Goal: Information Seeking & Learning: Learn about a topic

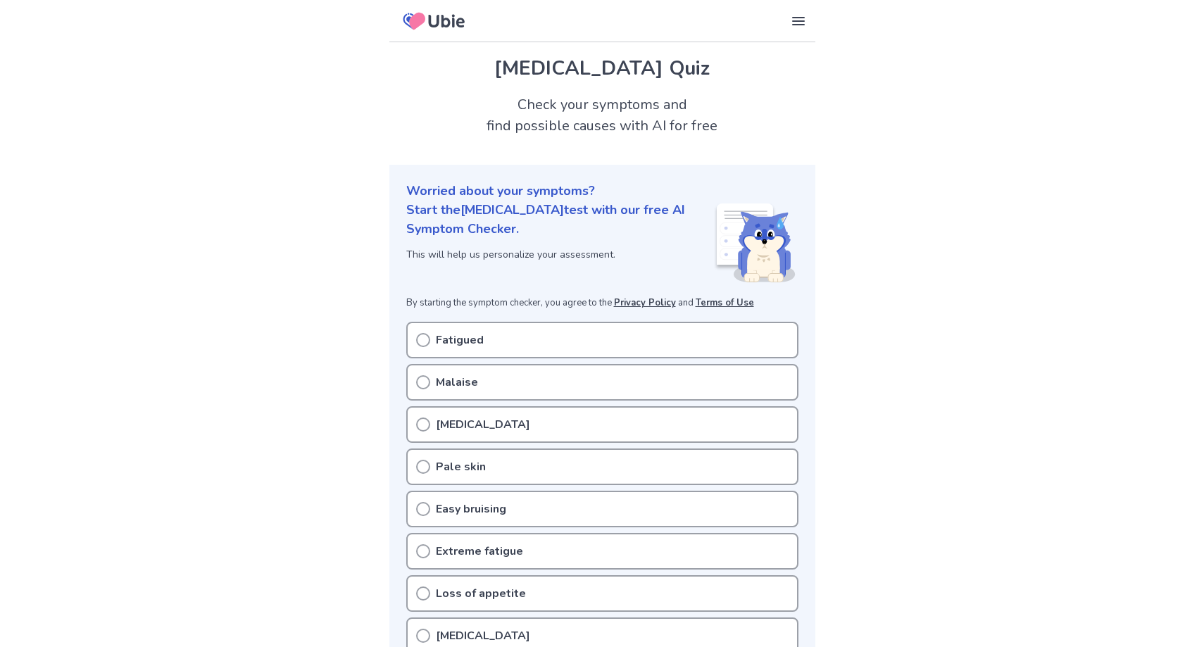
click at [501, 335] on div "Fatigued" at bounding box center [602, 340] width 392 height 37
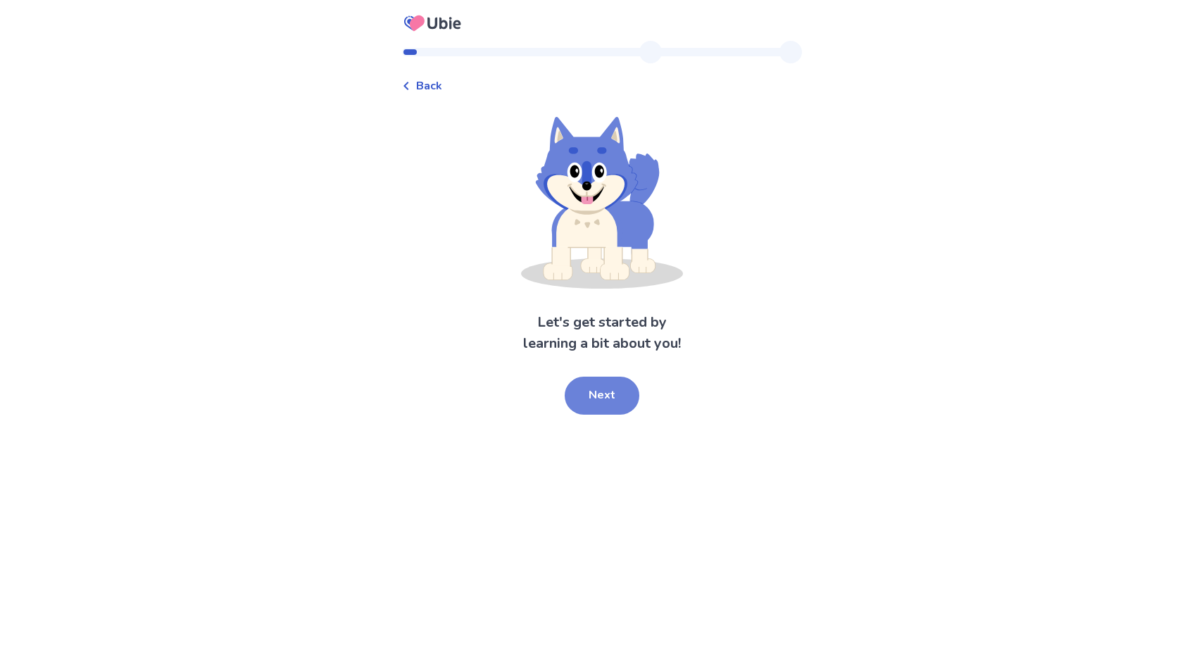
click at [600, 393] on button "Next" at bounding box center [601, 396] width 75 height 38
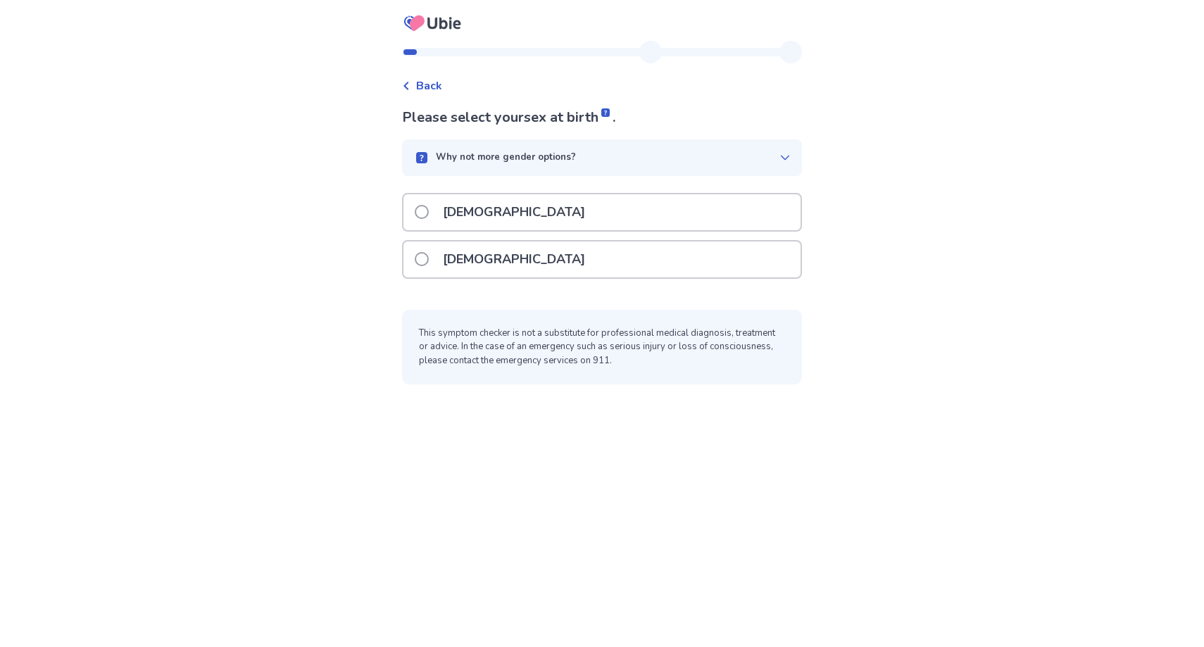
click at [448, 253] on p "[DEMOGRAPHIC_DATA]" at bounding box center [513, 259] width 159 height 36
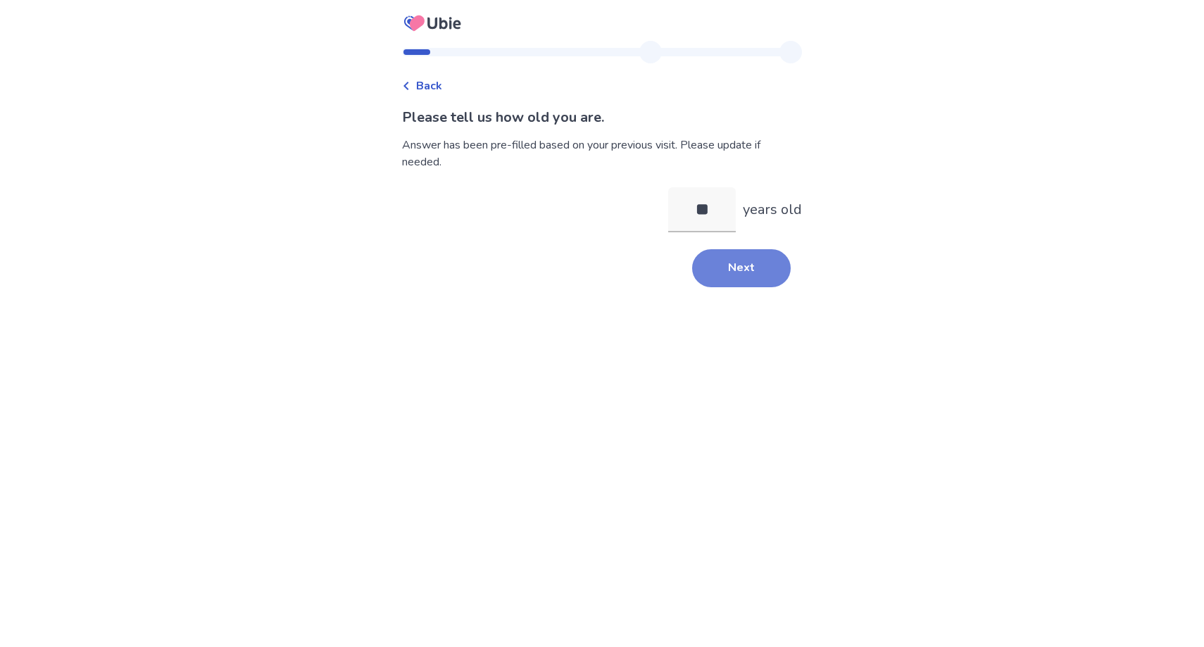
click at [724, 268] on button "Next" at bounding box center [741, 268] width 99 height 38
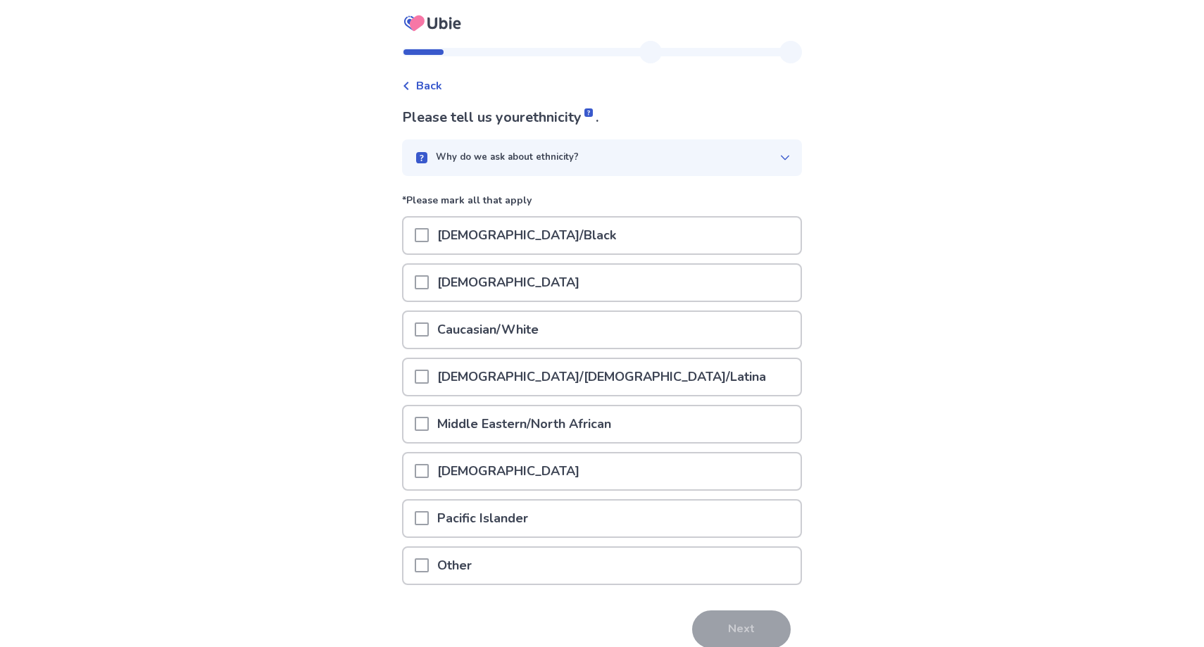
click at [465, 333] on p "Caucasian/White" at bounding box center [488, 330] width 118 height 36
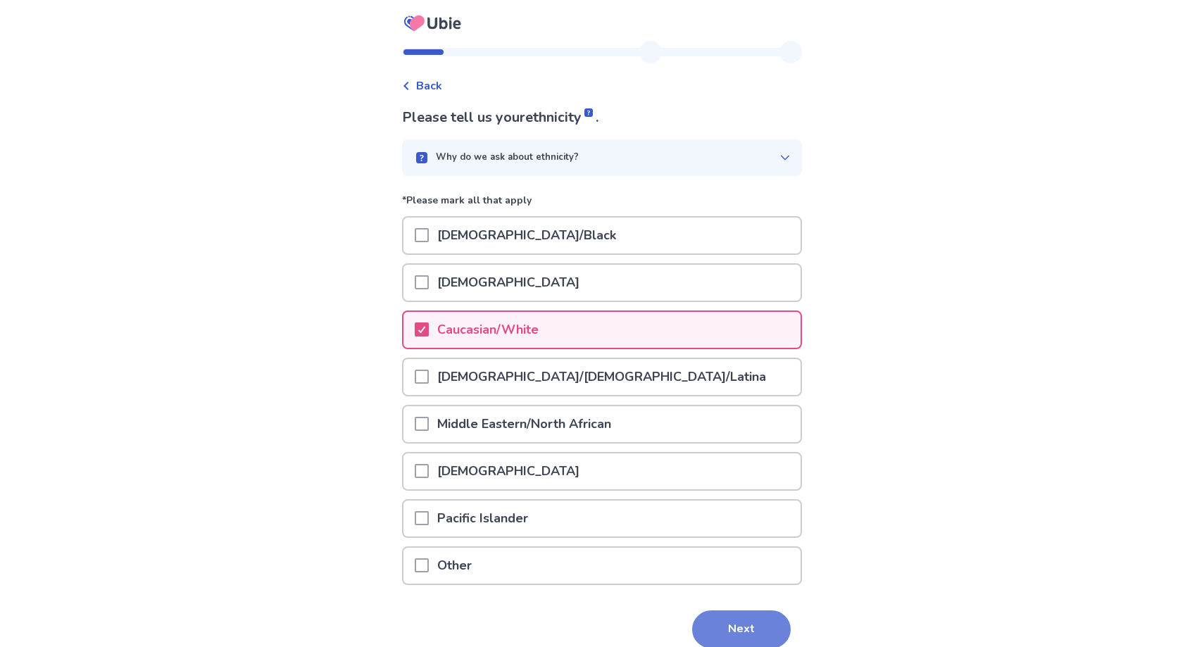
click at [707, 626] on button "Next" at bounding box center [741, 629] width 99 height 38
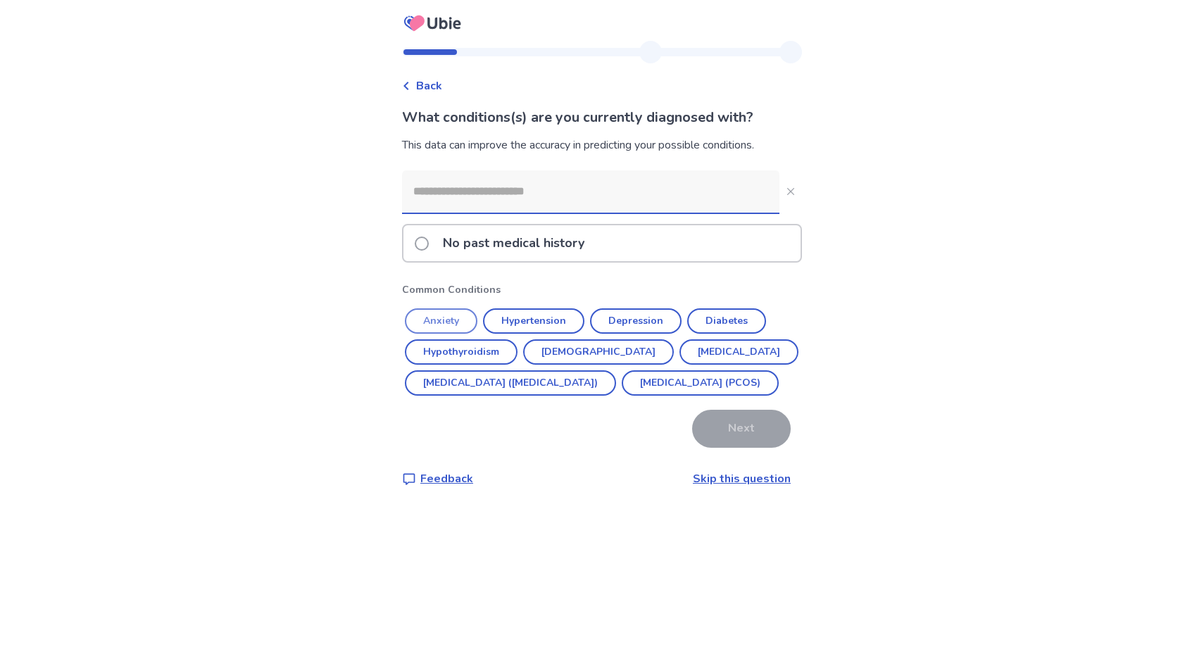
click at [457, 316] on button "Anxiety" at bounding box center [441, 320] width 72 height 25
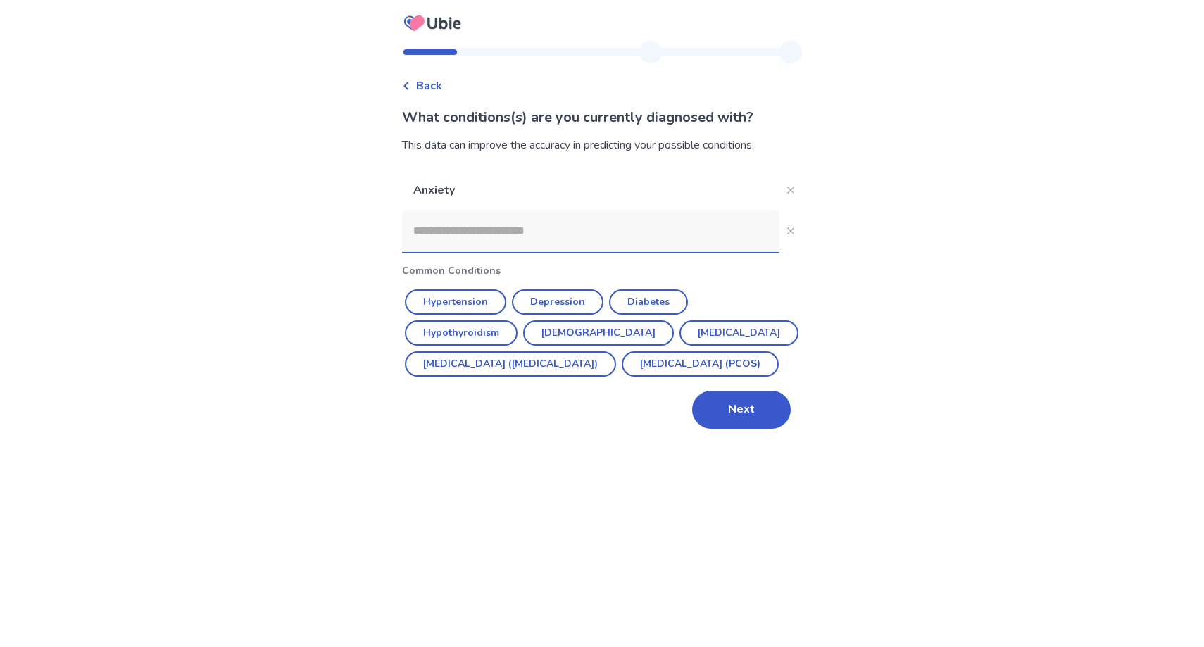
click at [529, 234] on input at bounding box center [590, 231] width 377 height 42
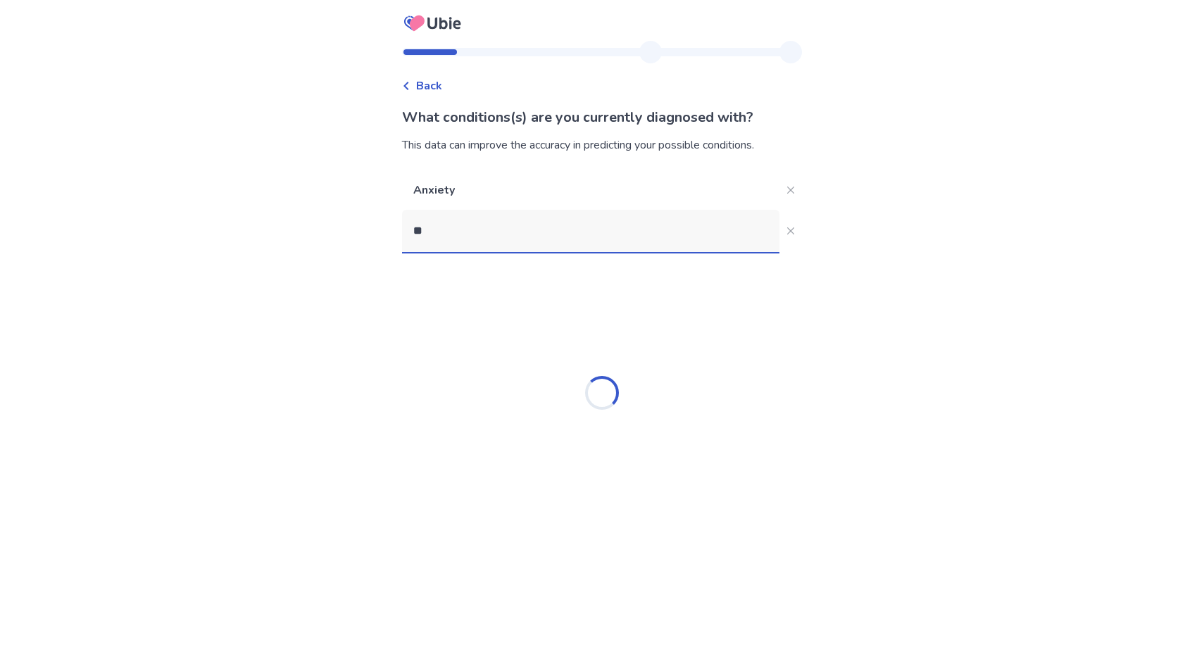
type input "*"
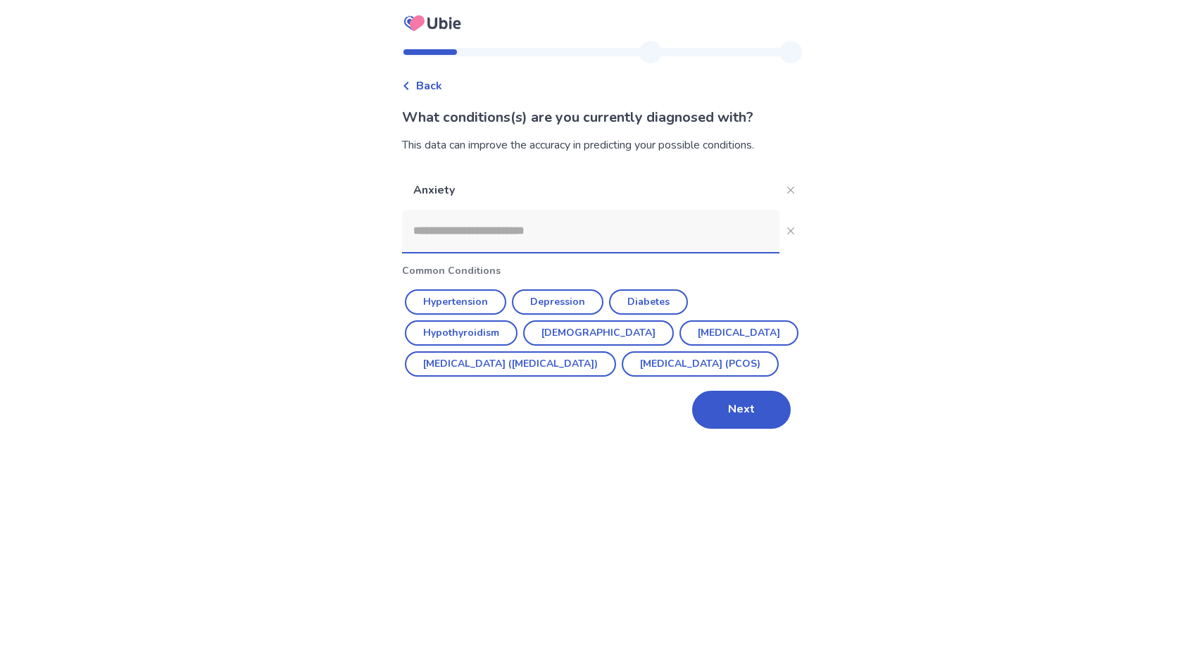
click at [517, 227] on input at bounding box center [590, 231] width 377 height 42
click at [516, 226] on input at bounding box center [590, 231] width 377 height 42
click at [512, 217] on input at bounding box center [590, 231] width 377 height 42
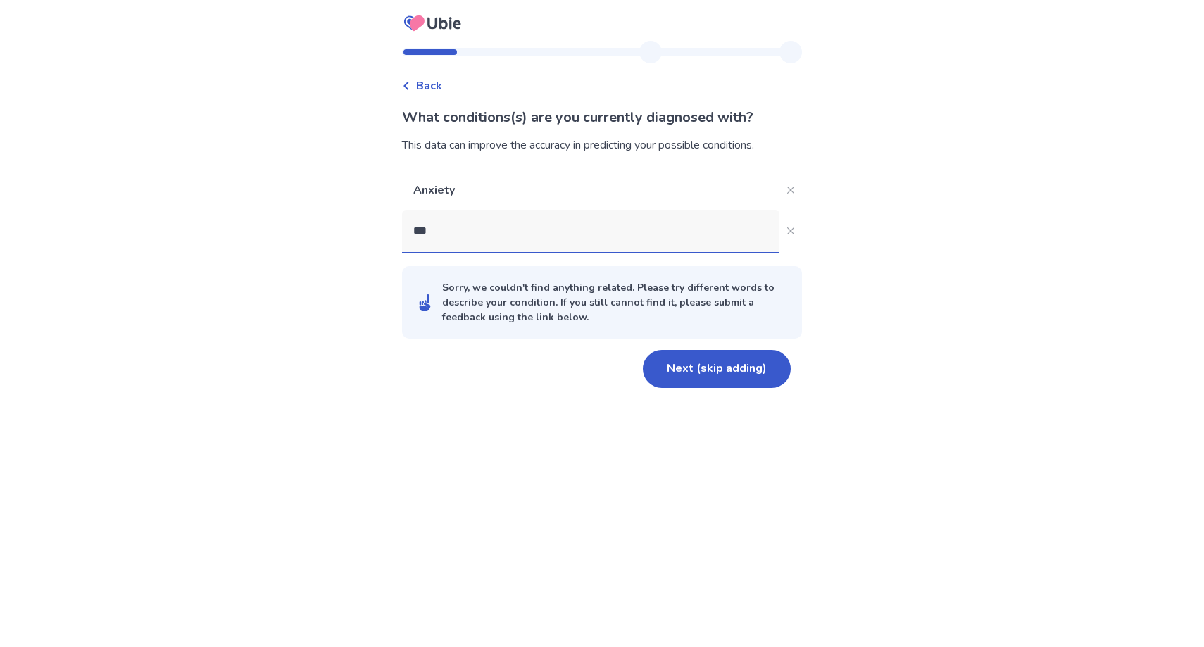
type input "****"
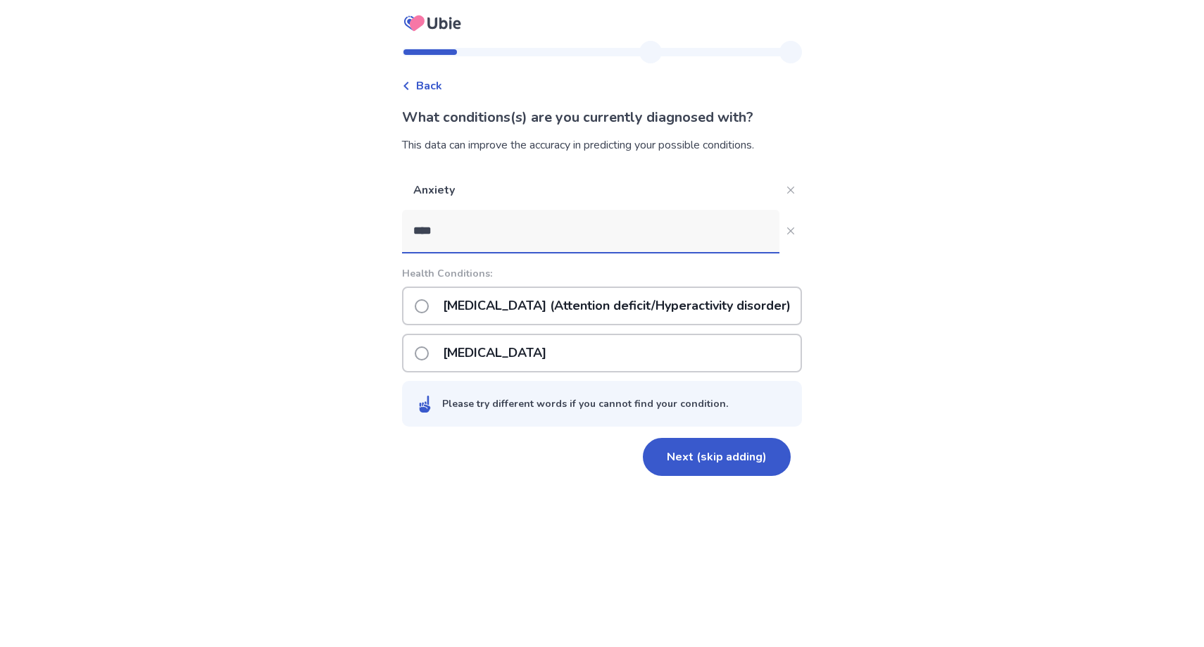
click at [444, 296] on p "[MEDICAL_DATA] (Attention deficit/Hyperactivity disorder)" at bounding box center [616, 306] width 365 height 36
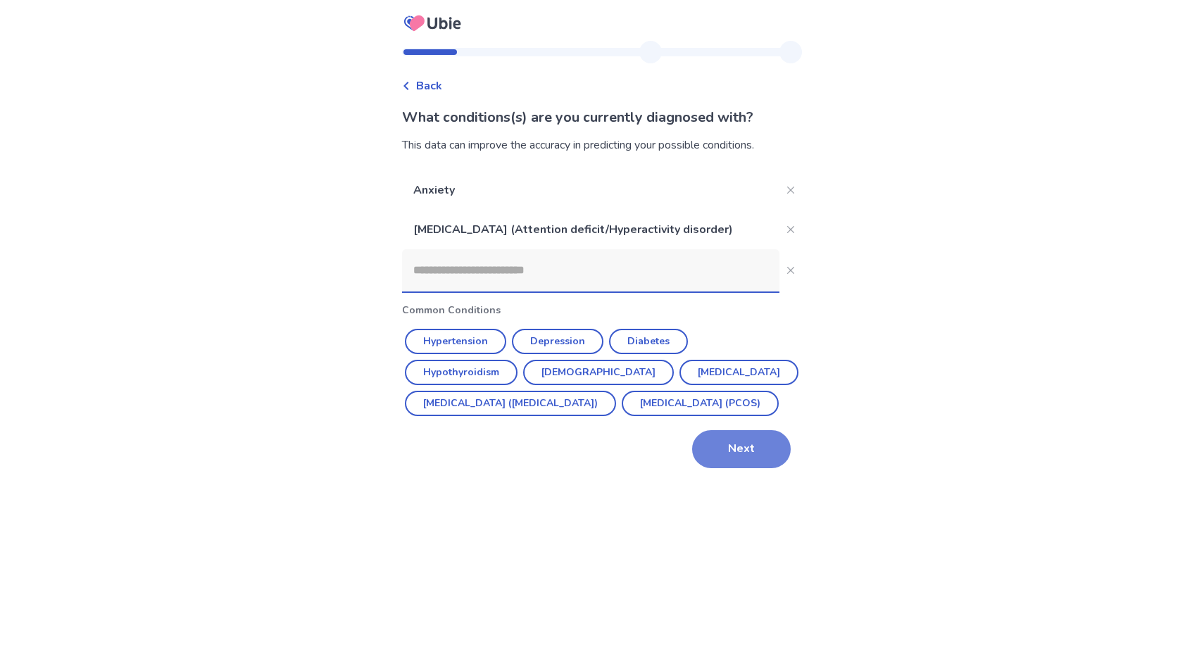
click at [716, 468] on button "Next" at bounding box center [741, 449] width 99 height 38
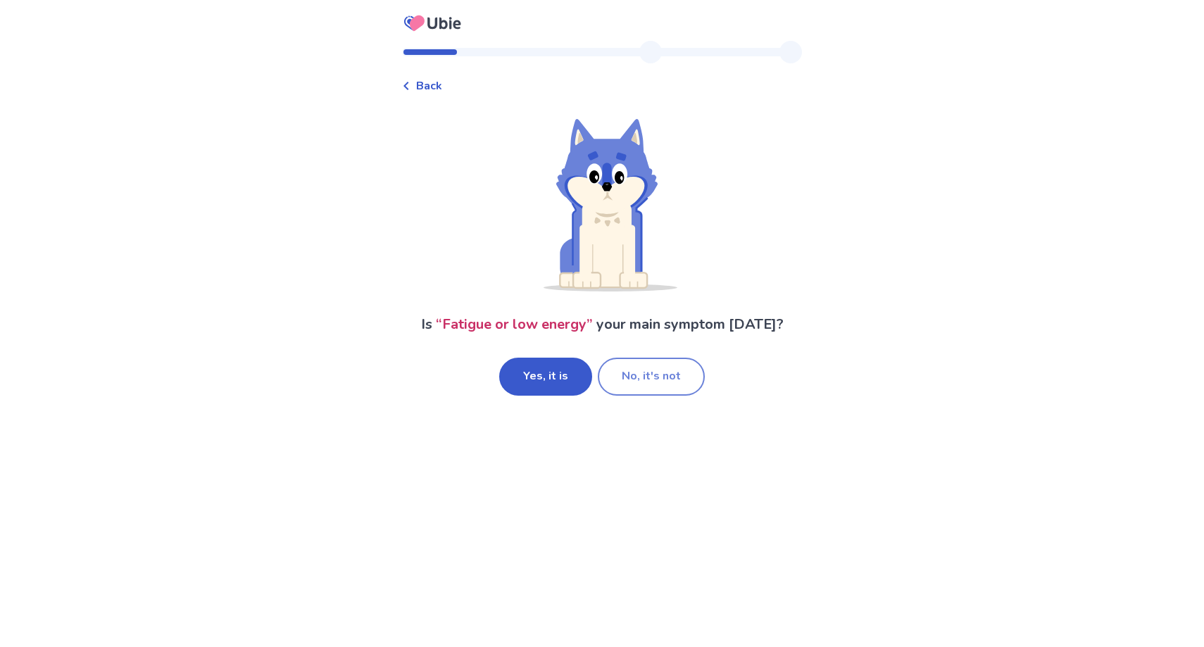
click at [622, 385] on button "No, it's not" at bounding box center [651, 377] width 107 height 38
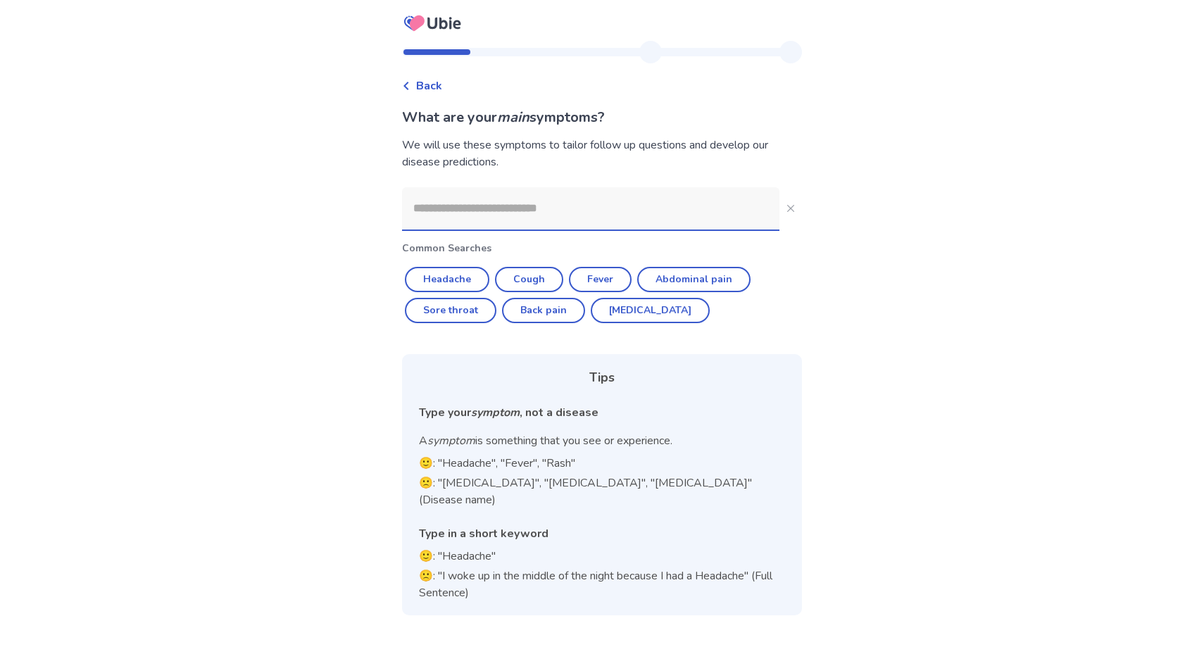
click at [457, 202] on input at bounding box center [590, 208] width 377 height 42
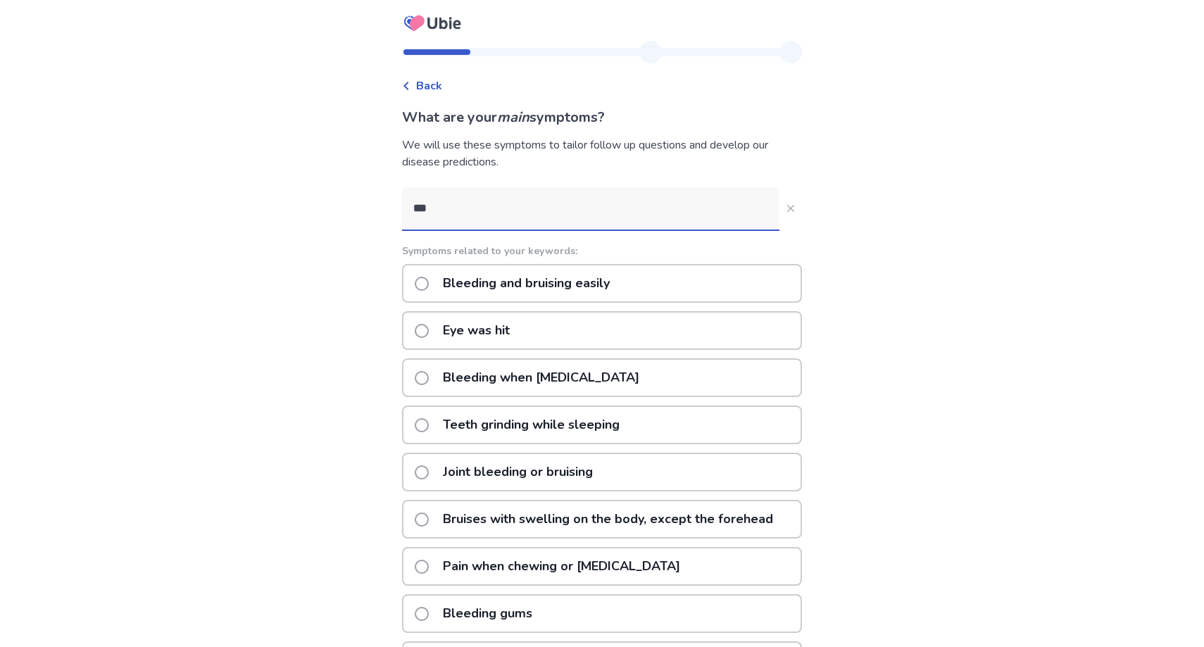
type input "***"
click at [434, 414] on label "Teeth grinding while sleeping" at bounding box center [521, 425] width 213 height 36
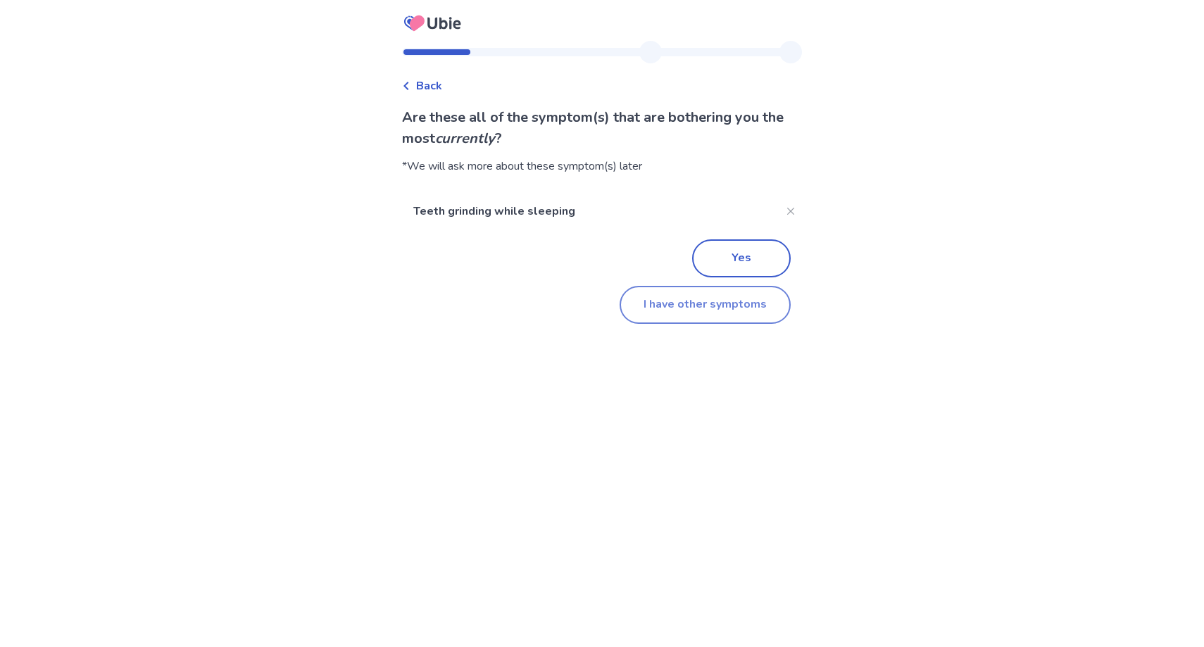
click at [640, 318] on button "I have other symptoms" at bounding box center [704, 305] width 171 height 38
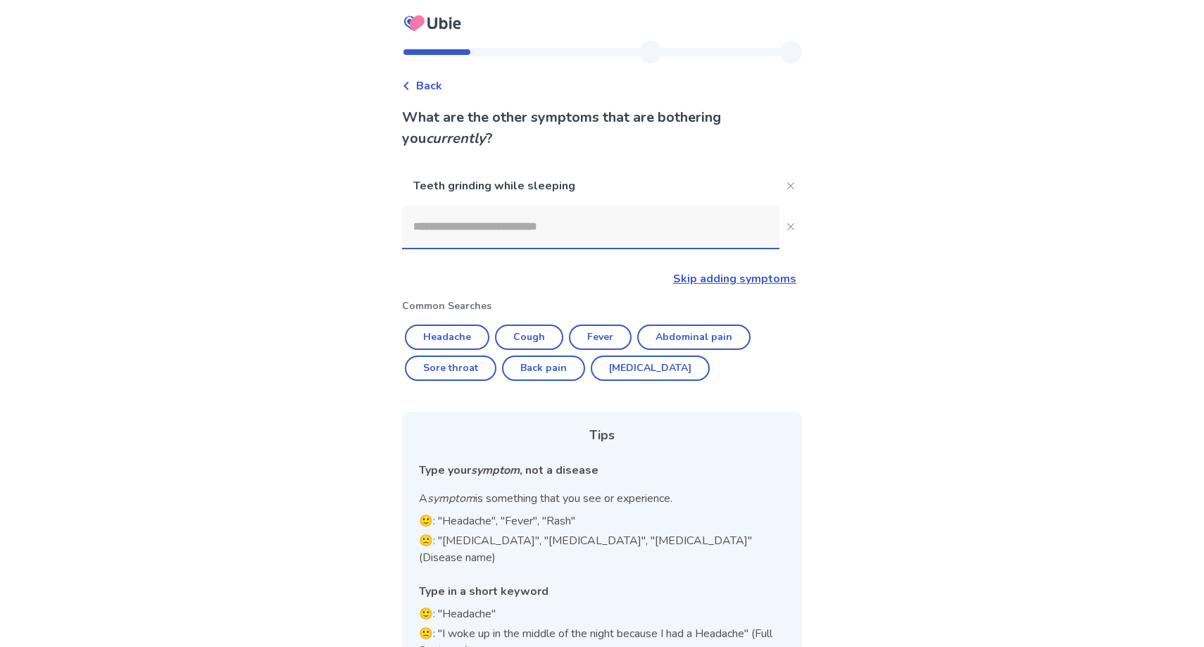
click at [496, 223] on input at bounding box center [590, 227] width 377 height 42
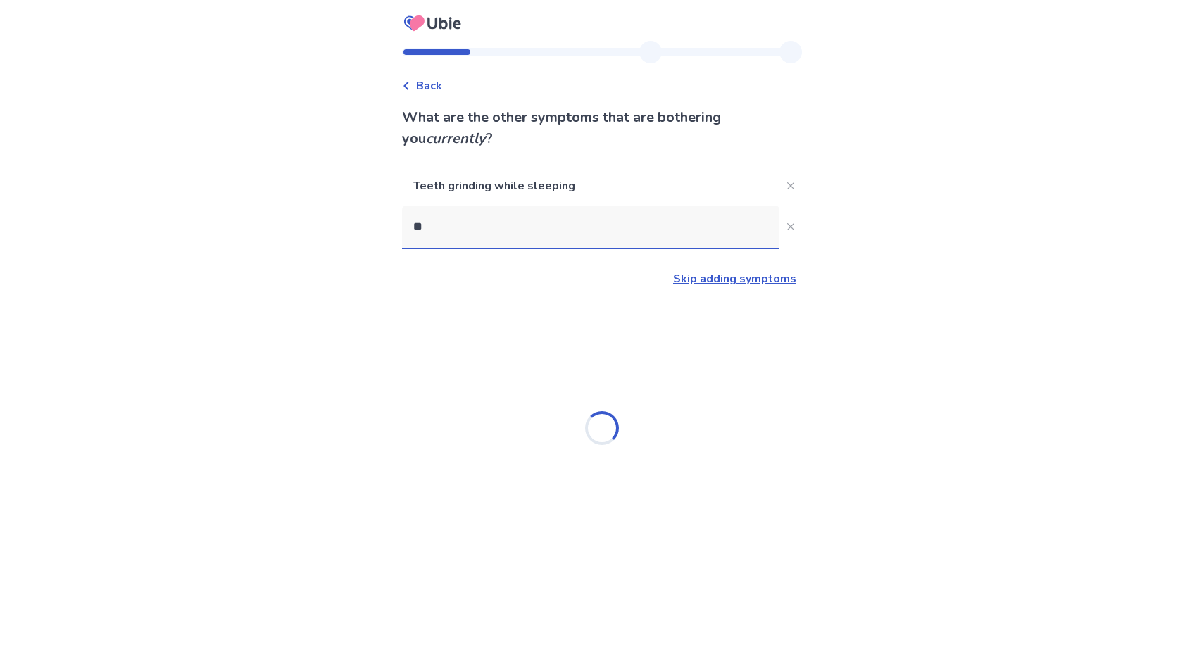
type input "***"
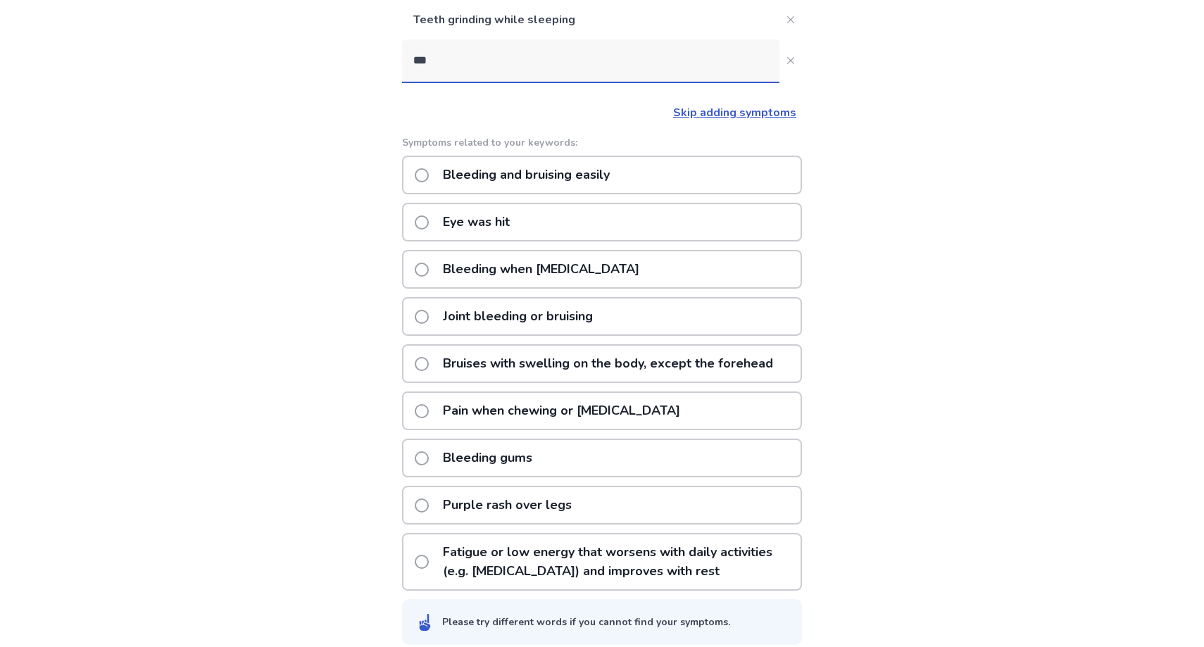
scroll to position [181, 0]
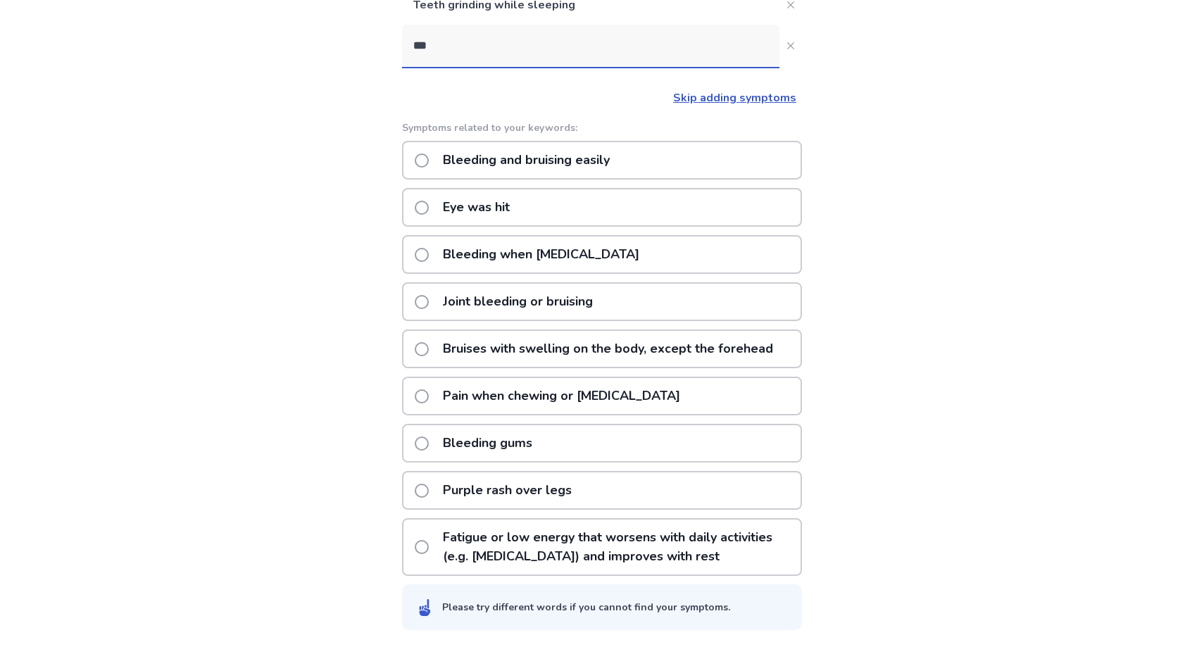
click at [592, 155] on p "Bleeding and bruising easily" at bounding box center [526, 160] width 184 height 36
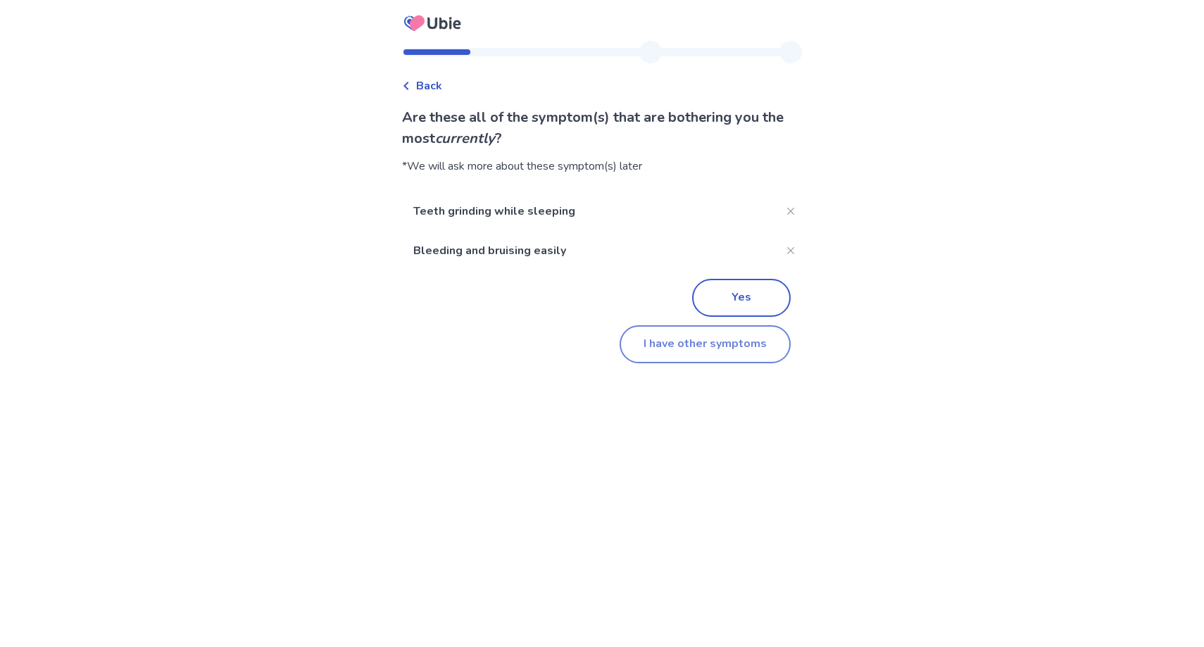
click at [687, 341] on button "I have other symptoms" at bounding box center [704, 344] width 171 height 38
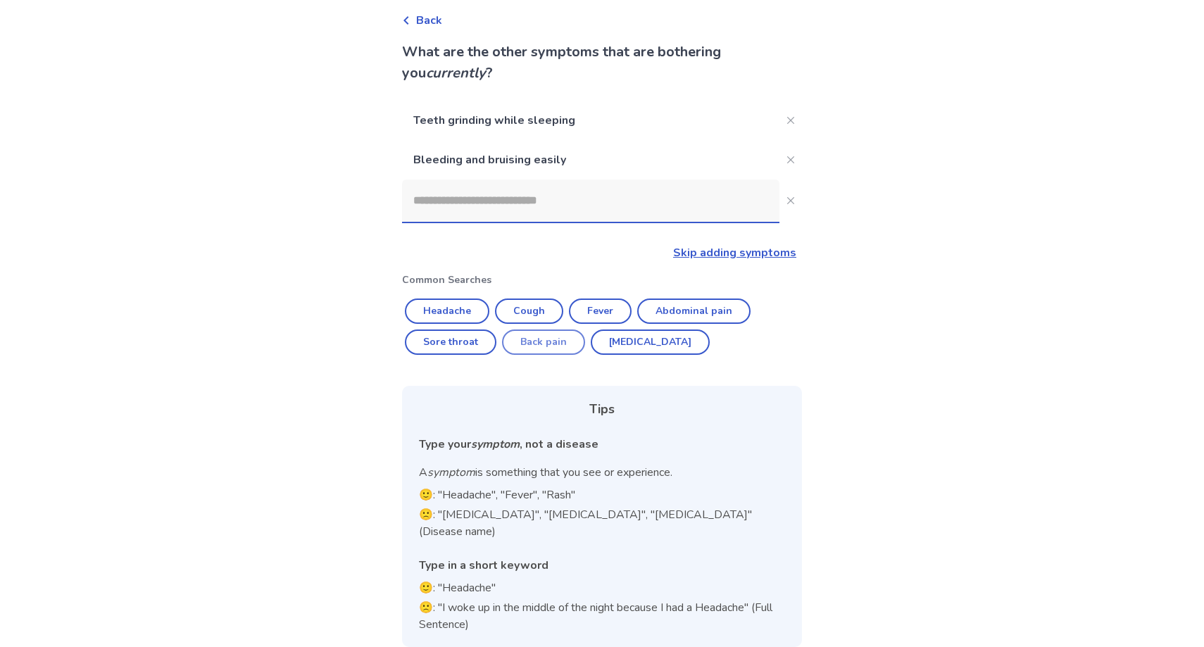
click at [552, 347] on button "Back pain" at bounding box center [543, 341] width 83 height 25
type input "*********"
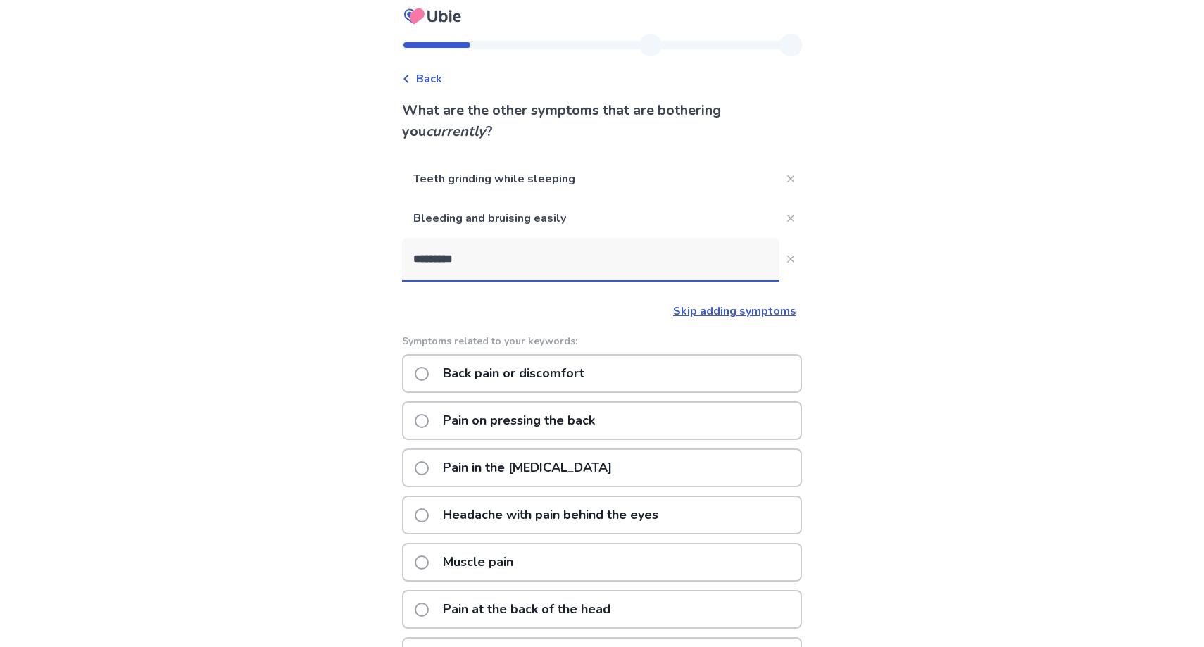
scroll to position [0, 0]
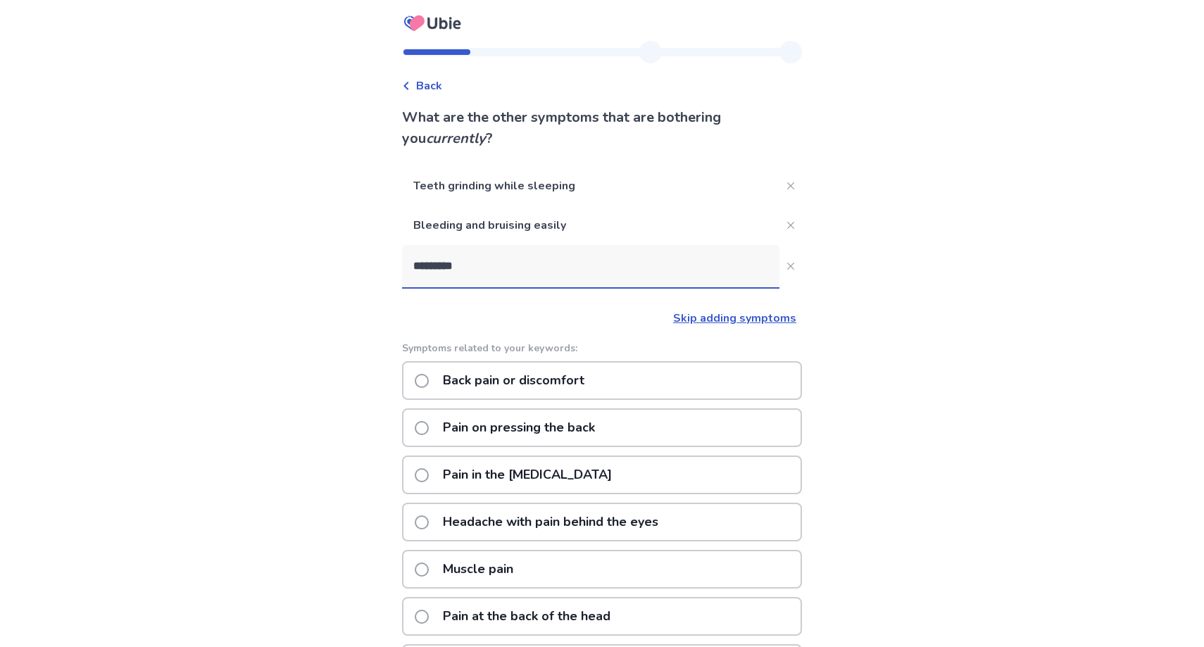
click at [697, 322] on link "Skip adding symptoms" at bounding box center [734, 317] width 123 height 15
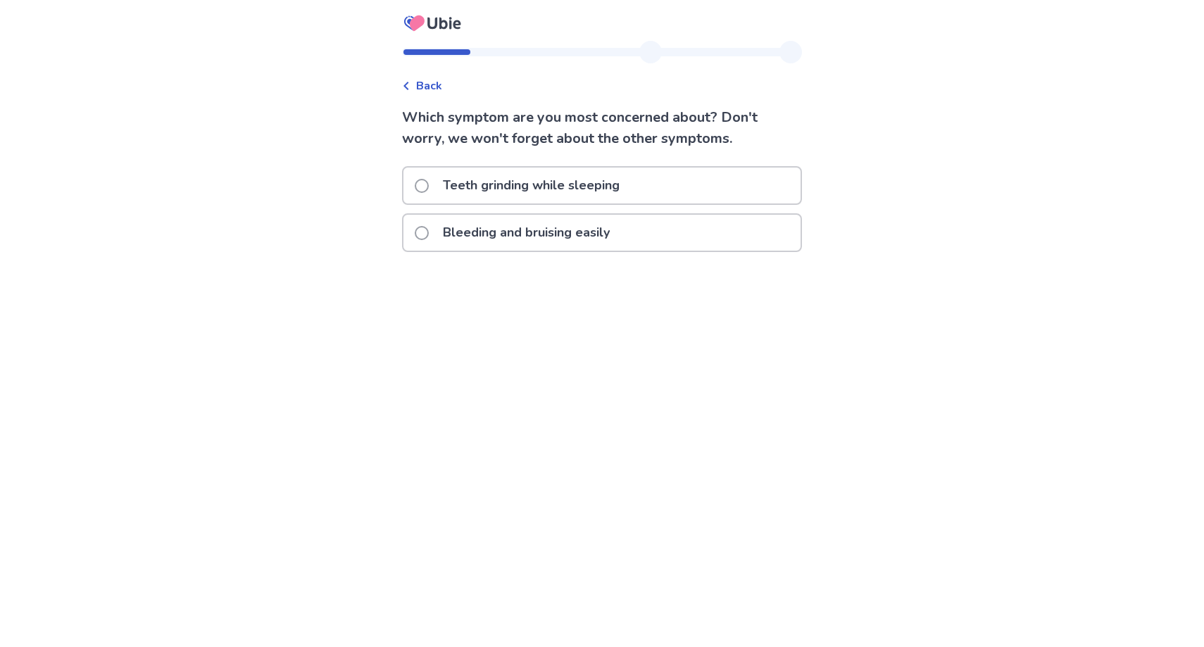
click at [538, 229] on p "Bleeding and bruising easily" at bounding box center [526, 233] width 184 height 36
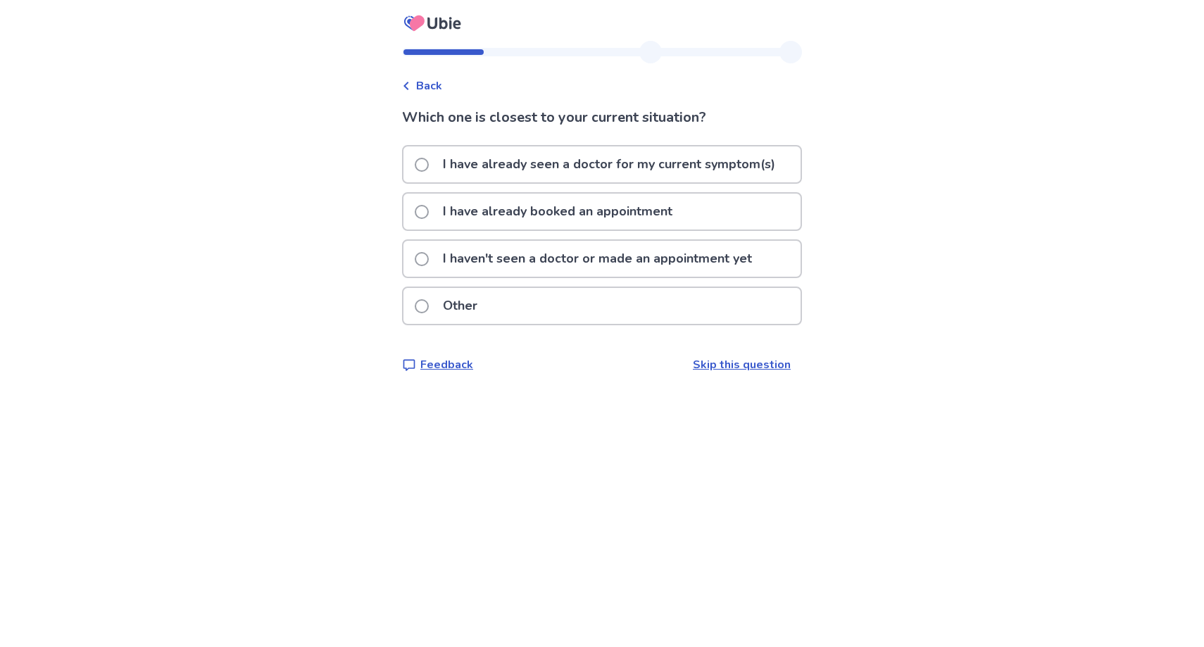
click at [519, 263] on p "I haven't seen a doctor or made an appointment yet" at bounding box center [597, 259] width 326 height 36
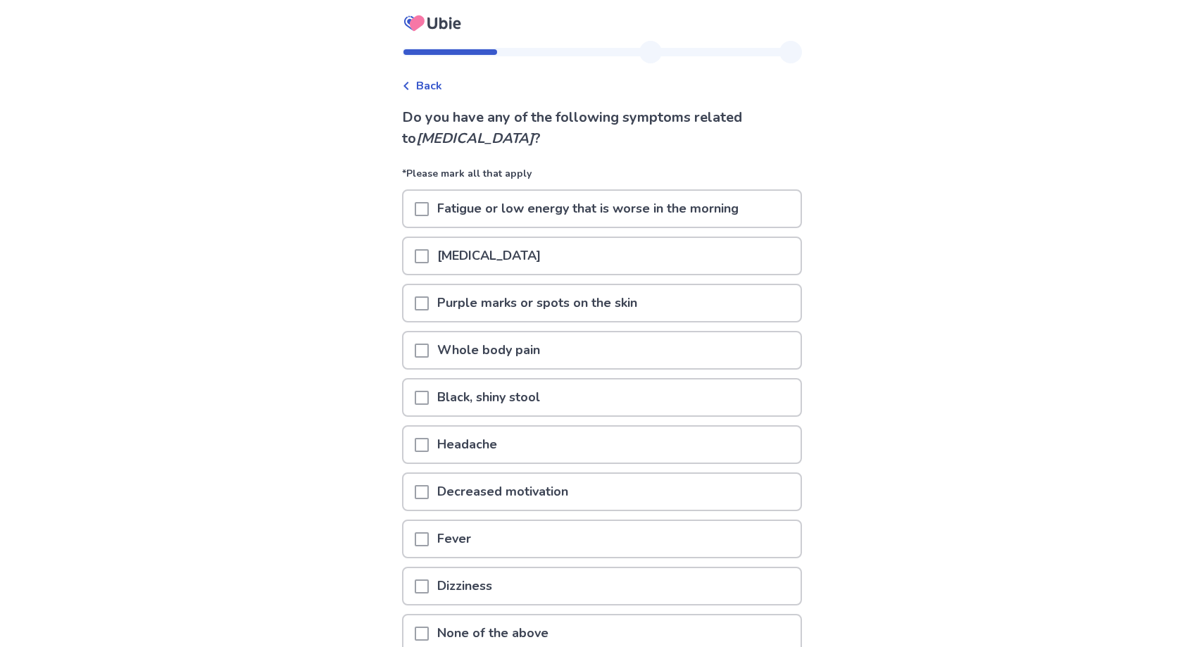
click at [586, 210] on p "Fatigue or low energy that is worse in the morning" at bounding box center [588, 209] width 318 height 36
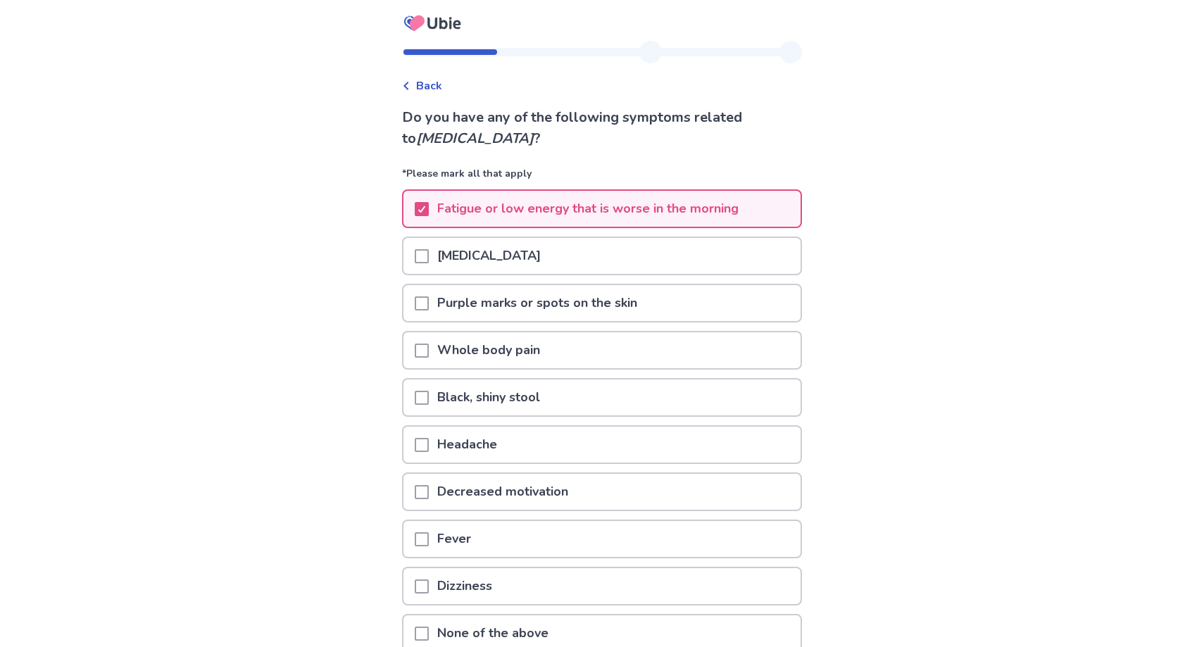
click at [569, 298] on p "Purple marks or spots on the skin" at bounding box center [537, 303] width 217 height 36
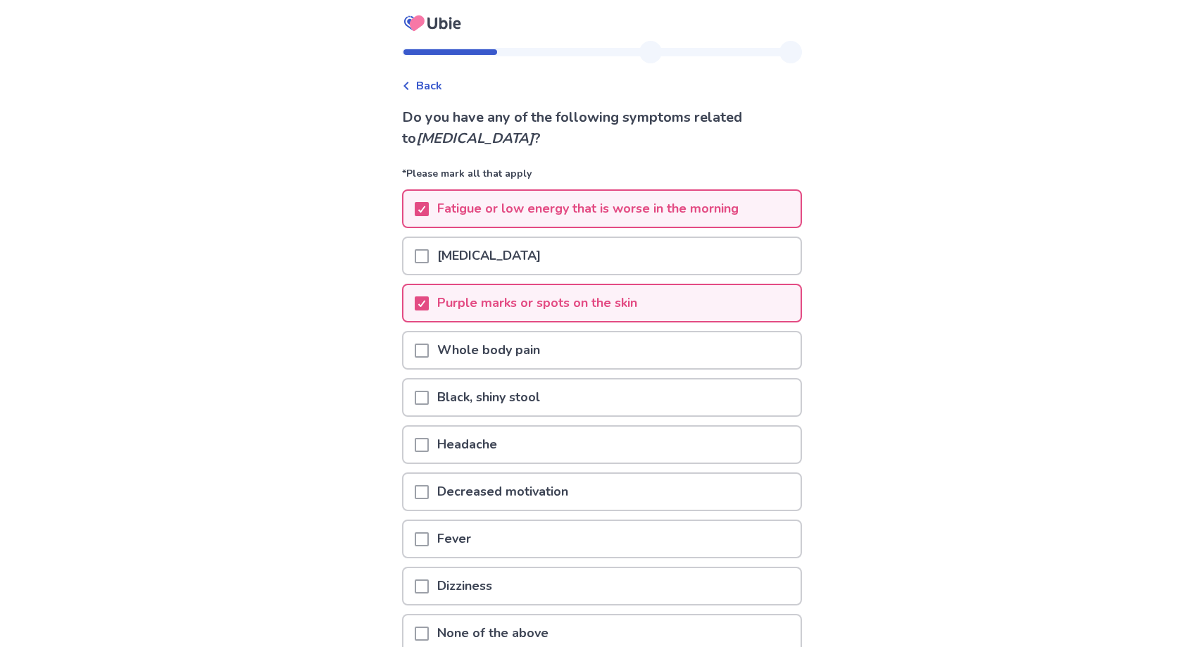
click at [548, 348] on p "Whole body pain" at bounding box center [489, 350] width 120 height 36
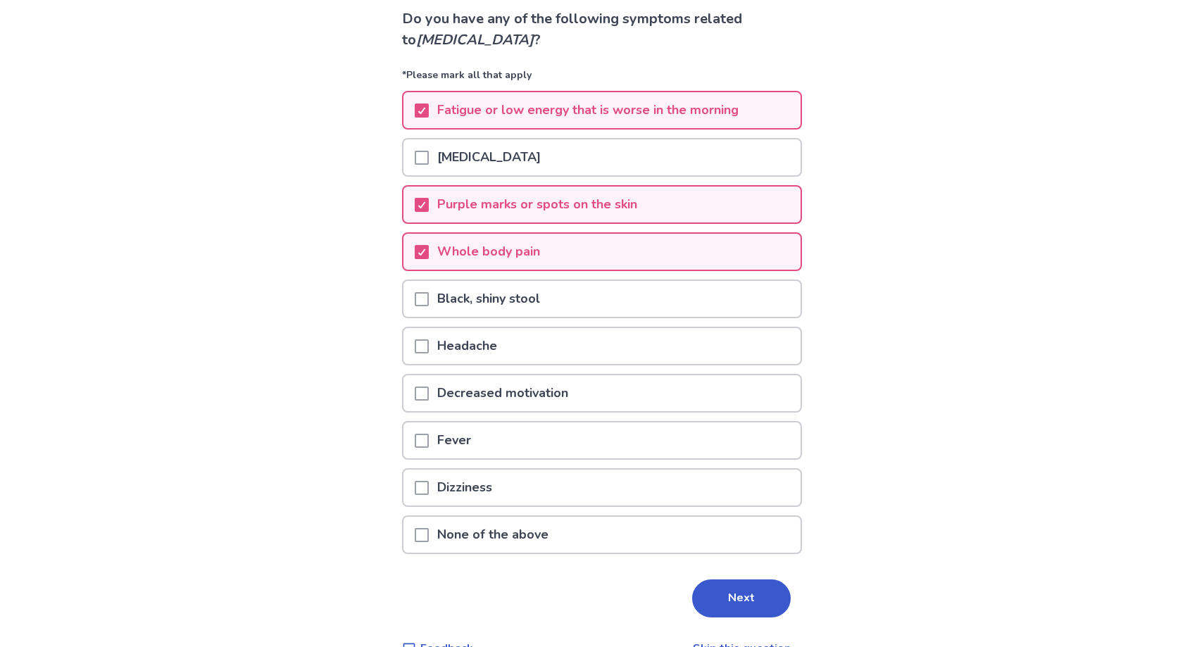
scroll to position [99, 0]
click at [549, 389] on p "Decreased motivation" at bounding box center [503, 392] width 148 height 36
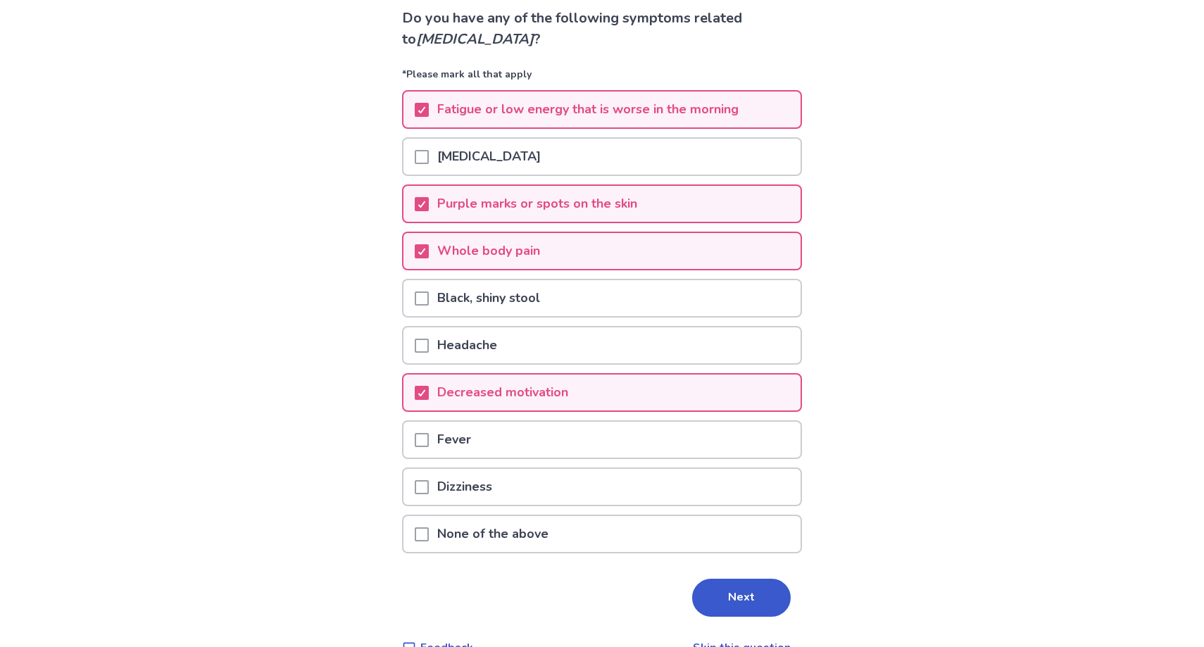
click at [534, 481] on div "Dizziness" at bounding box center [601, 487] width 397 height 36
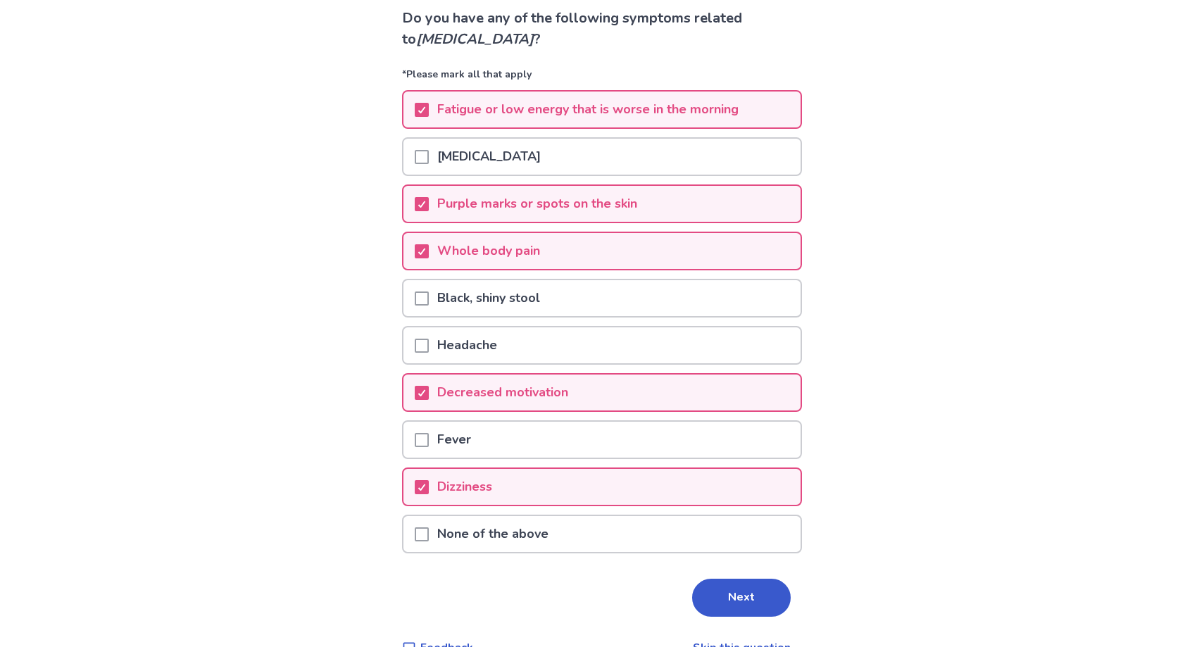
click at [549, 350] on div "Headache" at bounding box center [601, 345] width 397 height 36
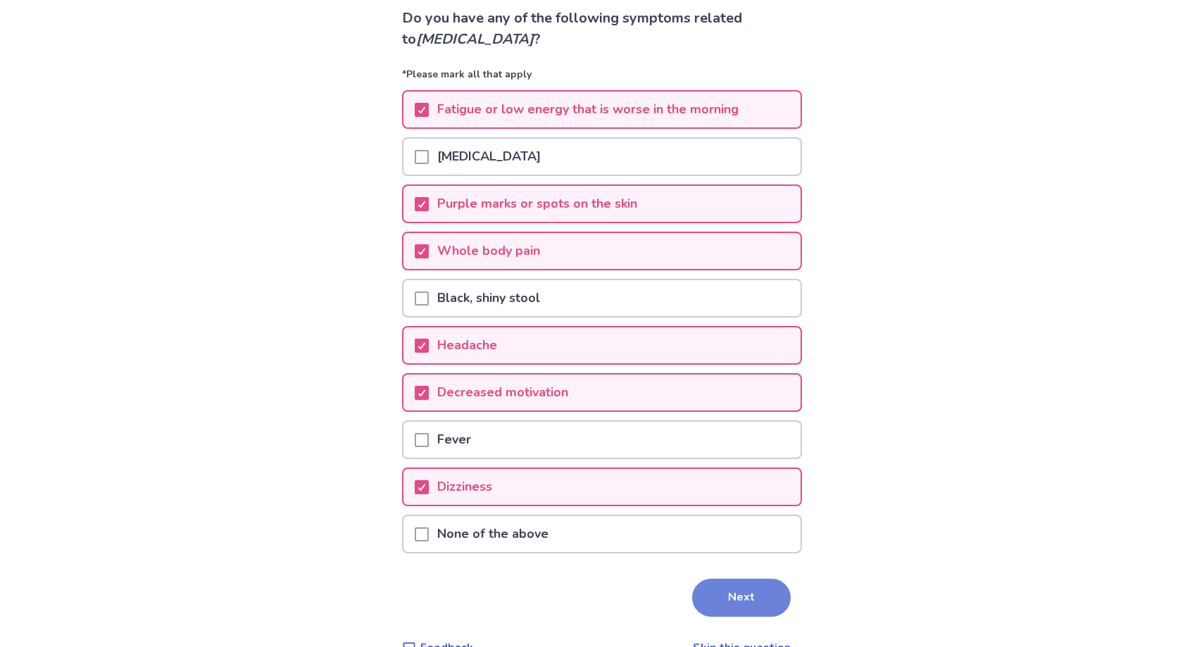
click at [708, 590] on button "Next" at bounding box center [741, 598] width 99 height 38
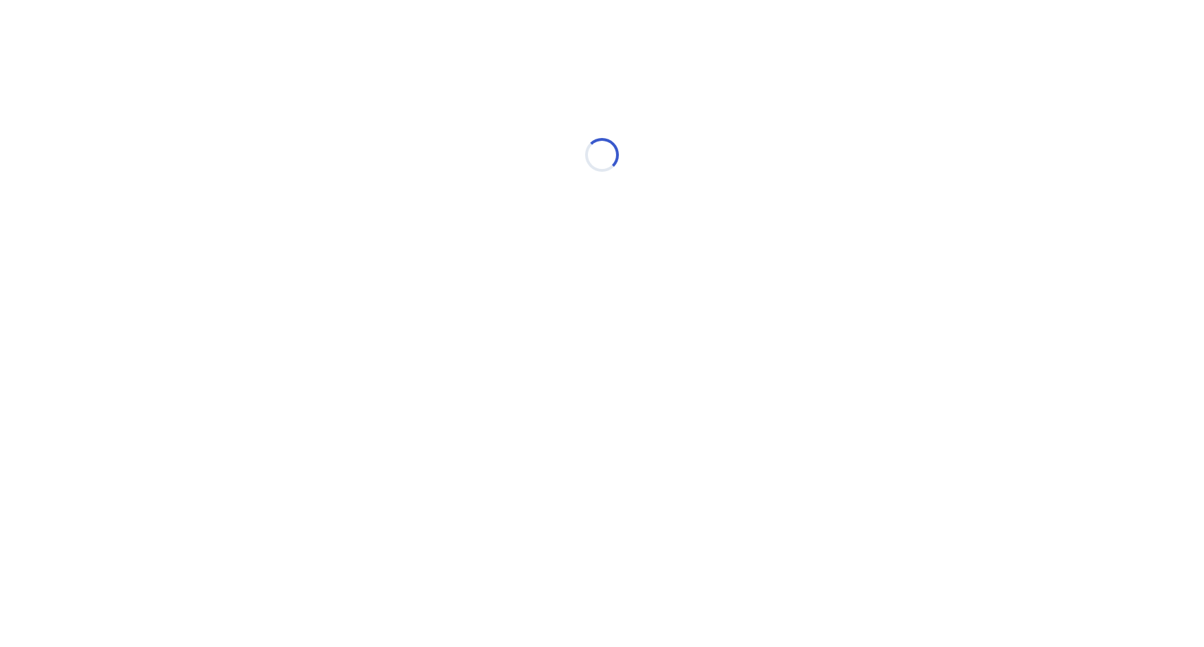
scroll to position [0, 0]
select select "*"
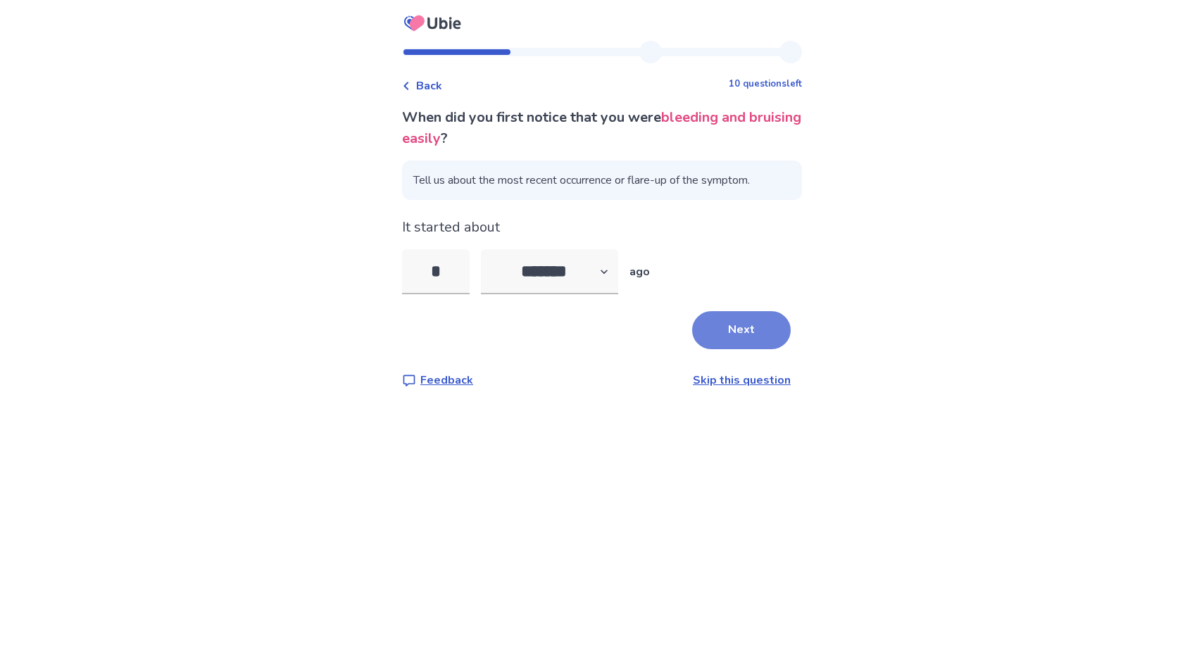
type input "*"
click at [710, 329] on button "Next" at bounding box center [741, 330] width 99 height 38
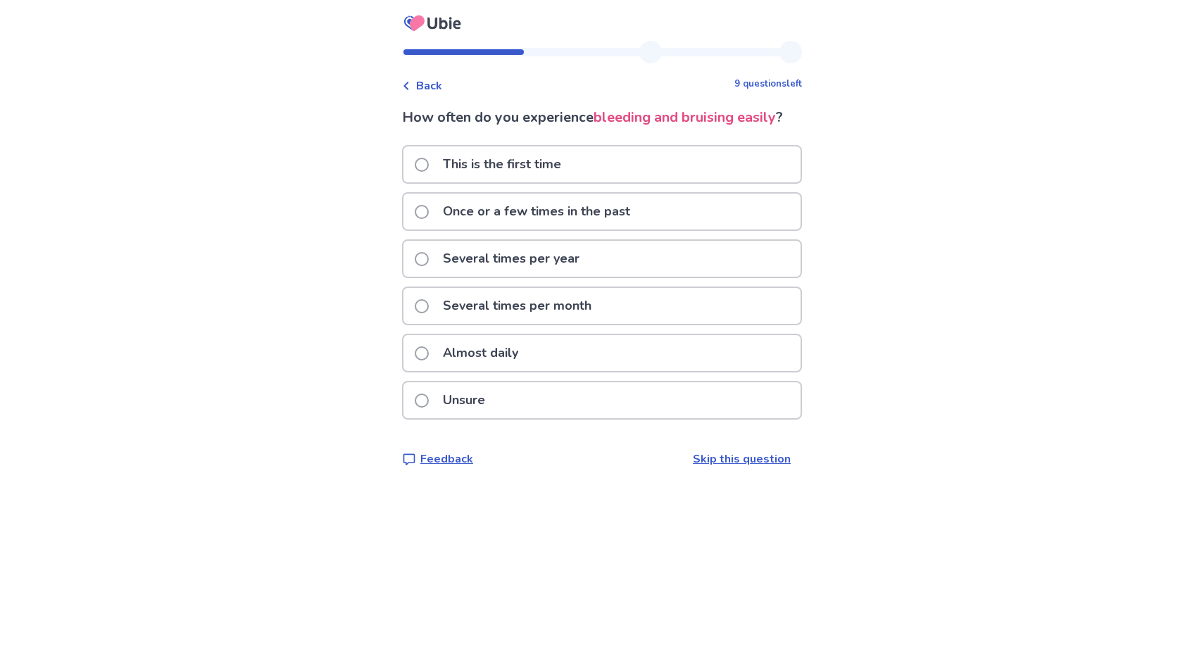
click at [630, 267] on div "Several times per year" at bounding box center [601, 259] width 397 height 36
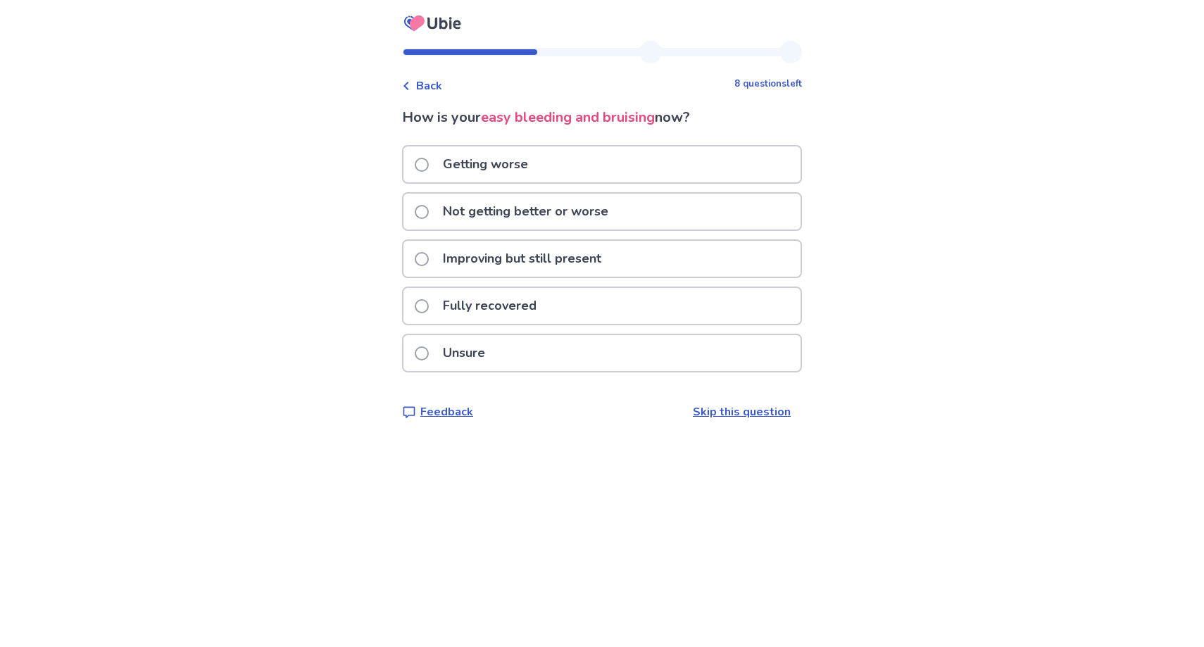
click at [620, 174] on div "Getting worse" at bounding box center [601, 164] width 397 height 36
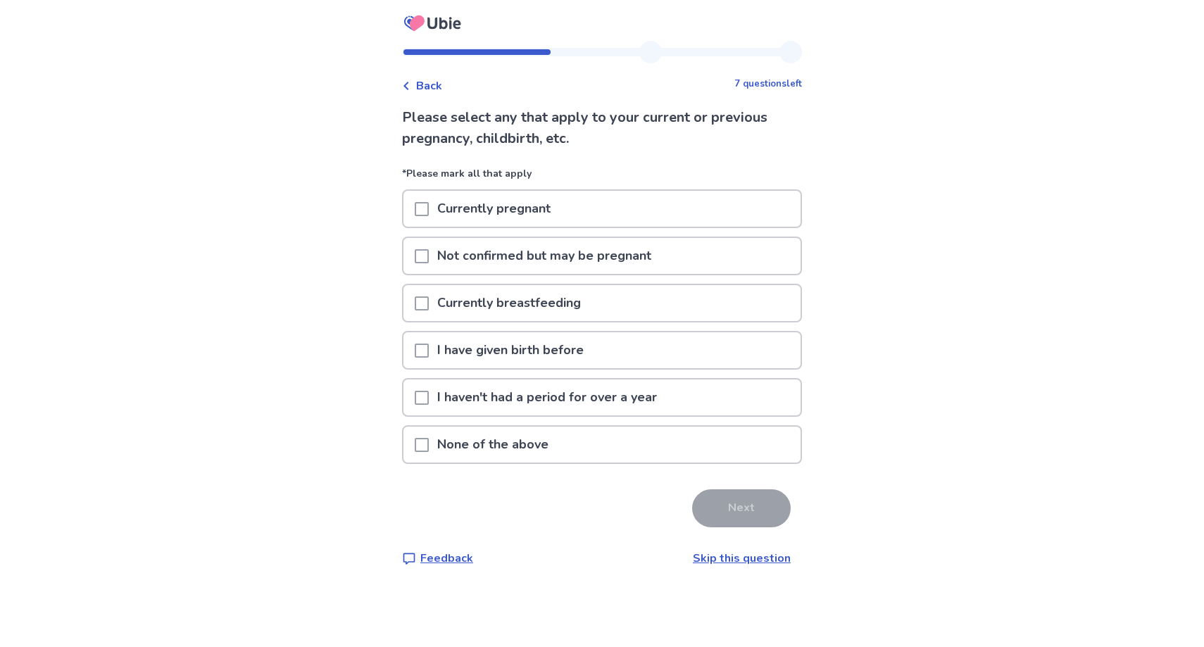
click at [512, 446] on p "None of the above" at bounding box center [493, 445] width 128 height 36
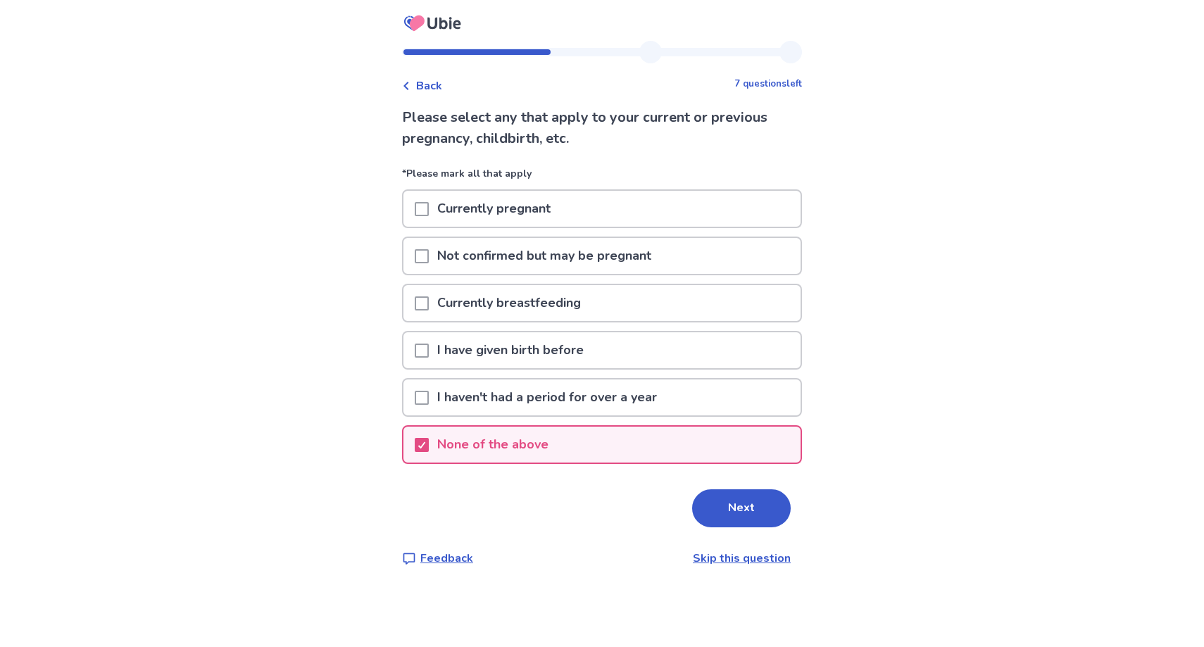
click at [512, 446] on p "None of the above" at bounding box center [493, 445] width 128 height 36
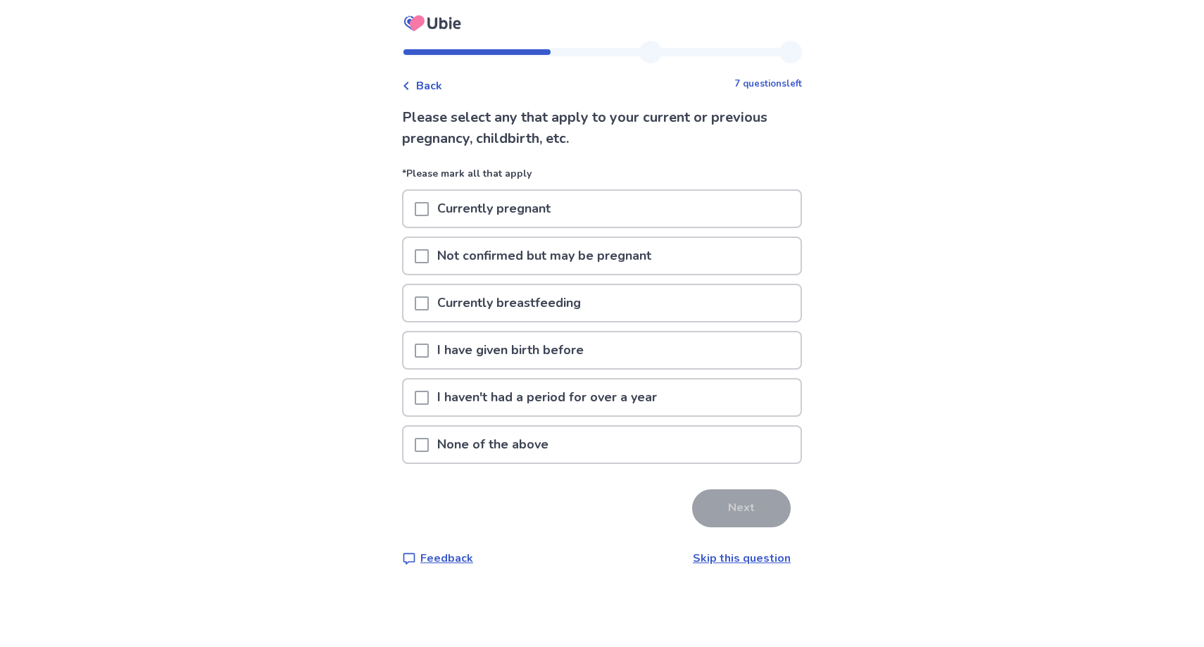
click at [509, 438] on p "None of the above" at bounding box center [493, 445] width 128 height 36
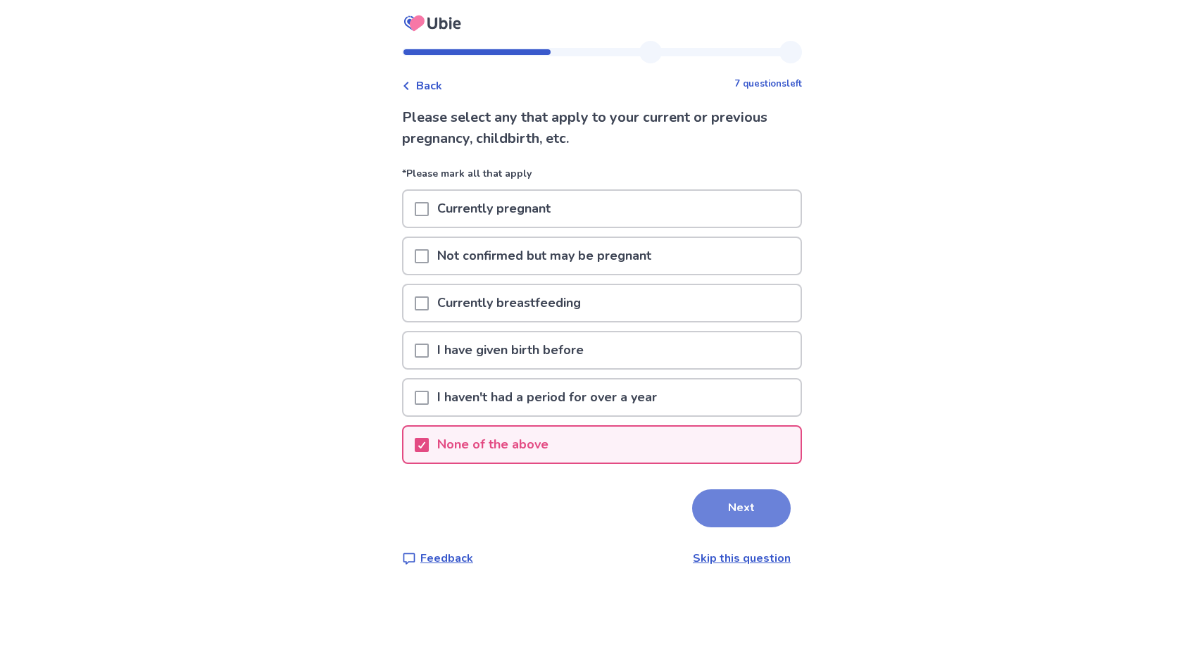
click at [719, 512] on button "Next" at bounding box center [741, 508] width 99 height 38
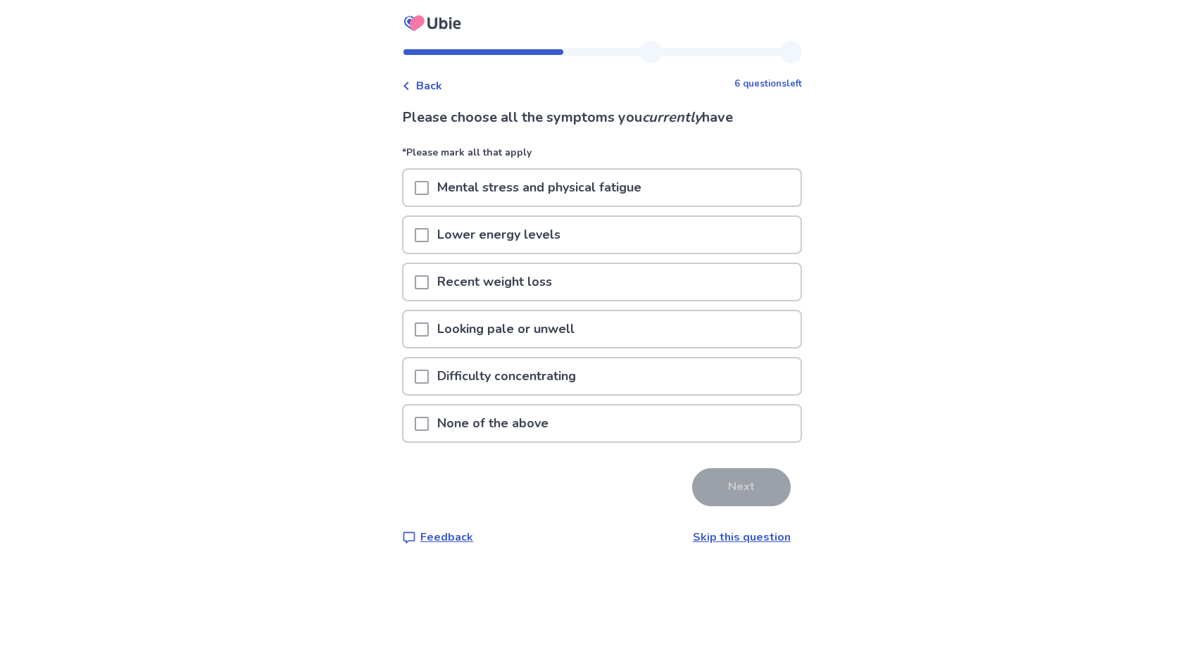
click at [613, 191] on p "Mental stress and physical fatigue" at bounding box center [539, 188] width 221 height 36
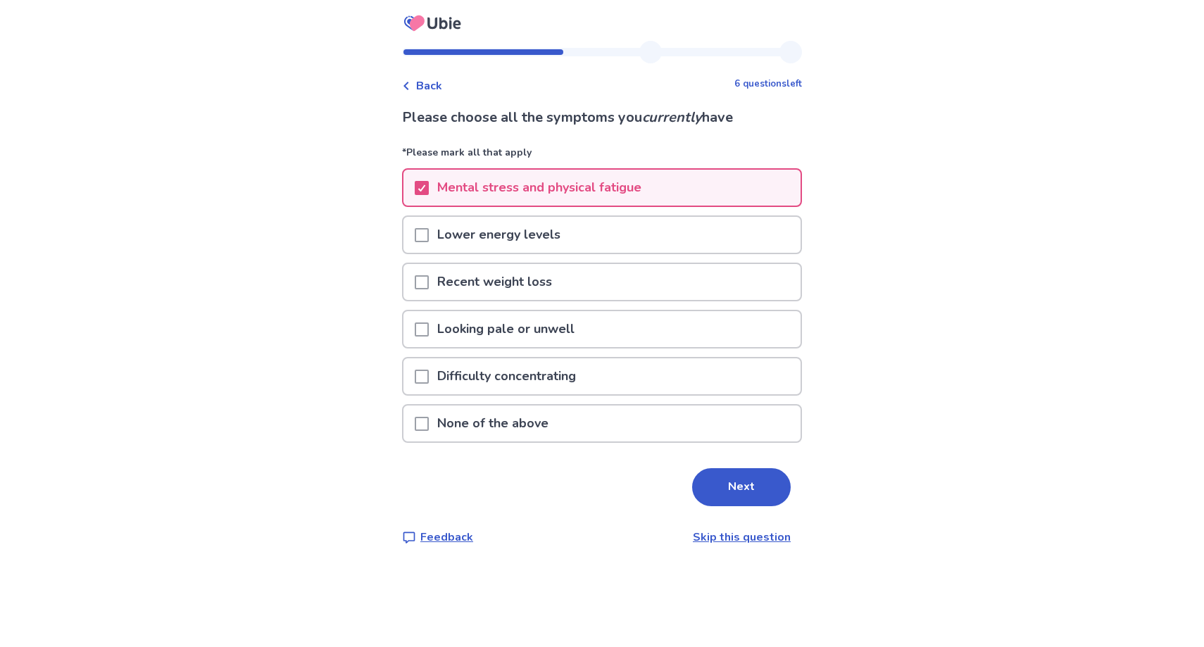
click at [597, 231] on div "Lower energy levels" at bounding box center [601, 235] width 397 height 36
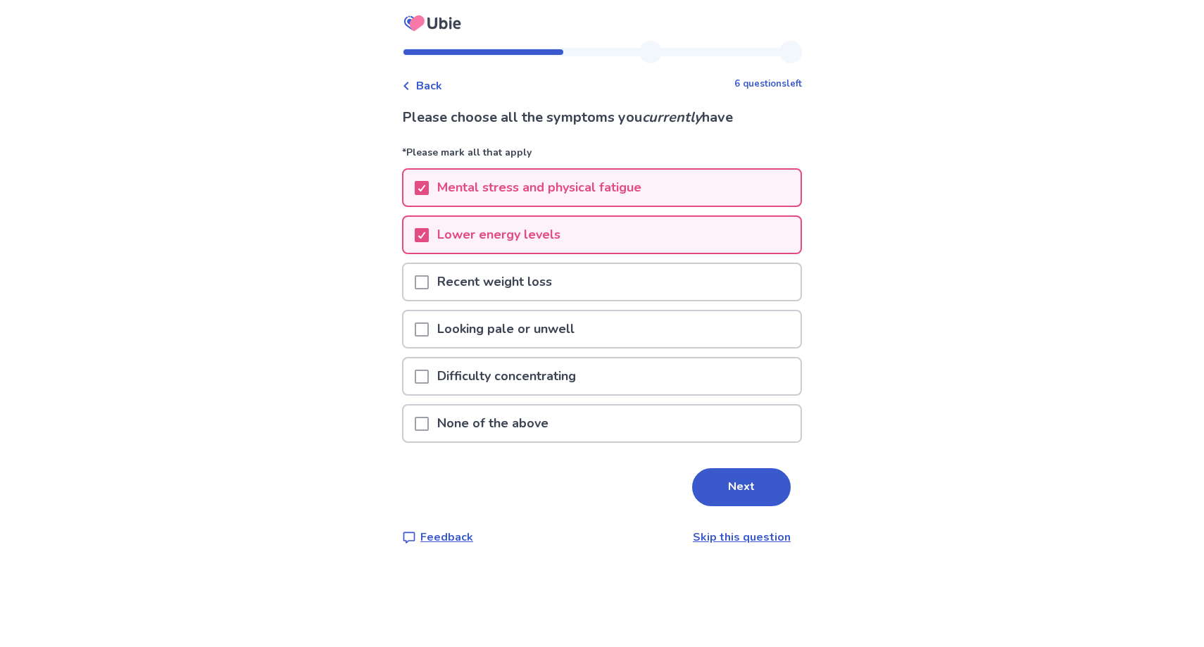
click at [565, 332] on p "Looking pale or unwell" at bounding box center [506, 329] width 154 height 36
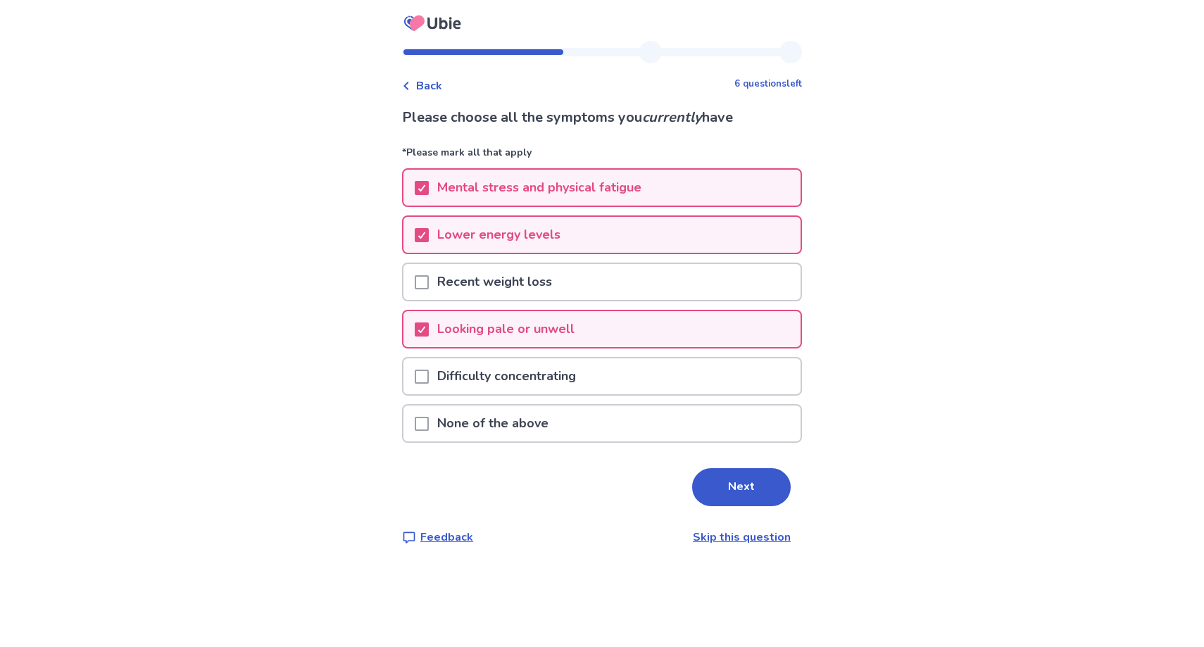
click at [556, 379] on p "Difficulty concentrating" at bounding box center [507, 376] width 156 height 36
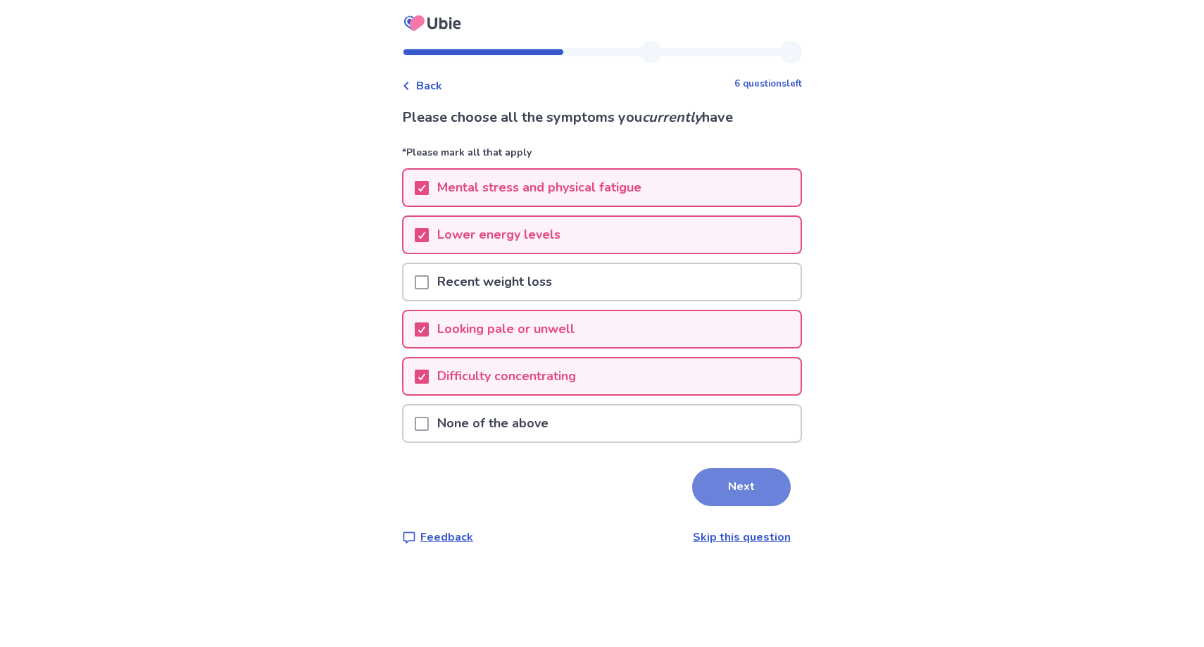
click at [733, 483] on button "Next" at bounding box center [741, 487] width 99 height 38
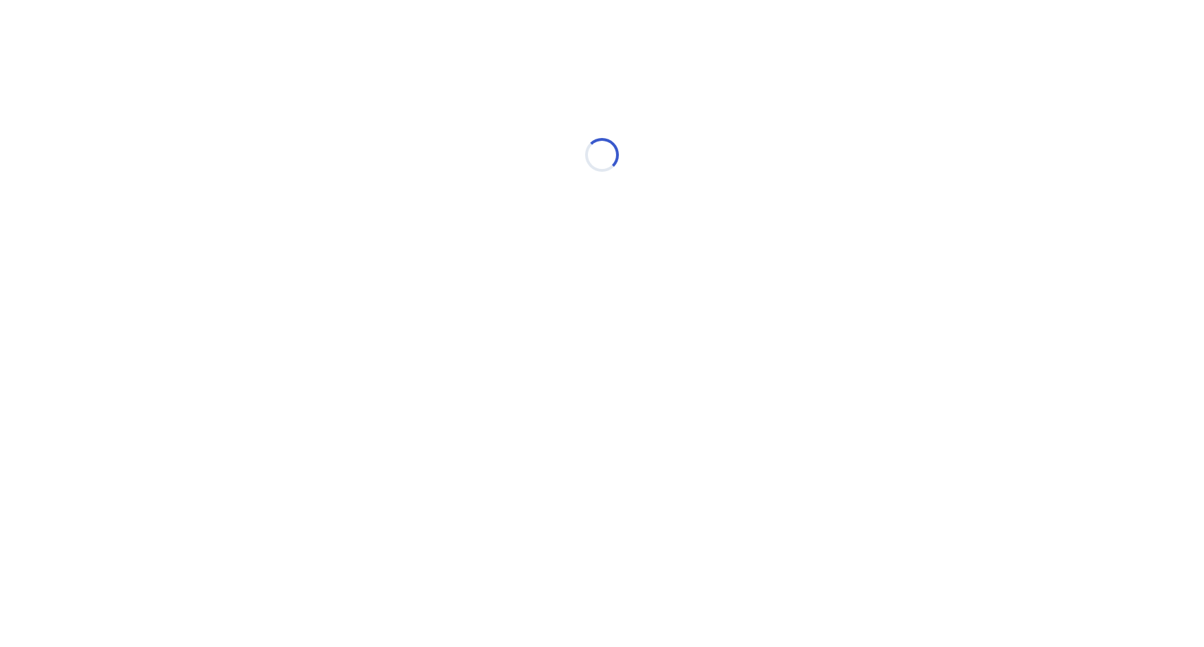
select select "*"
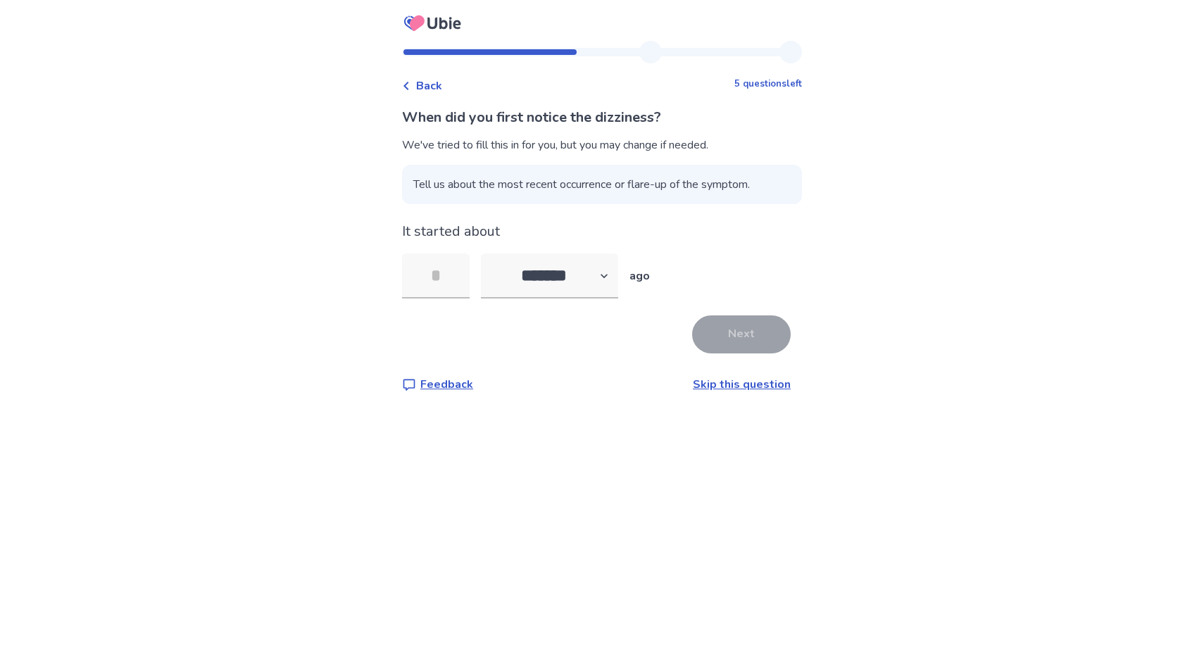
type input "*"
type input "**"
click at [564, 262] on select "******* ****** ******* ******** *******" at bounding box center [549, 275] width 137 height 45
select select "*"
click at [489, 253] on select "******* ****** ******* ******** *******" at bounding box center [549, 275] width 137 height 45
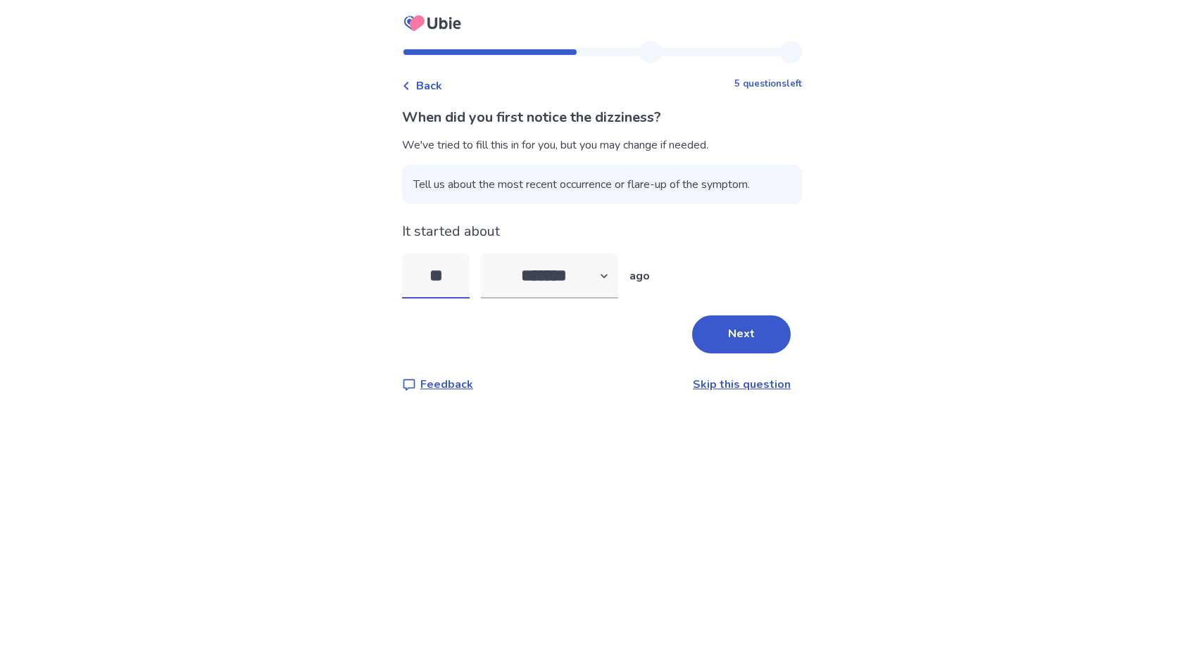
click at [457, 276] on input "**" at bounding box center [436, 275] width 68 height 45
type input "*"
click at [726, 332] on button "Next" at bounding box center [741, 334] width 99 height 38
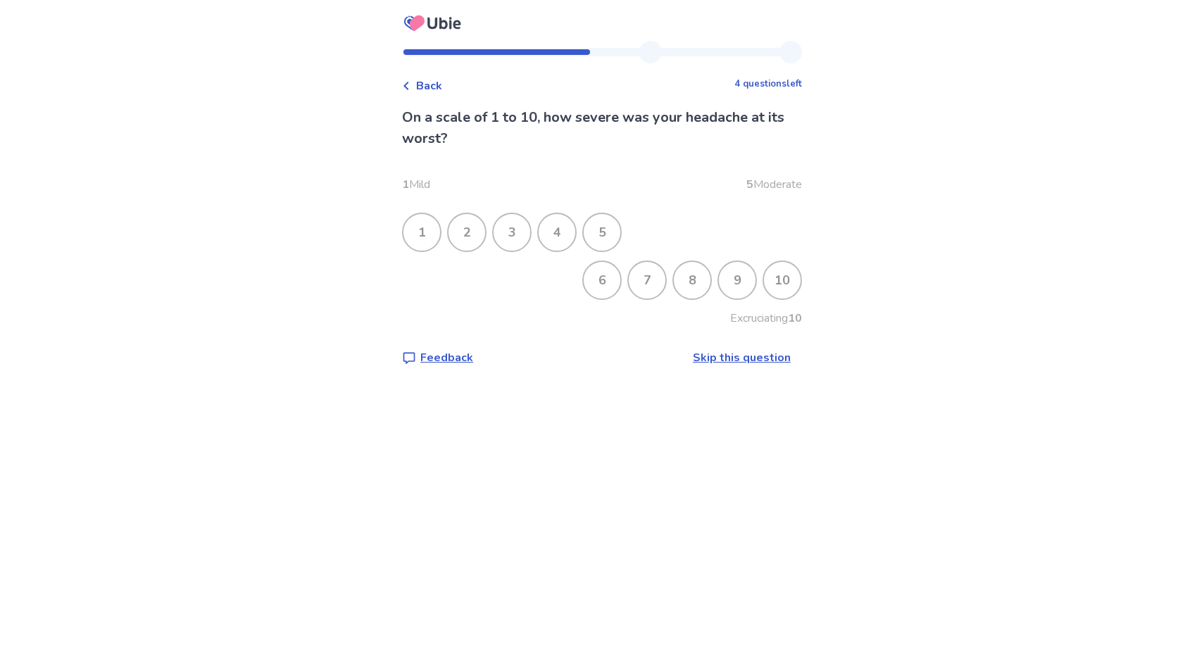
click at [617, 236] on div "5" at bounding box center [601, 232] width 37 height 37
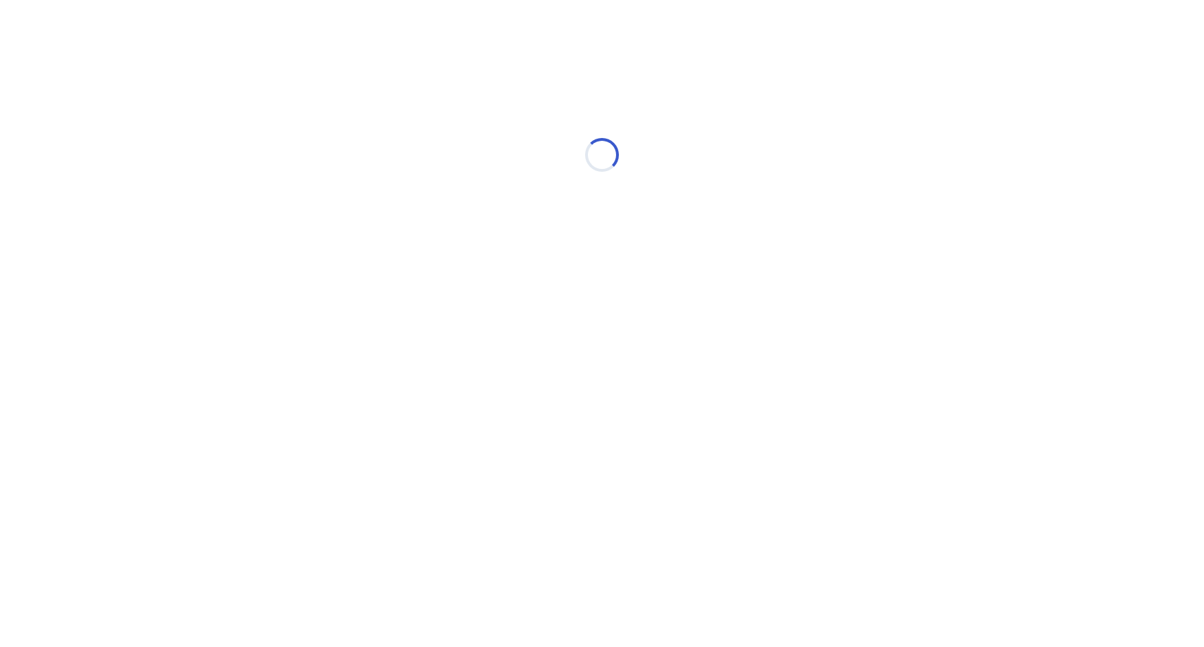
select select "*"
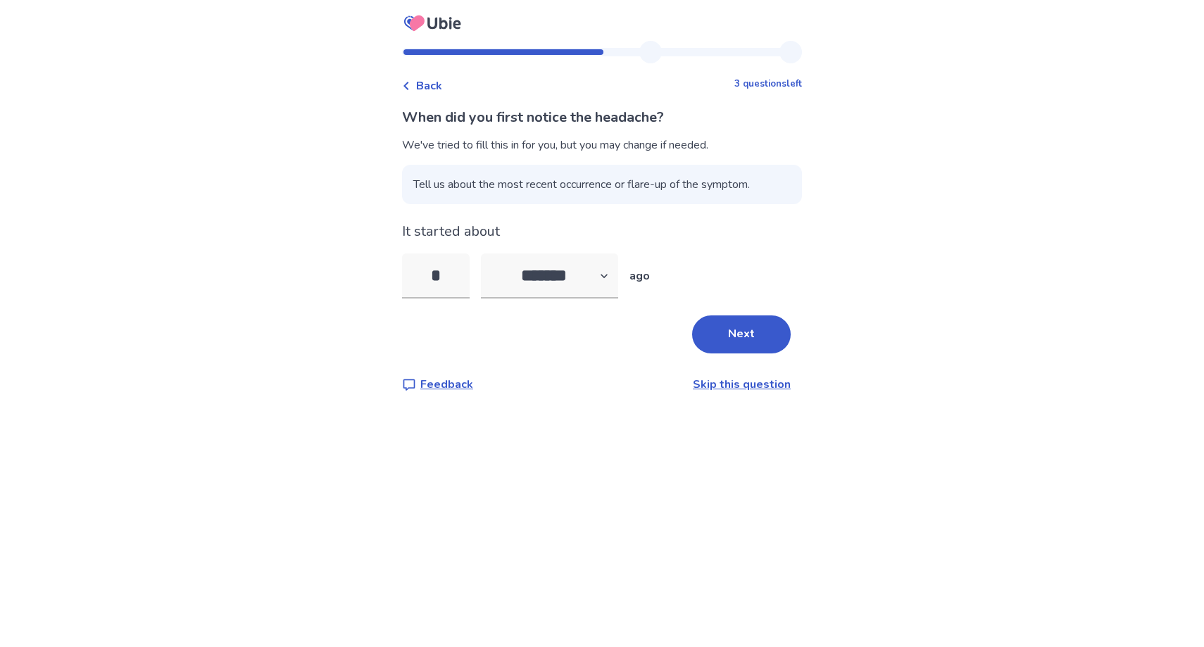
click at [442, 88] on span "Back" at bounding box center [429, 85] width 26 height 17
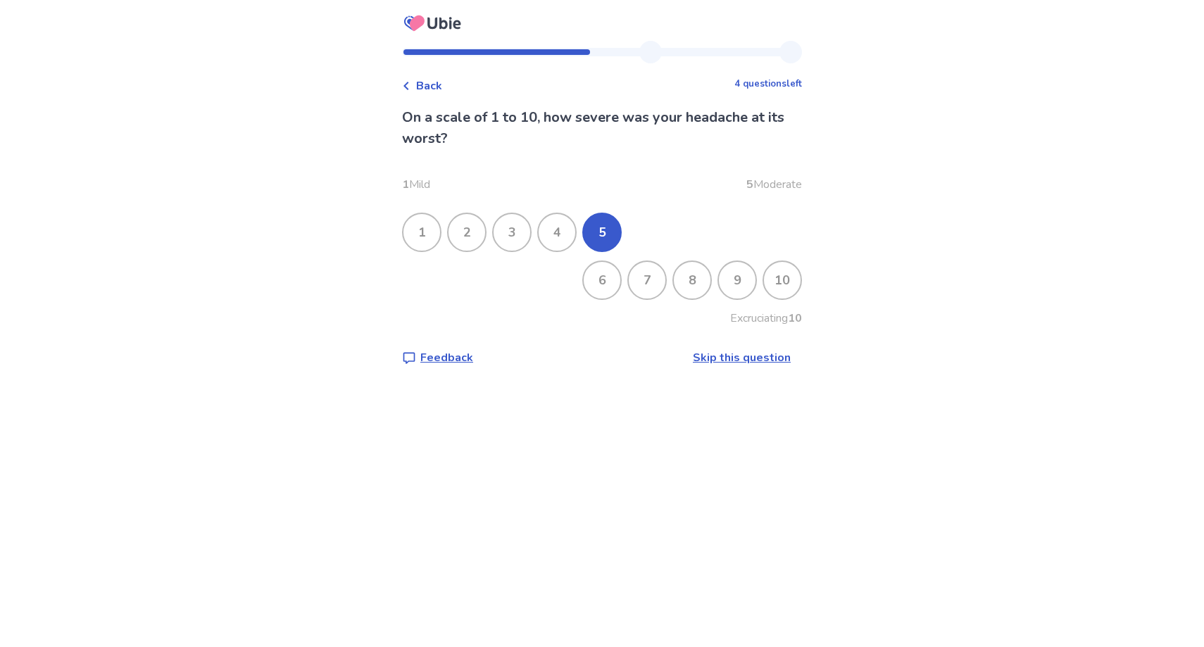
click at [677, 284] on div "8" at bounding box center [692, 280] width 37 height 37
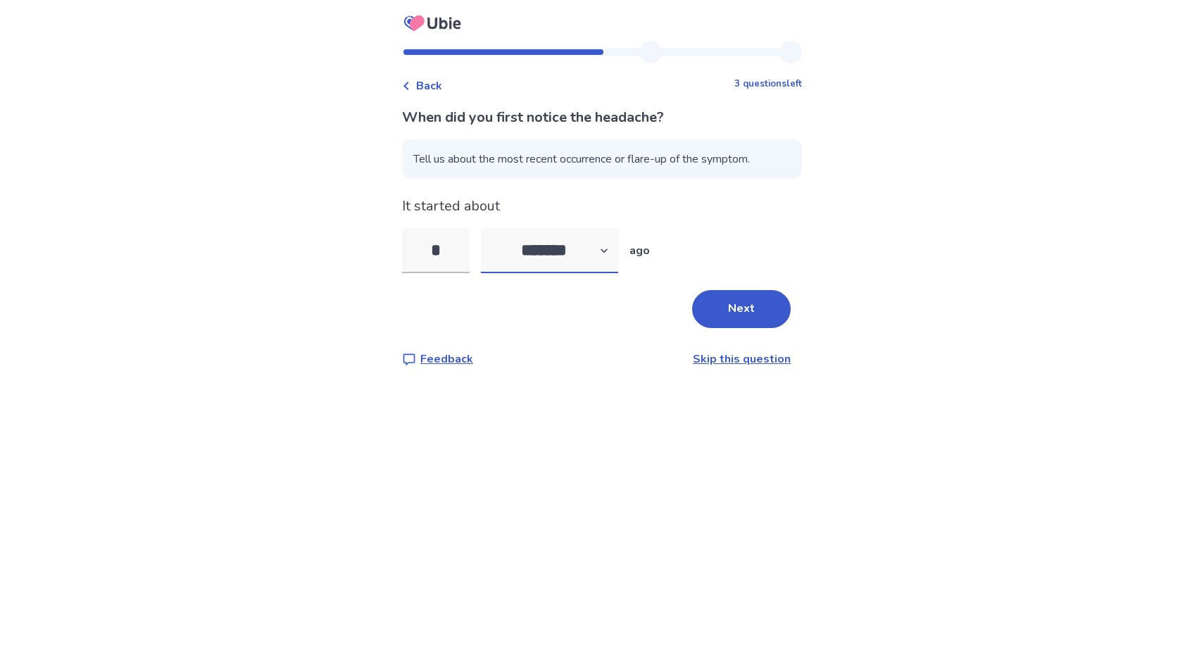
click at [591, 244] on select "******* ****** ******* ******** *******" at bounding box center [549, 250] width 137 height 45
select select "*"
click at [489, 228] on select "******* ****** ******* ******** *******" at bounding box center [549, 250] width 137 height 45
click at [460, 244] on input "*" at bounding box center [436, 250] width 68 height 45
type input "*"
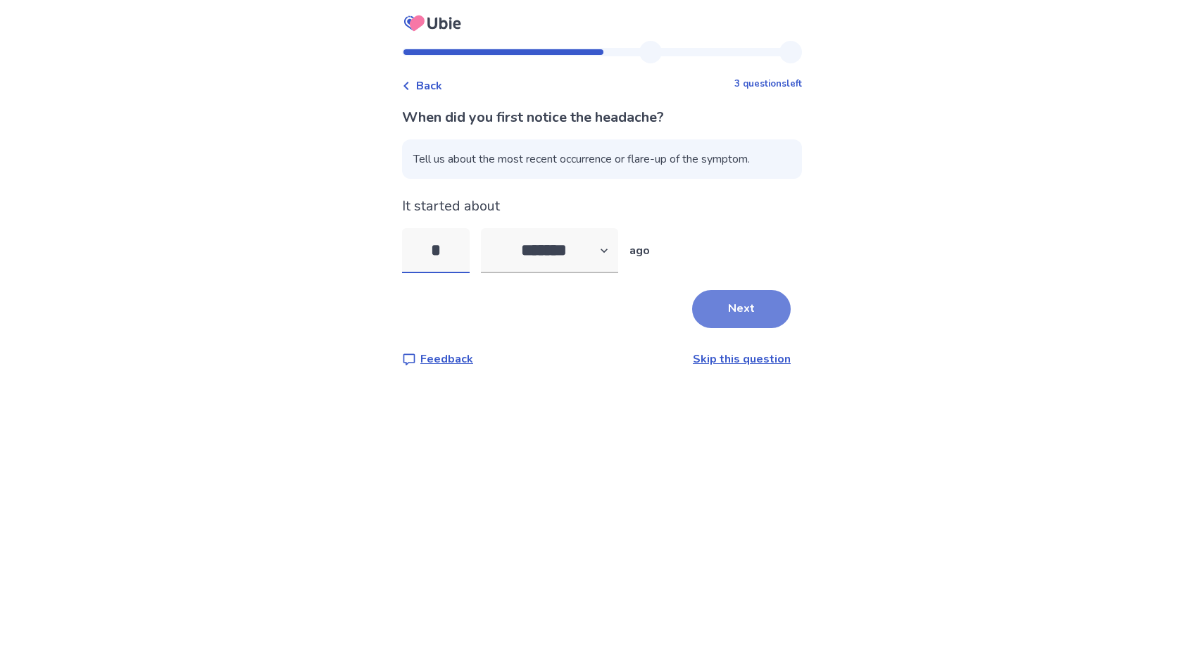
type input "*"
click at [736, 314] on button "Next" at bounding box center [741, 309] width 99 height 38
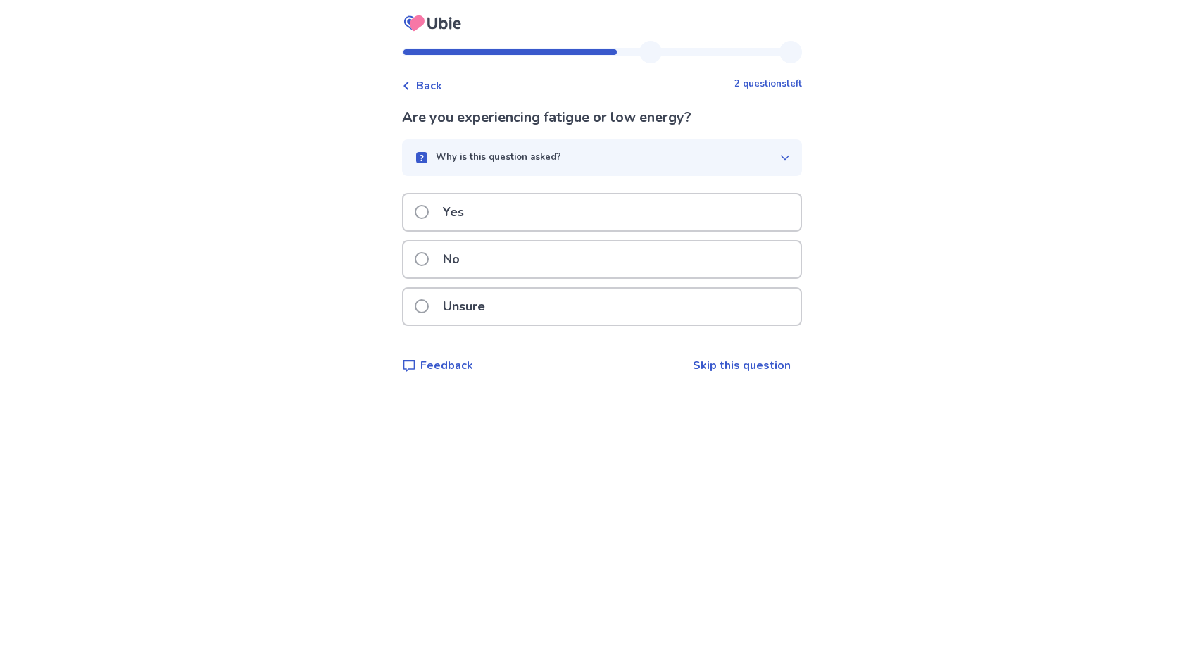
click at [577, 219] on div "Yes" at bounding box center [601, 212] width 397 height 36
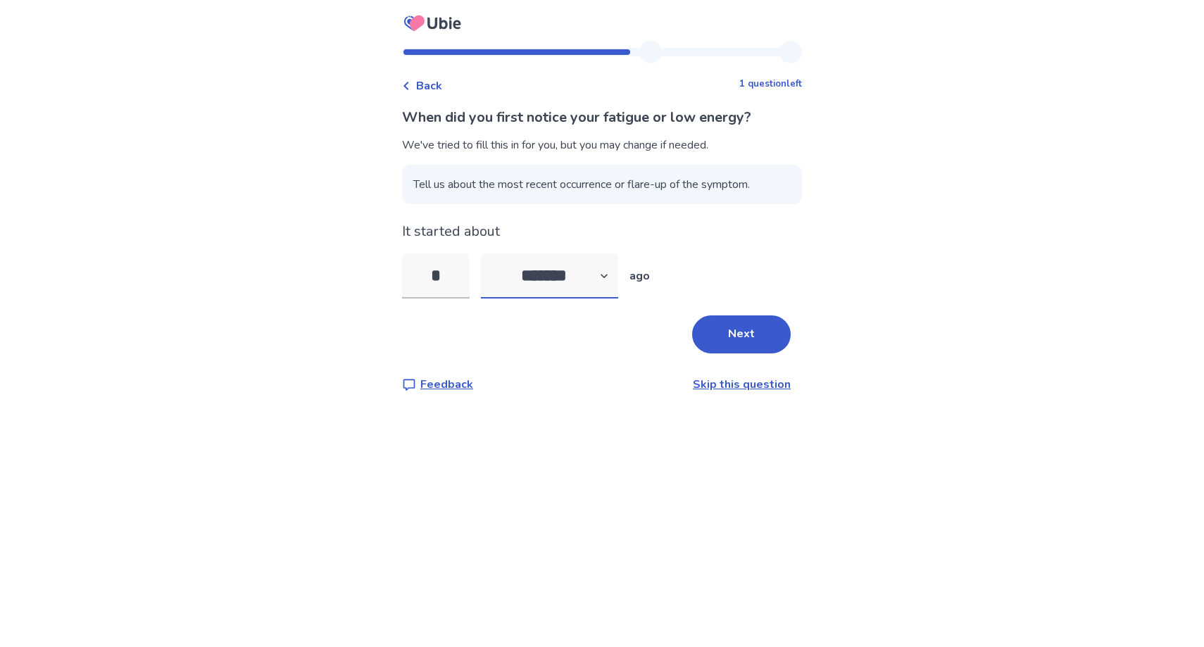
click at [534, 281] on select "******* ****** ******* ******** *******" at bounding box center [549, 275] width 137 height 45
select select "*"
click at [489, 253] on select "******* ****** ******* ******** *******" at bounding box center [549, 275] width 137 height 45
click at [462, 285] on input "*" at bounding box center [436, 275] width 68 height 45
type input "*"
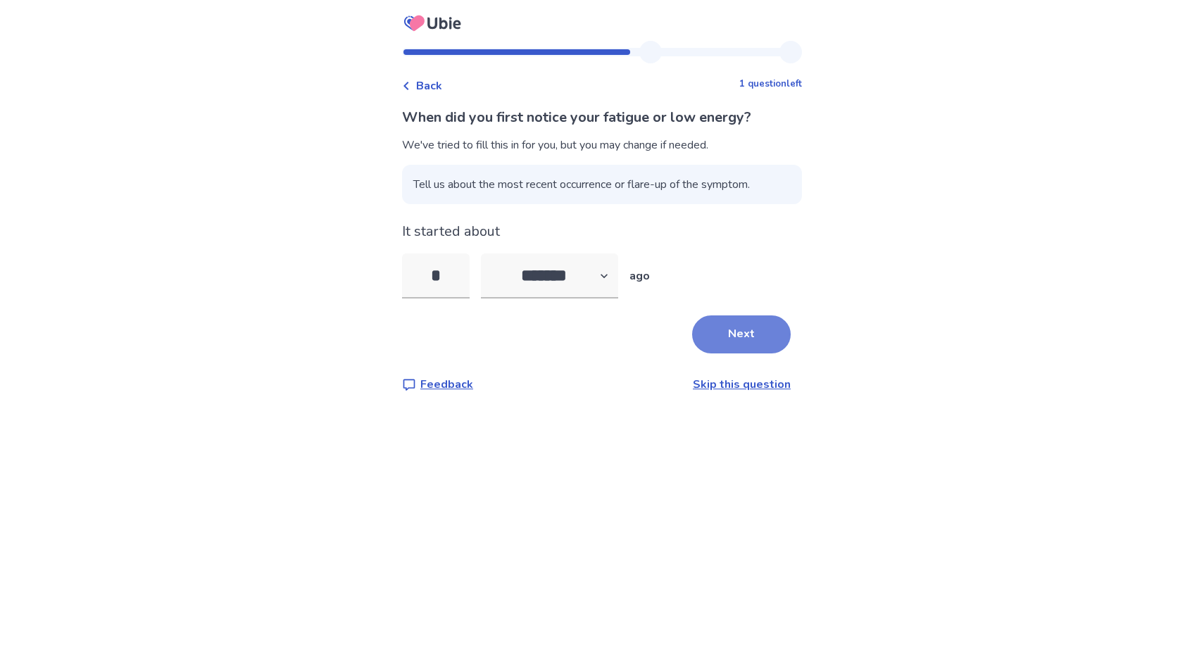
click at [733, 332] on button "Next" at bounding box center [741, 334] width 99 height 38
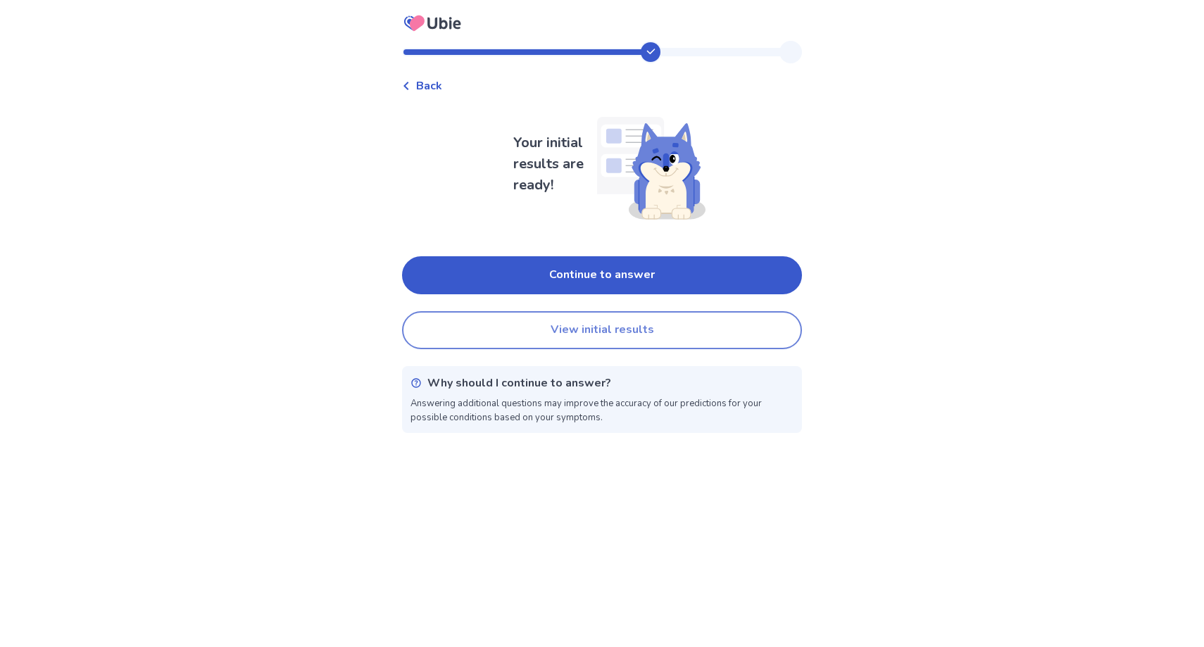
click at [631, 339] on button "View initial results" at bounding box center [602, 330] width 400 height 38
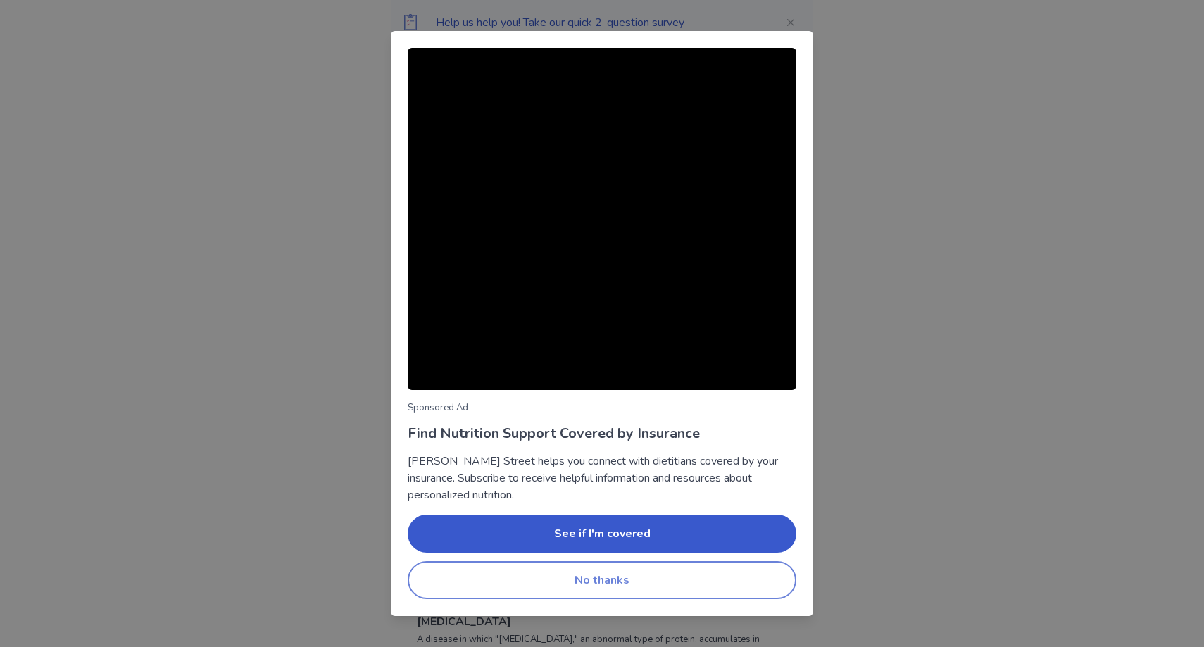
click at [569, 572] on button "No thanks" at bounding box center [602, 580] width 389 height 38
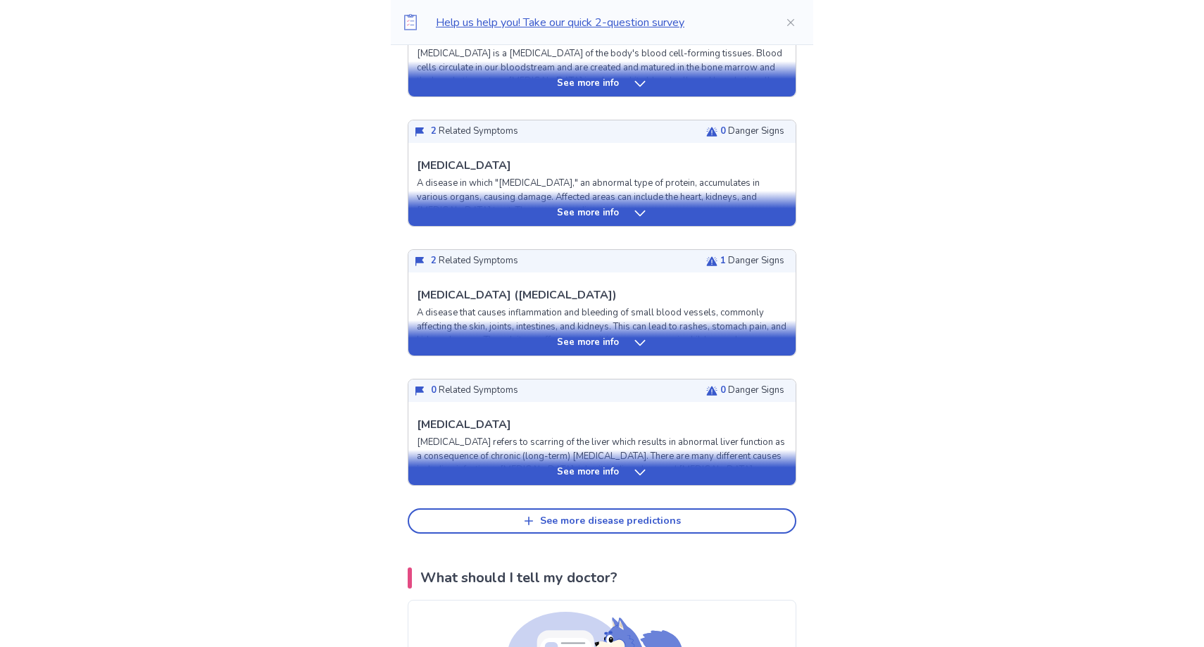
scroll to position [455, 0]
click at [567, 519] on div "See more disease predictions" at bounding box center [610, 522] width 141 height 12
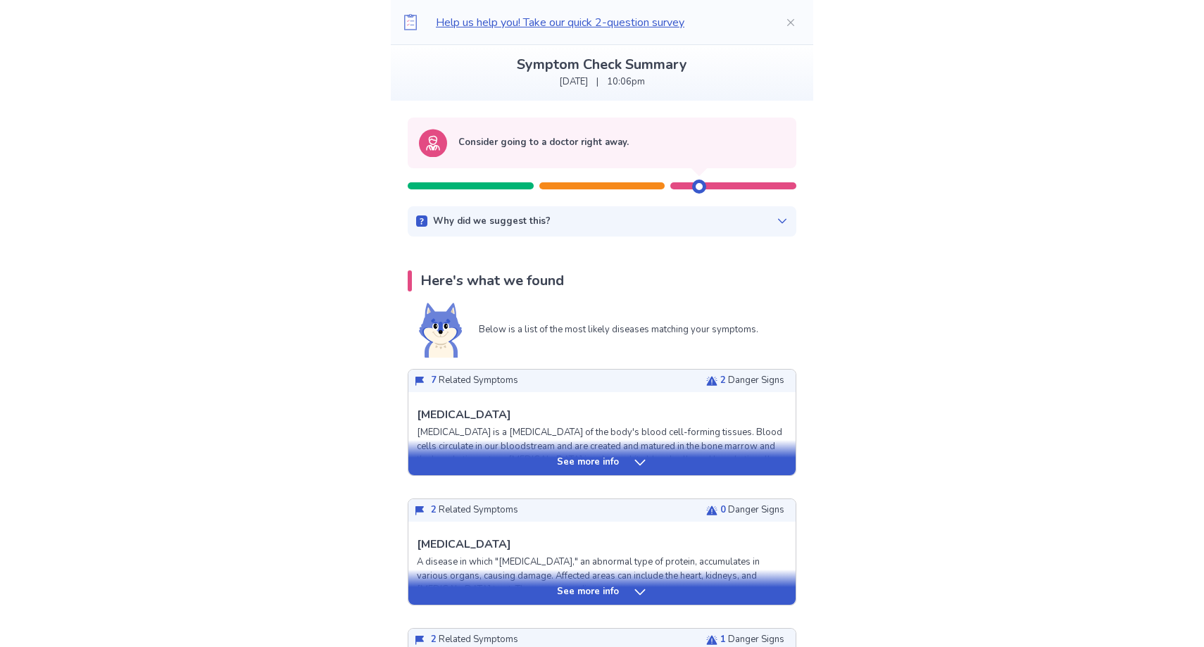
scroll to position [89, 0]
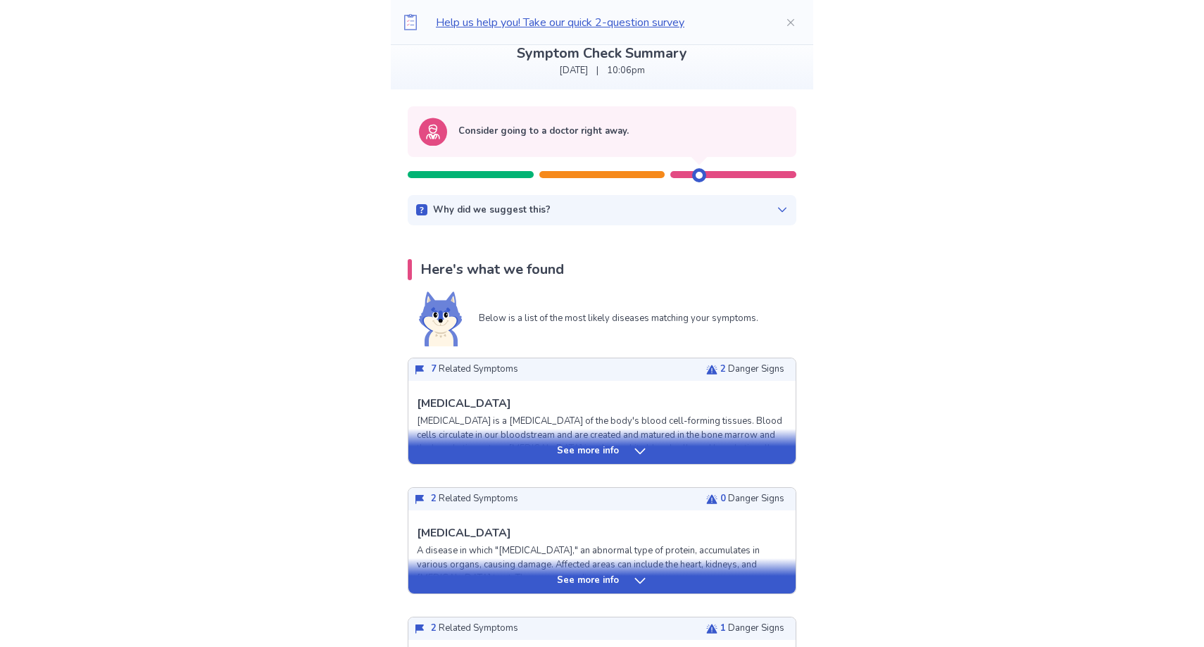
click at [547, 450] on div "See more info" at bounding box center [601, 451] width 387 height 14
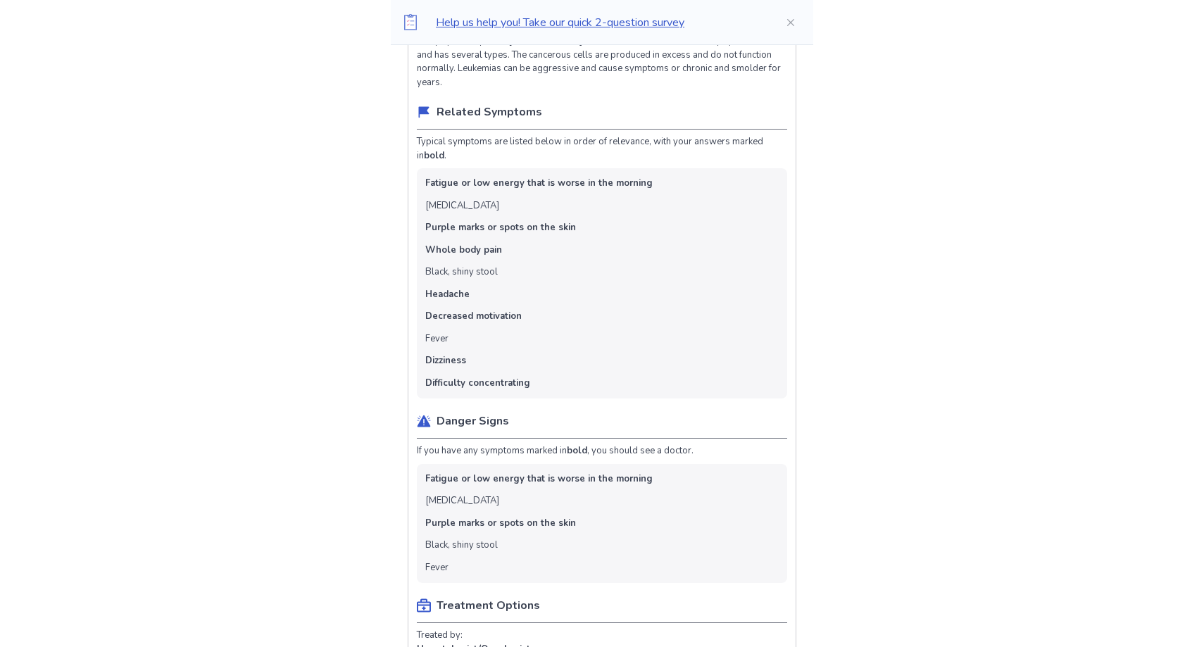
scroll to position [500, 0]
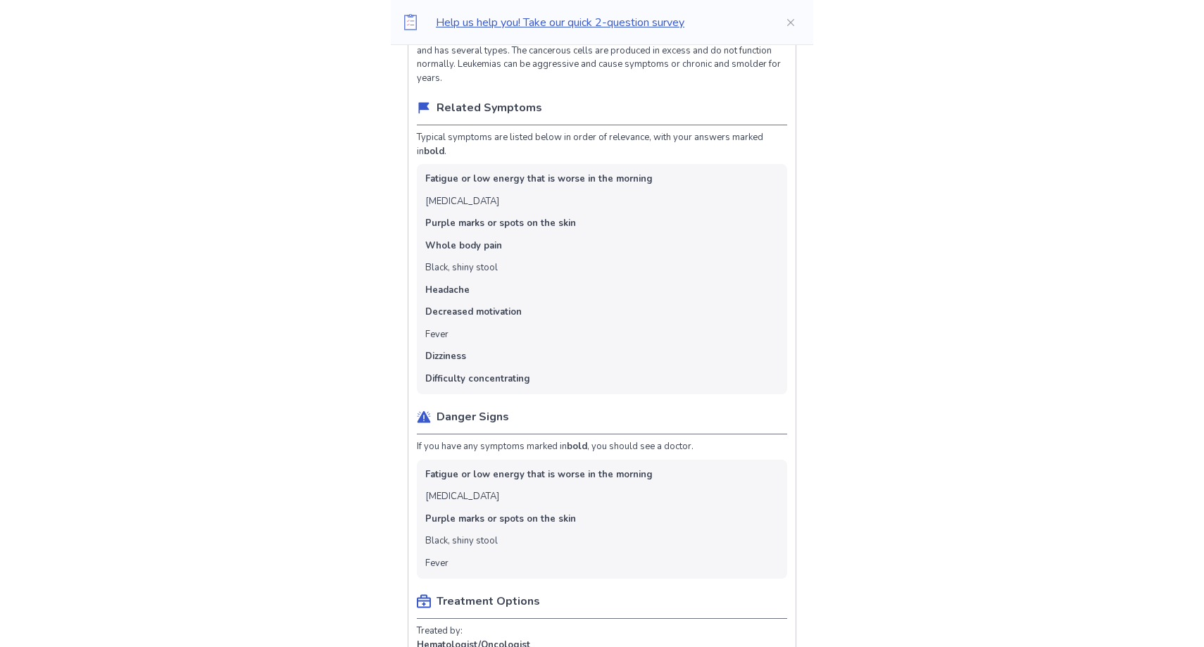
drag, startPoint x: 436, startPoint y: 507, endPoint x: 578, endPoint y: 507, distance: 141.5
click at [578, 508] on ul "Fatigue or low energy that is worse in the morning [MEDICAL_DATA] Purple marks …" at bounding box center [602, 520] width 370 height 120
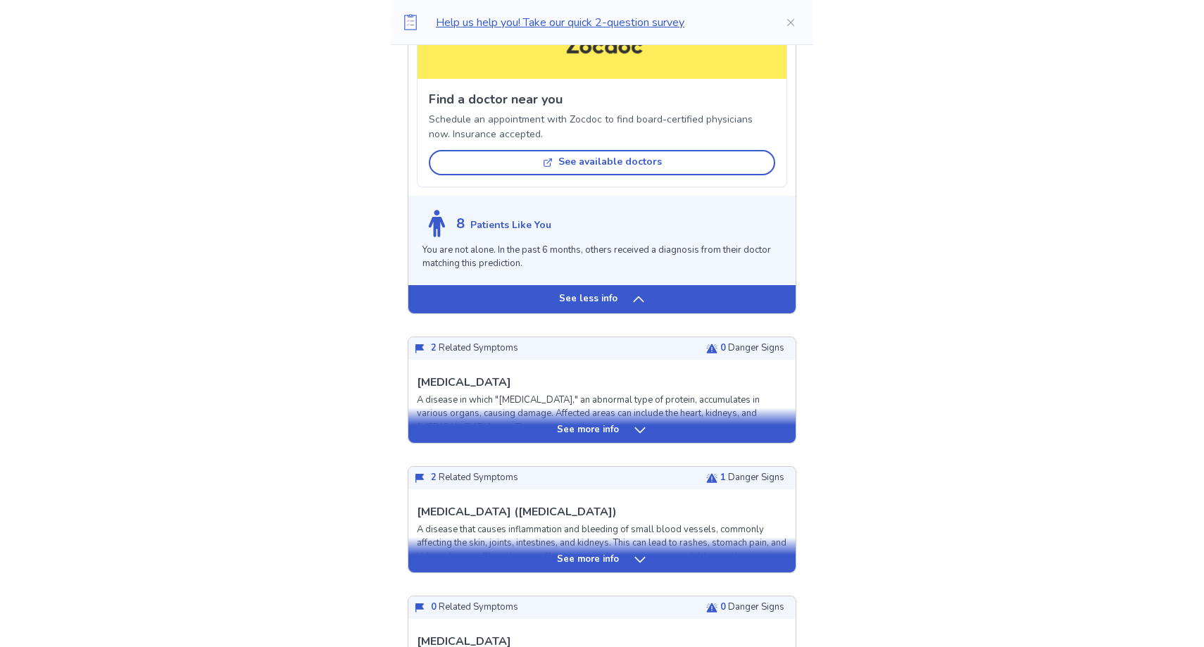
scroll to position [1229, 0]
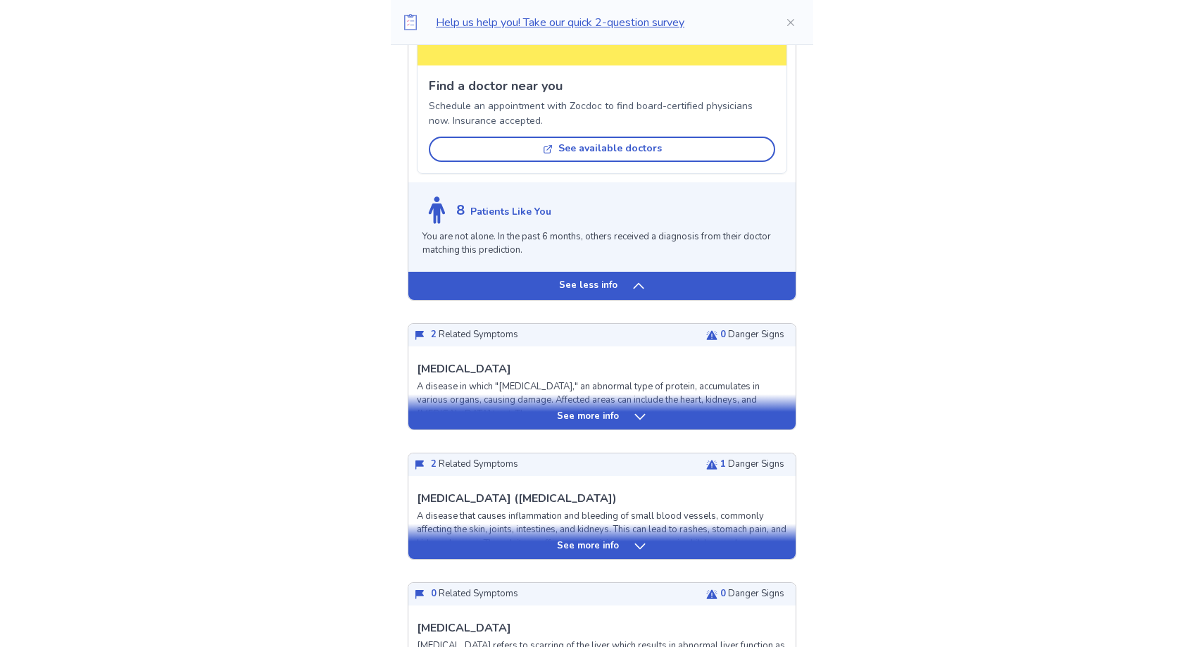
click at [573, 410] on p "See more info" at bounding box center [588, 417] width 62 height 14
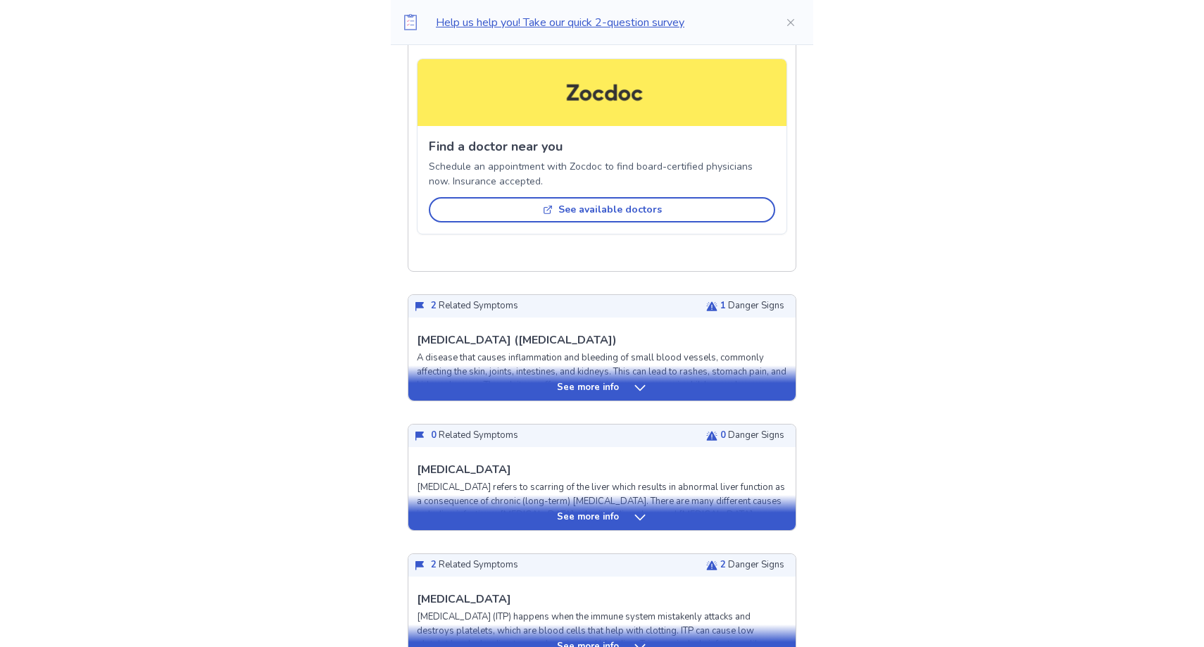
scroll to position [2202, 0]
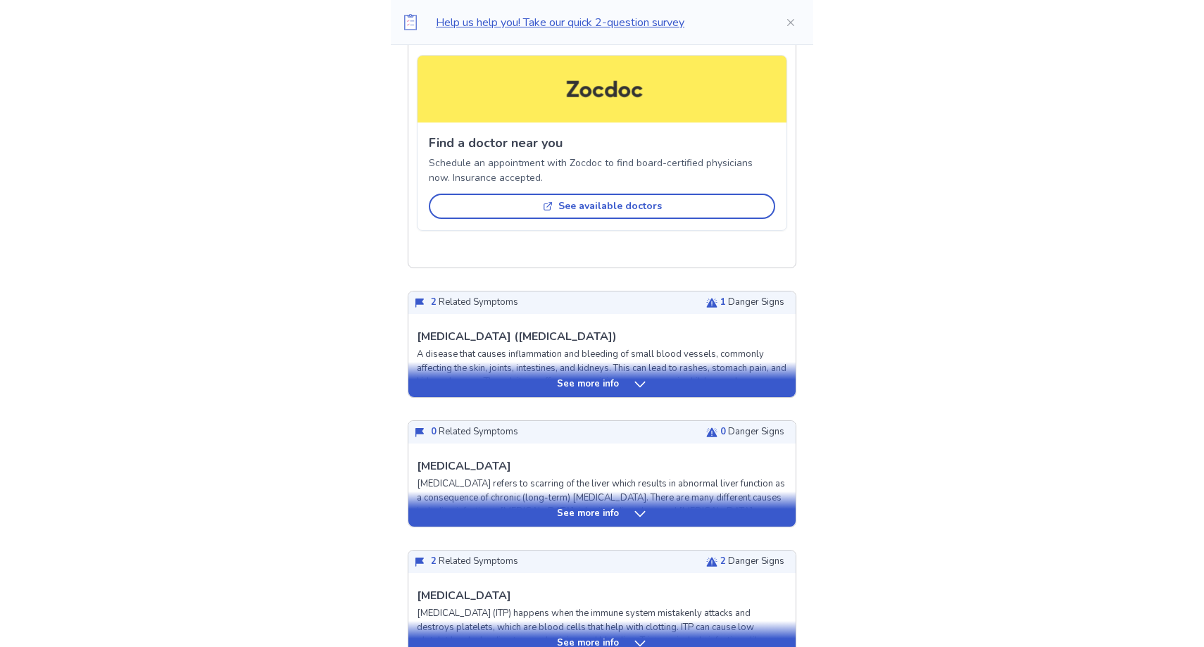
click at [567, 377] on p "See more info" at bounding box center [588, 384] width 62 height 14
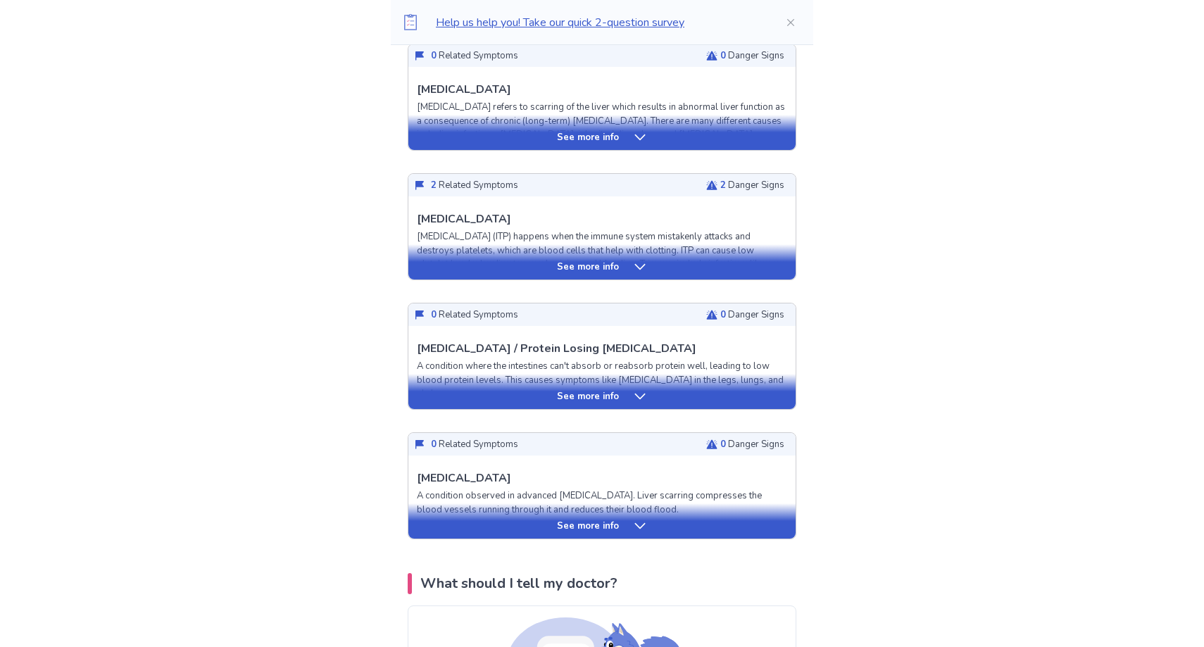
scroll to position [3352, 0]
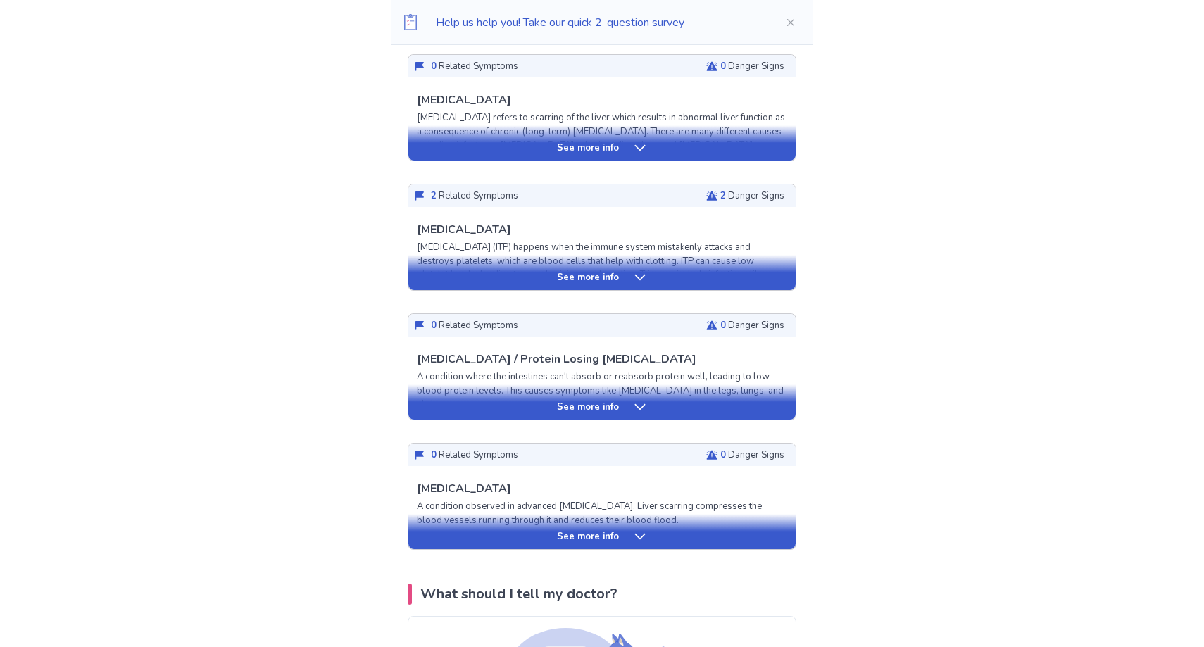
click at [596, 271] on p "See more info" at bounding box center [588, 278] width 62 height 14
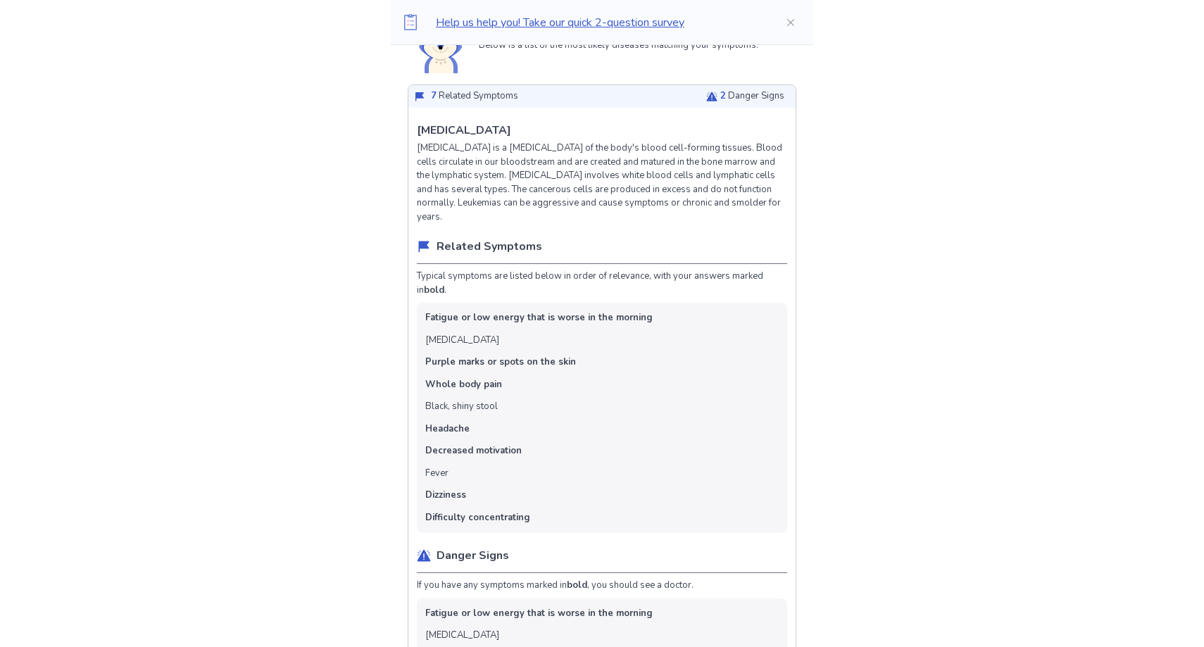
scroll to position [0, 0]
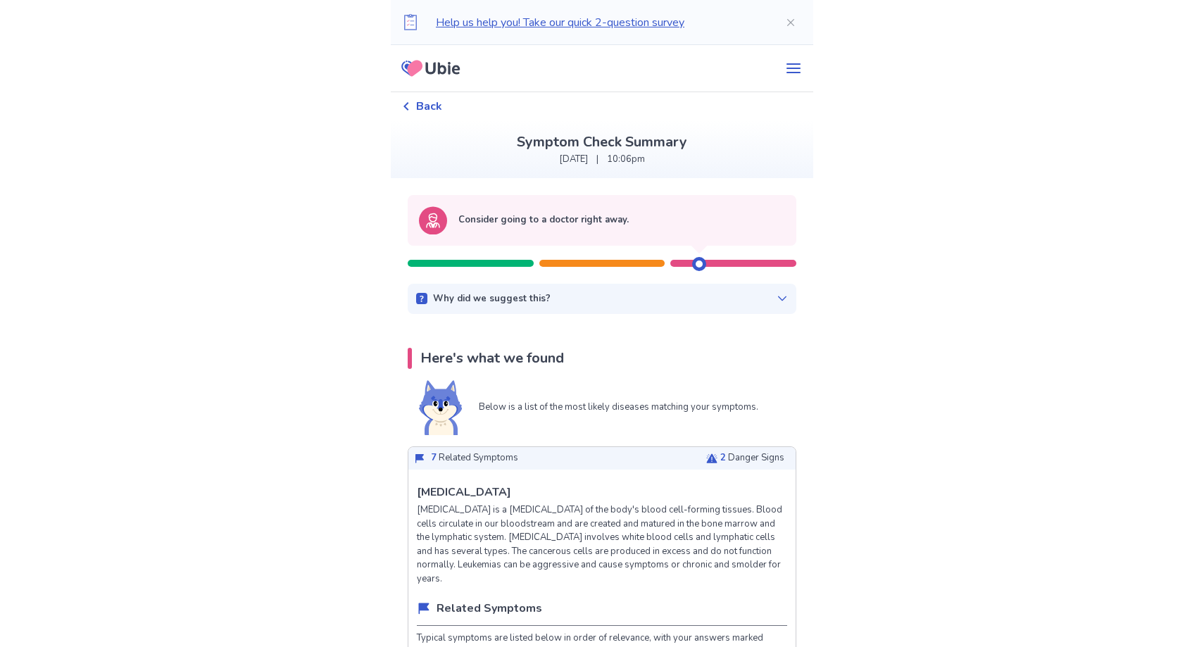
click at [410, 103] on icon at bounding box center [406, 106] width 8 height 8
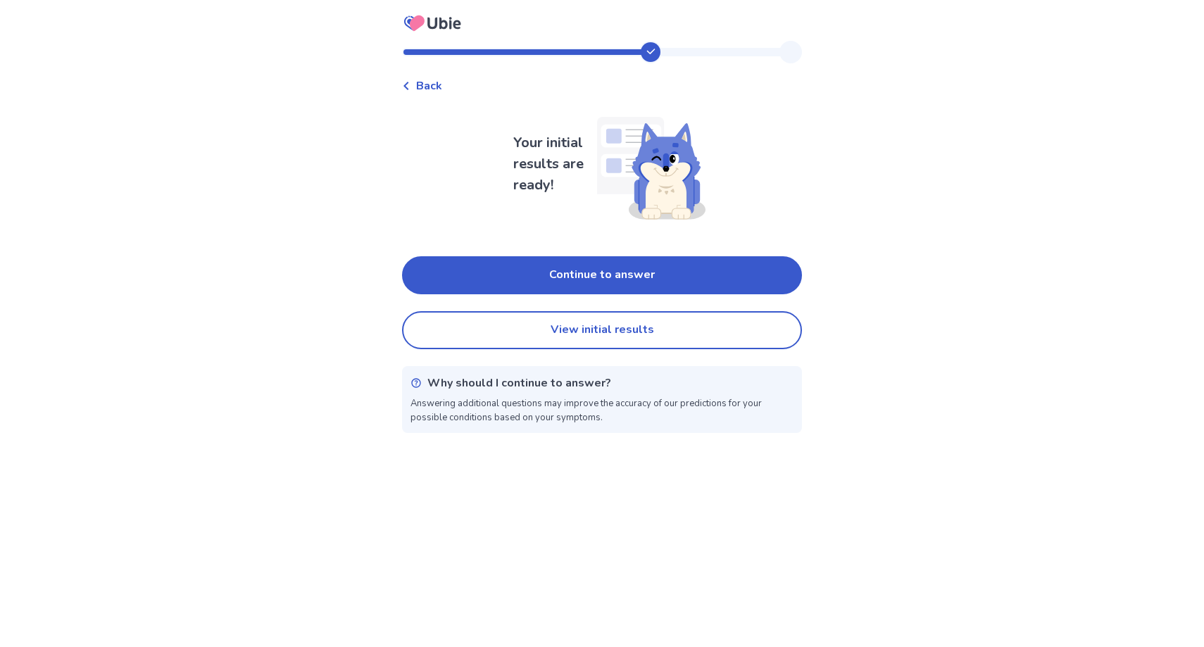
click at [430, 82] on span "Back" at bounding box center [429, 85] width 26 height 17
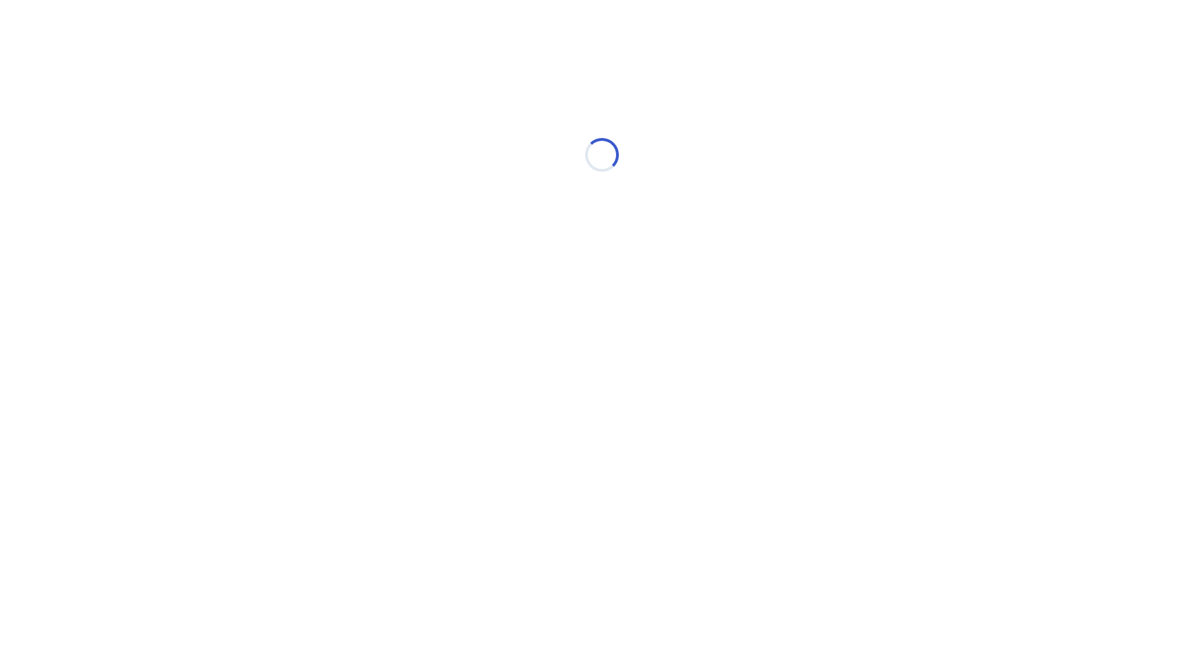
select select "*"
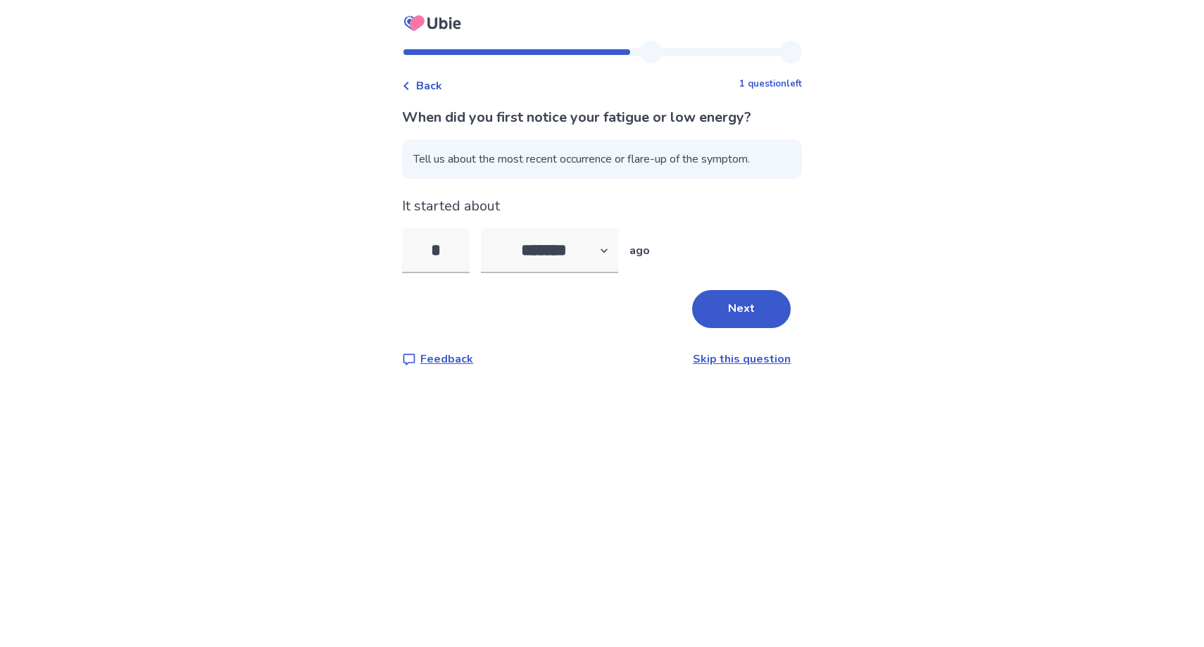
click at [430, 82] on span "Back" at bounding box center [429, 85] width 26 height 17
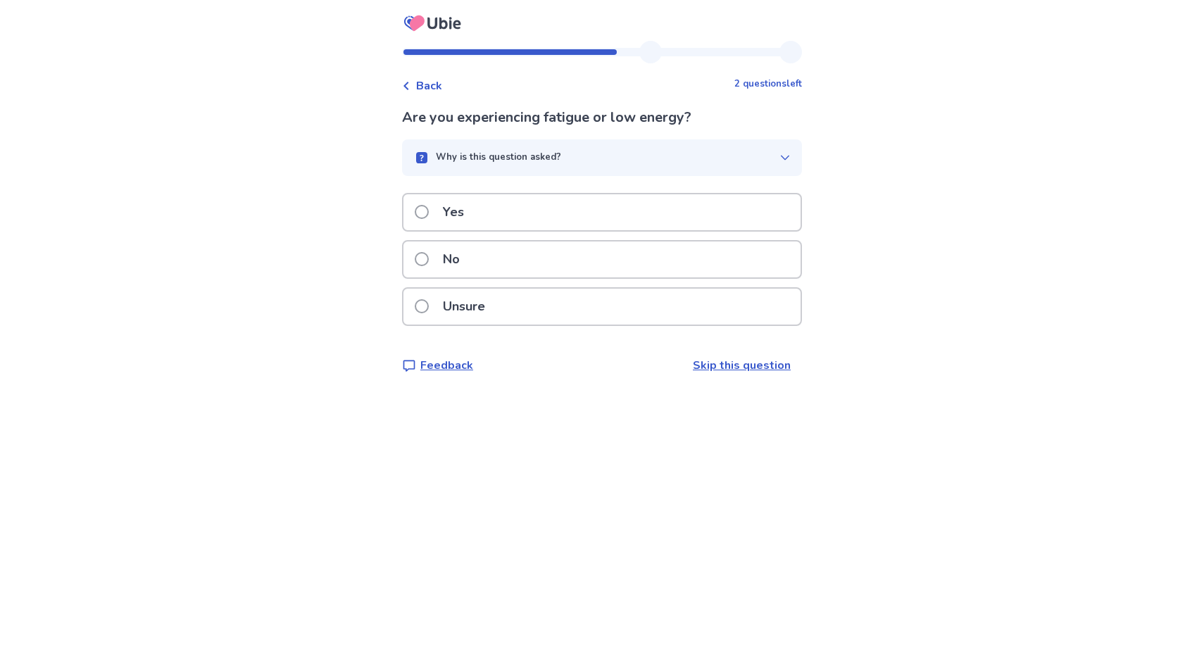
click at [430, 82] on span "Back" at bounding box center [429, 85] width 26 height 17
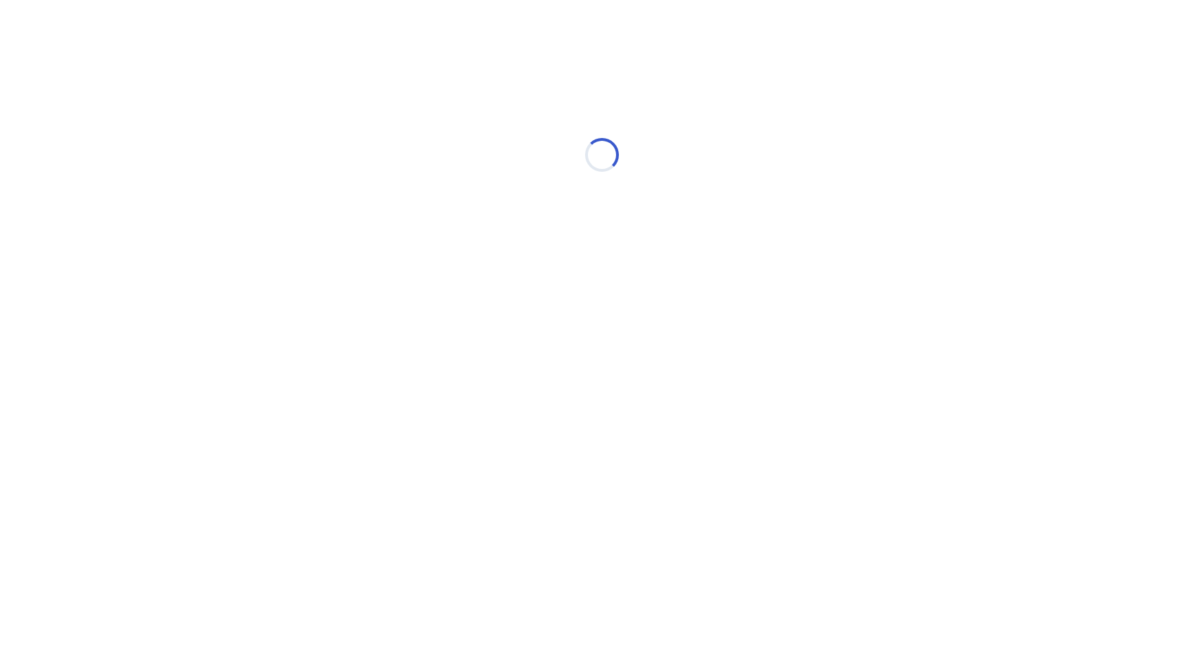
select select "*"
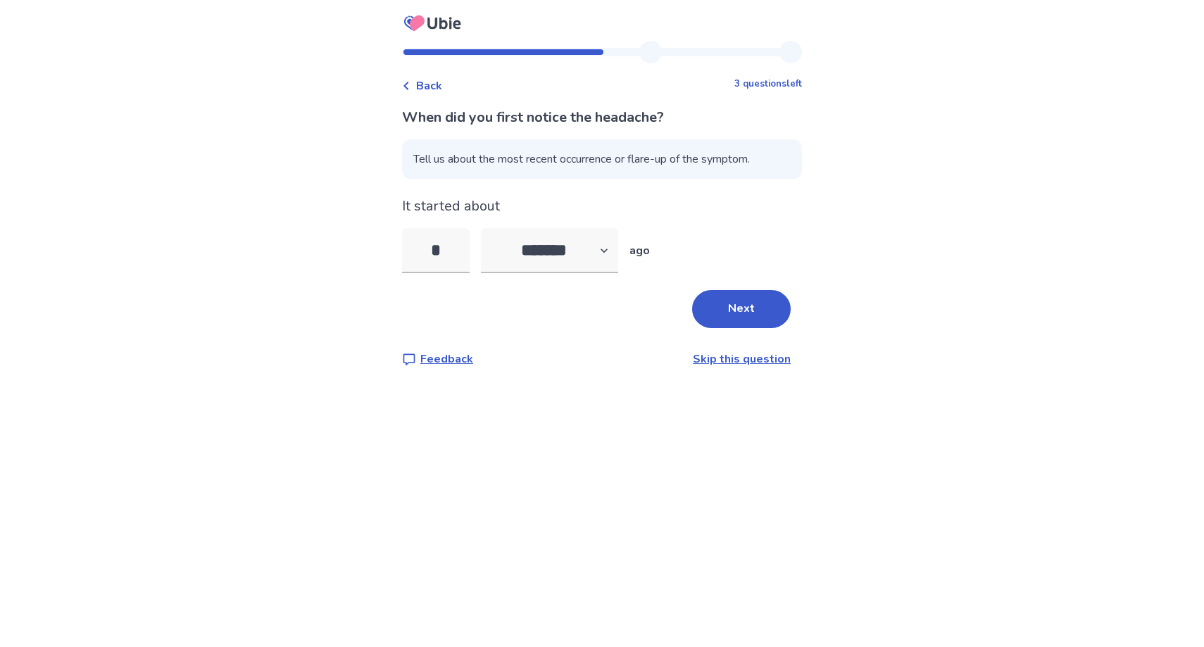
click at [430, 82] on span "Back" at bounding box center [429, 85] width 26 height 17
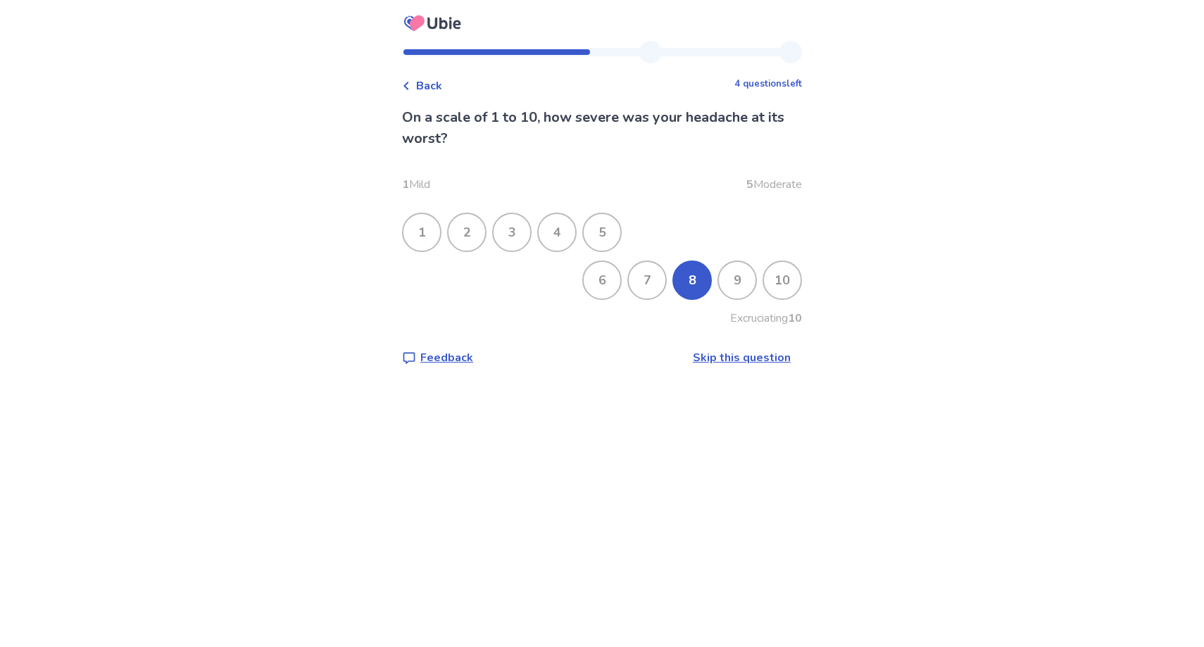
click at [430, 82] on span "Back" at bounding box center [429, 85] width 26 height 17
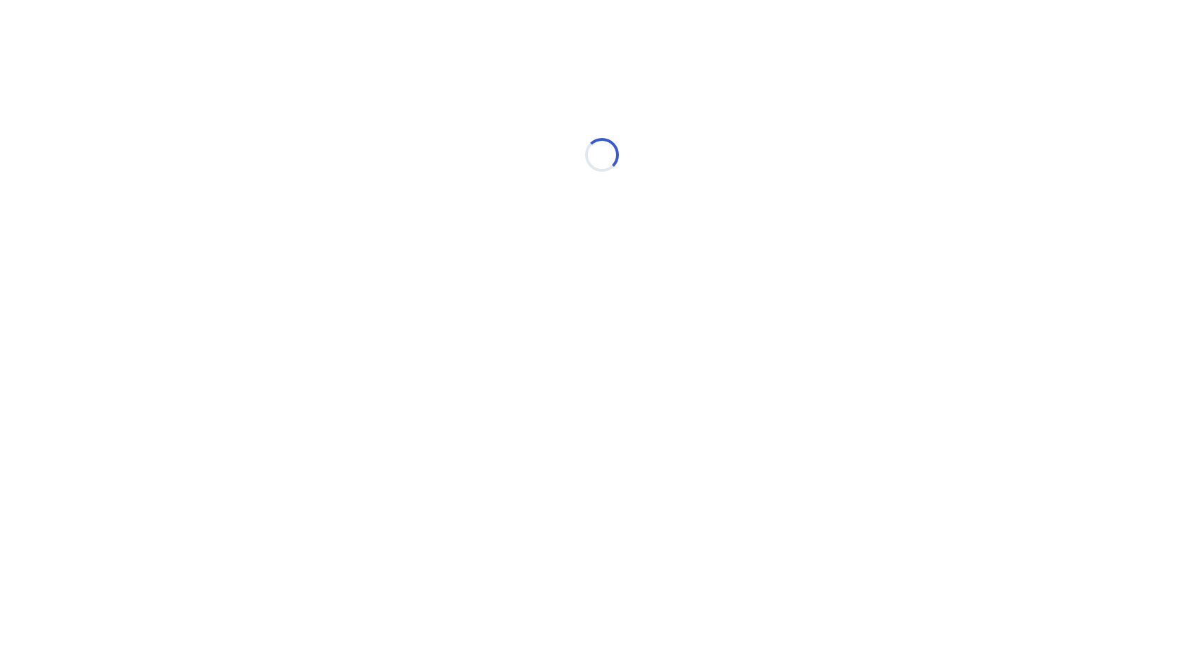
select select "*"
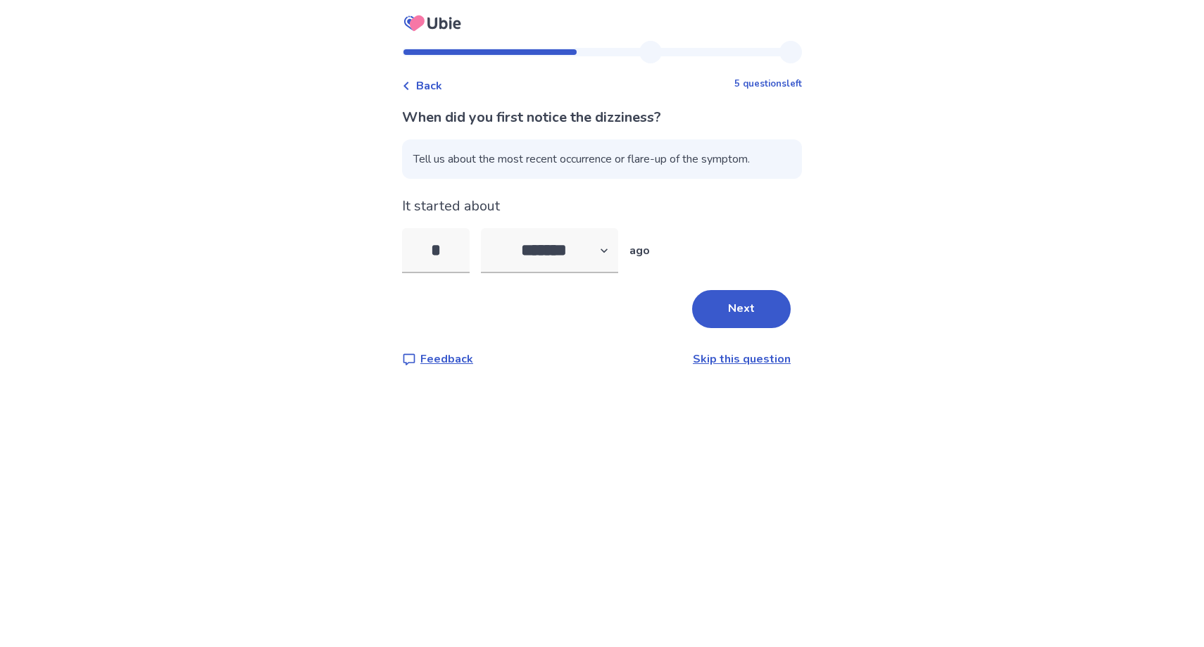
click at [430, 82] on span "Back" at bounding box center [429, 85] width 26 height 17
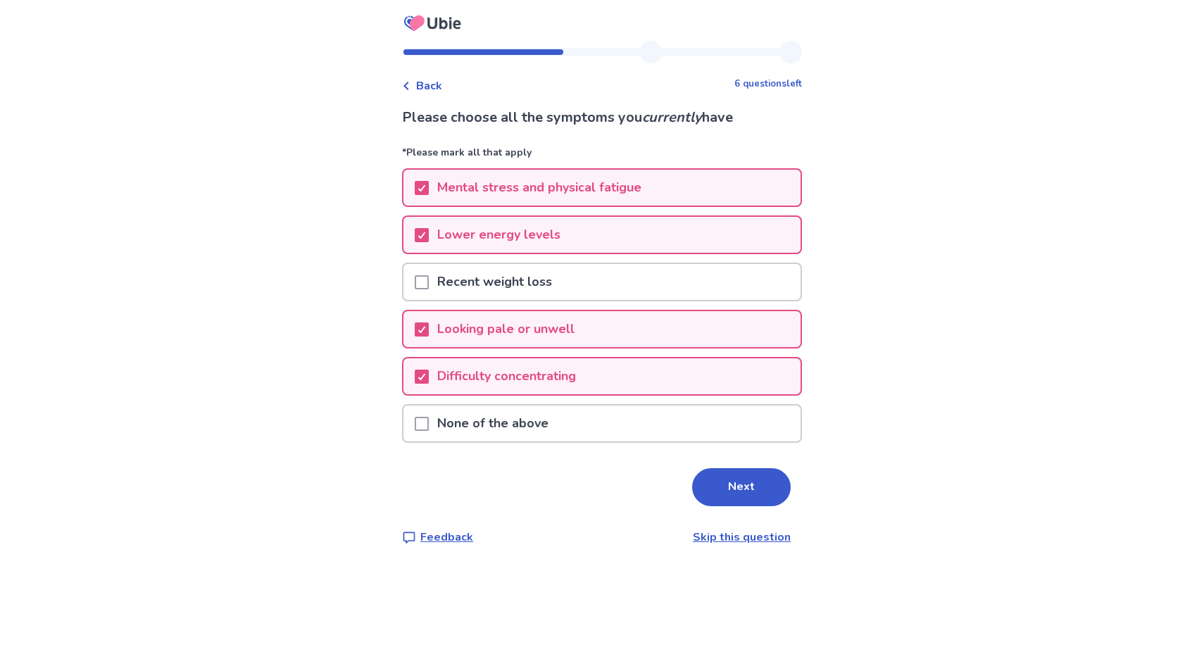
click at [430, 82] on span "Back" at bounding box center [429, 85] width 26 height 17
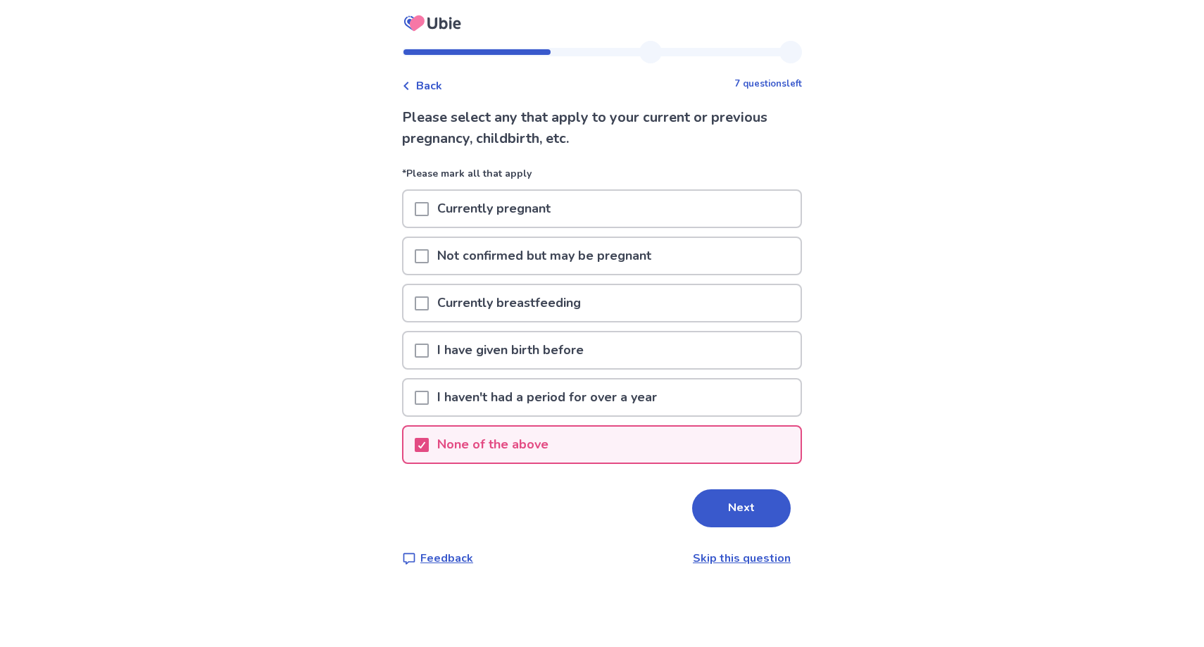
click at [430, 82] on span "Back" at bounding box center [429, 85] width 26 height 17
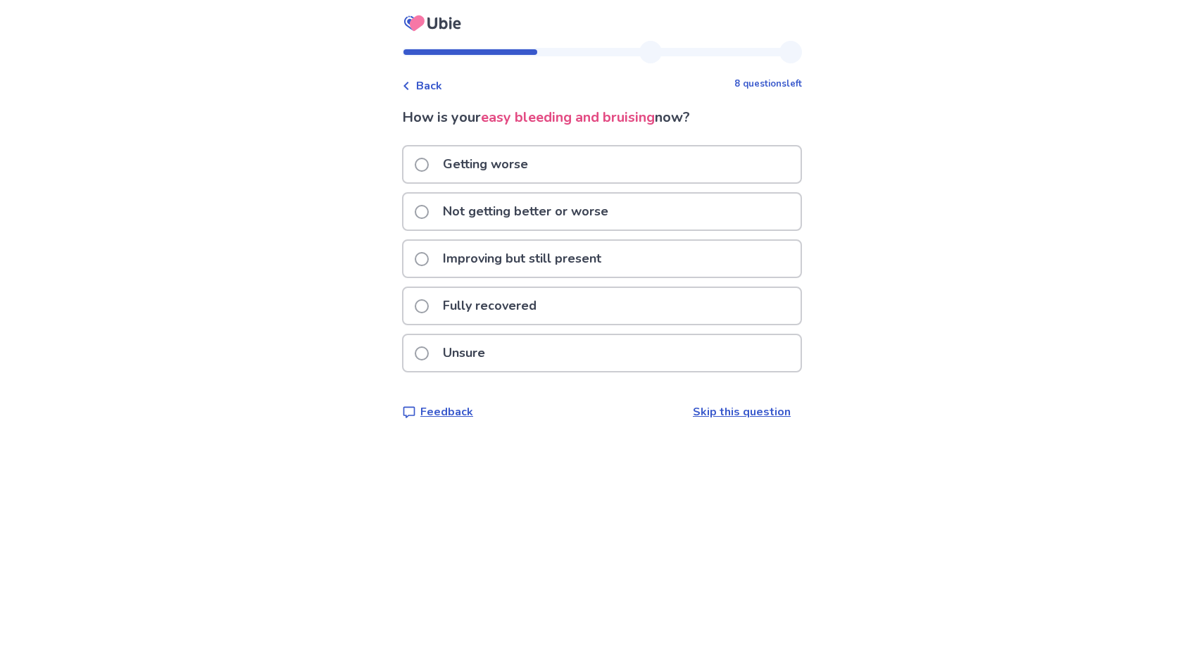
click at [430, 82] on span "Back" at bounding box center [429, 85] width 26 height 17
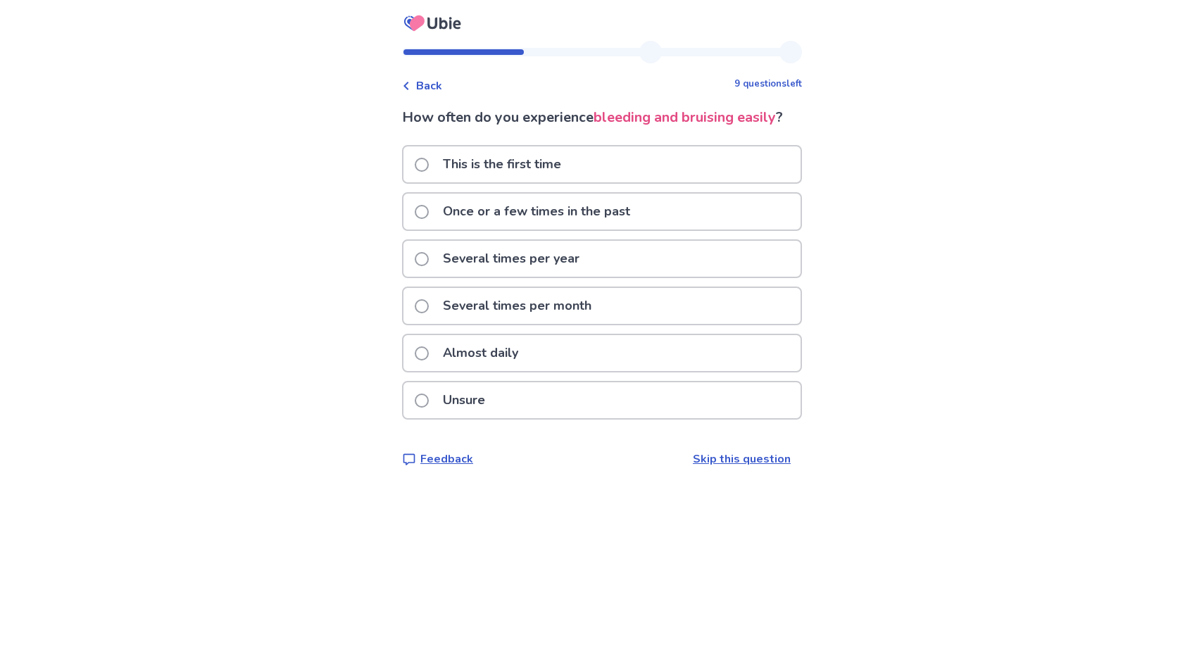
click at [430, 82] on span "Back" at bounding box center [429, 85] width 26 height 17
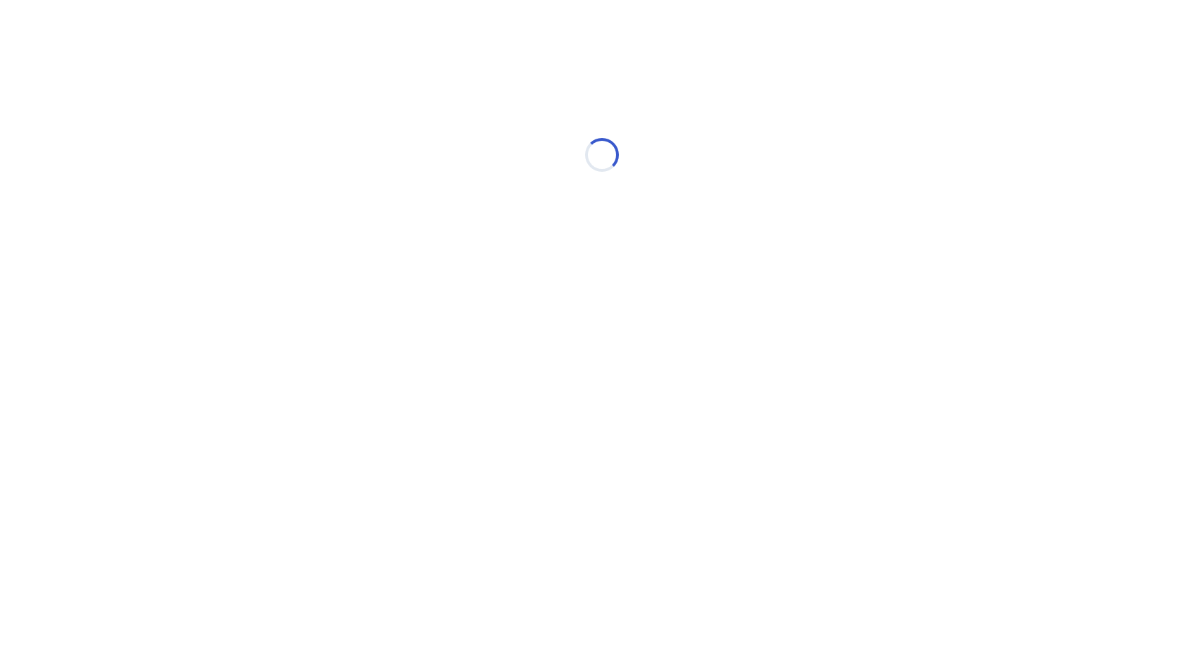
select select "*"
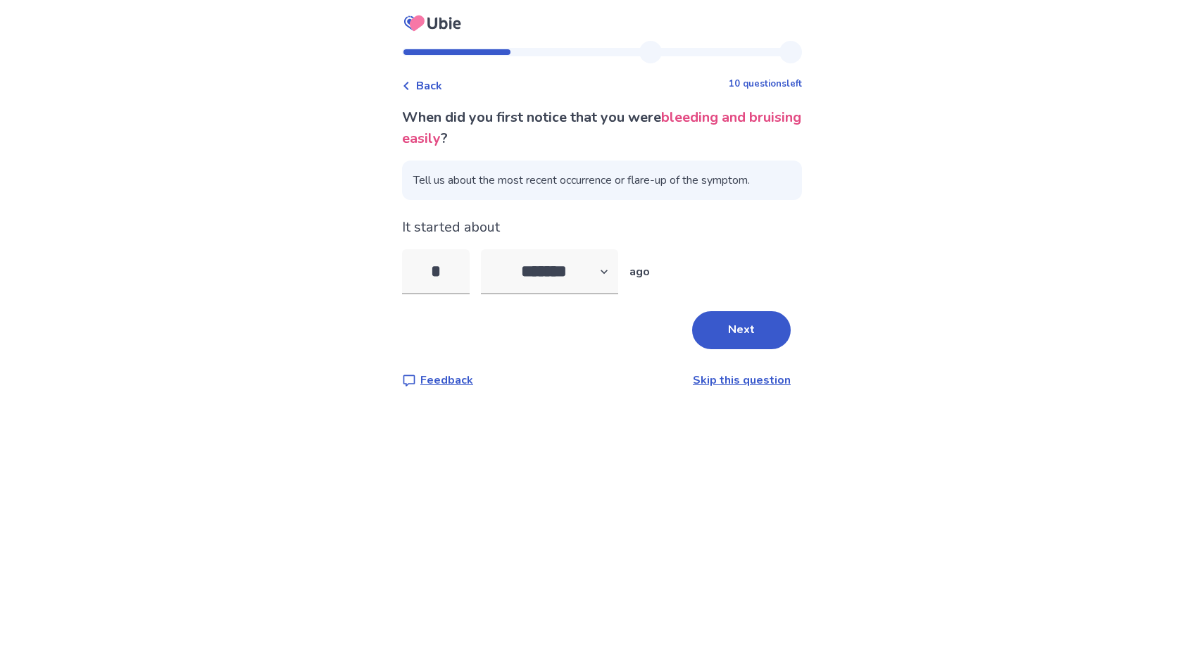
click at [431, 82] on span "Back" at bounding box center [429, 85] width 26 height 17
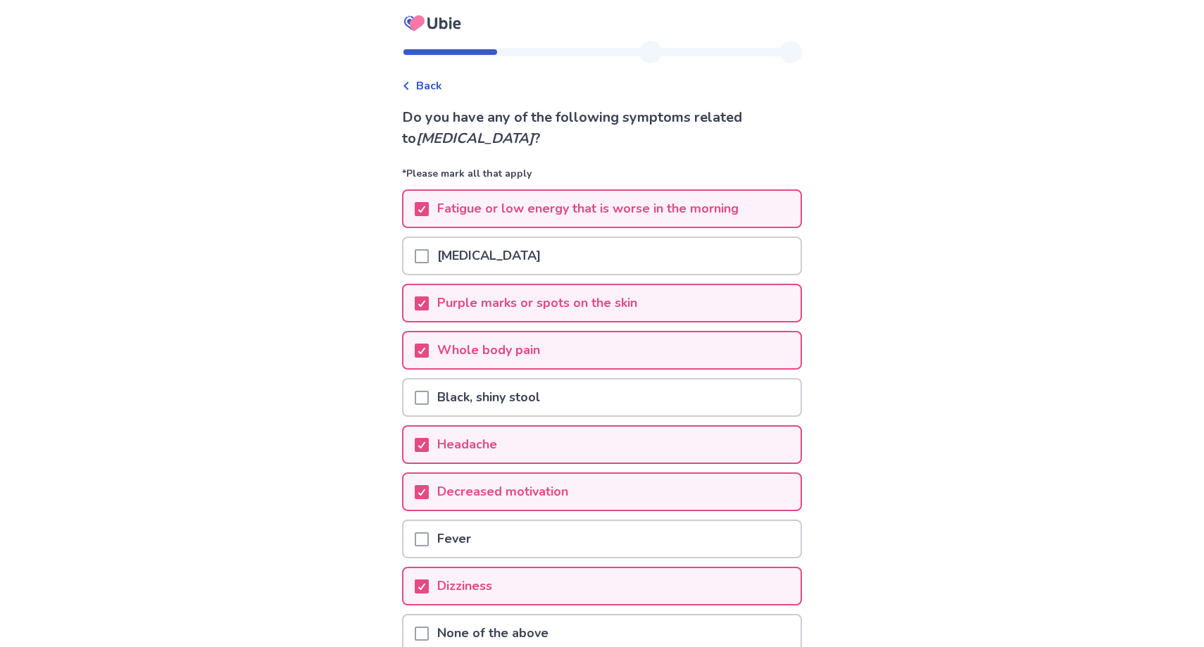
click at [431, 82] on span "Back" at bounding box center [429, 85] width 26 height 17
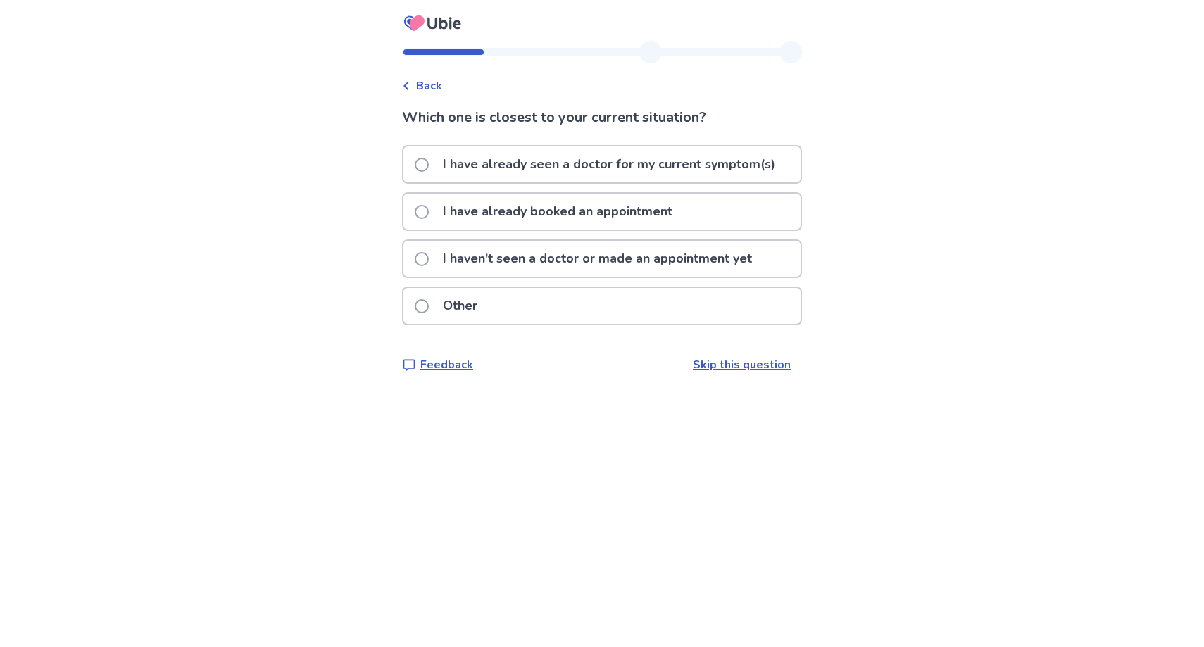
click at [431, 81] on span "Back" at bounding box center [429, 85] width 26 height 17
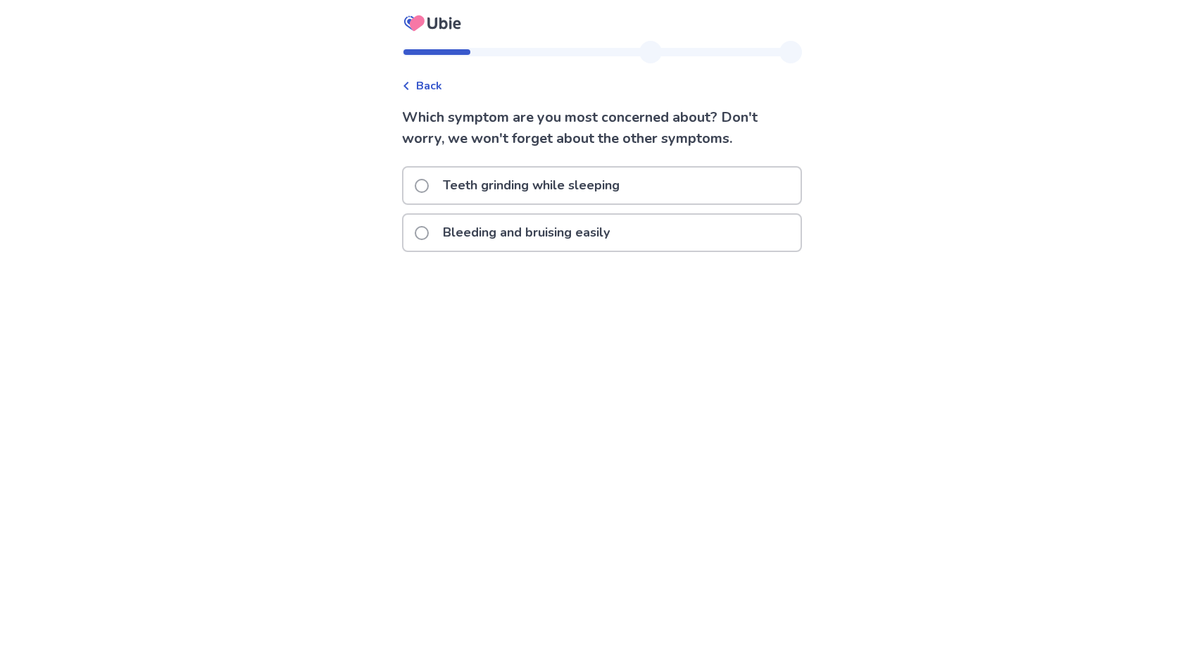
click at [431, 82] on span "Back" at bounding box center [429, 85] width 26 height 17
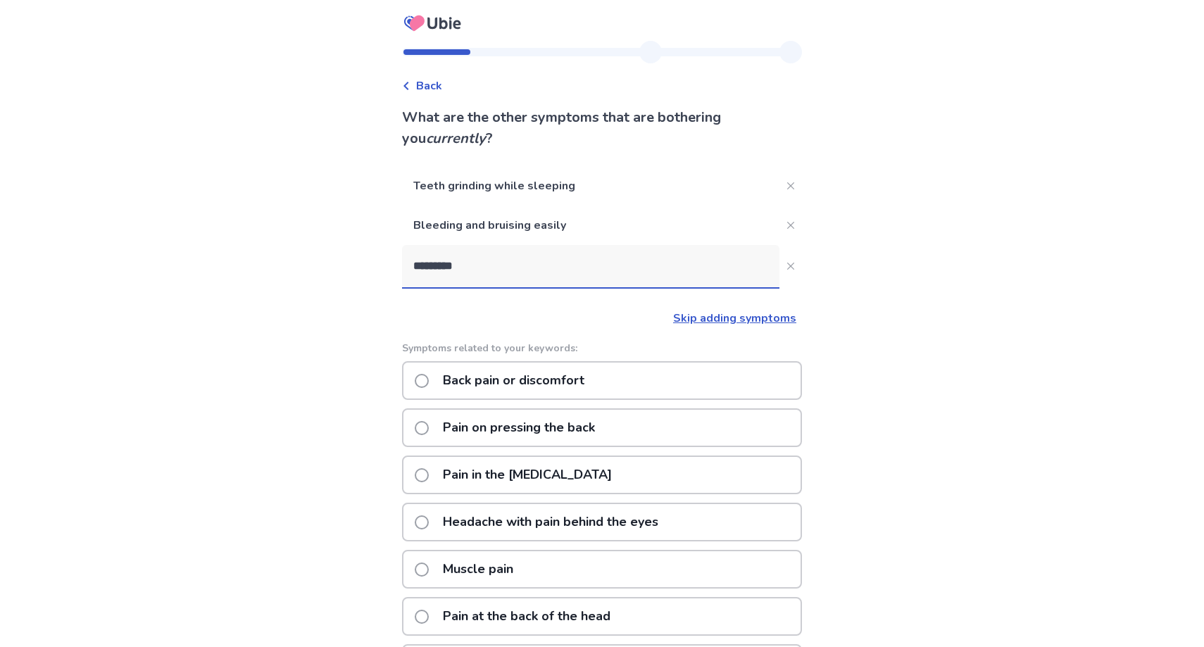
click at [557, 268] on input "*********" at bounding box center [590, 266] width 377 height 42
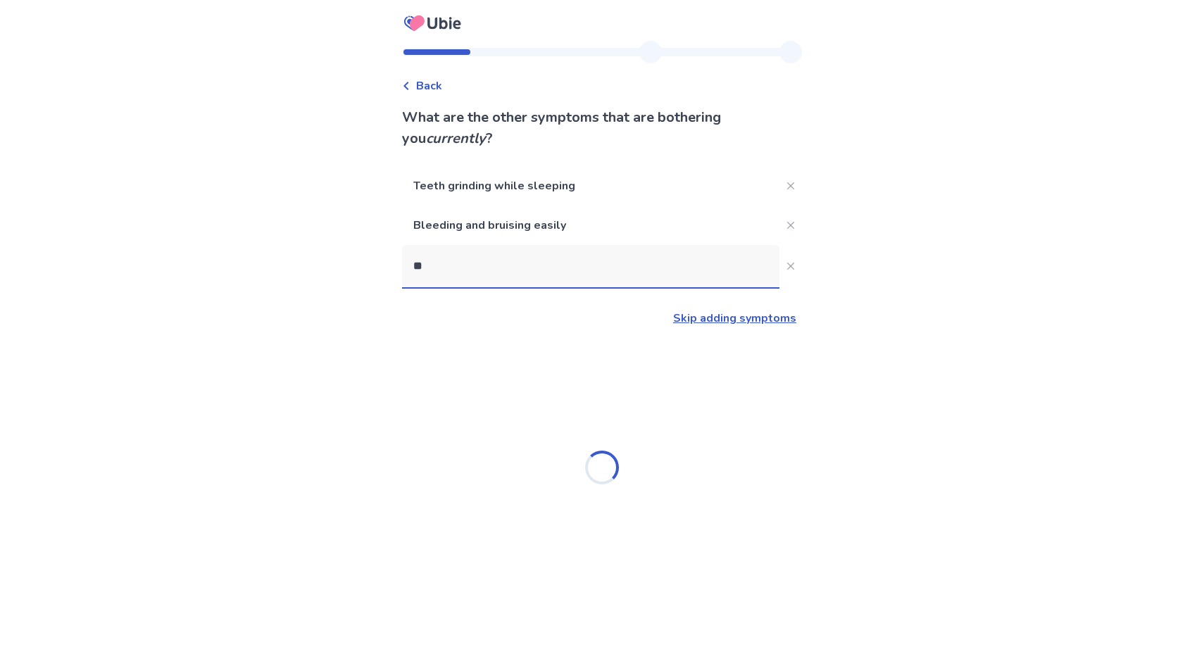
type input "*"
type input "*******"
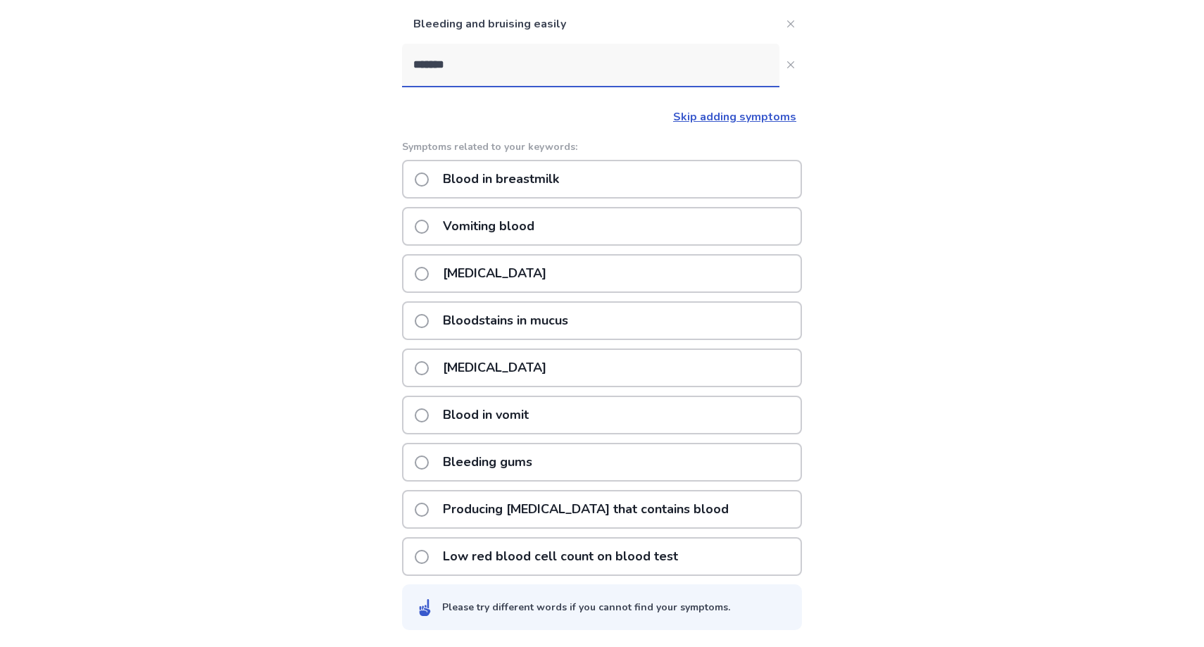
scroll to position [201, 0]
click at [522, 270] on p "[MEDICAL_DATA]" at bounding box center [494, 273] width 120 height 36
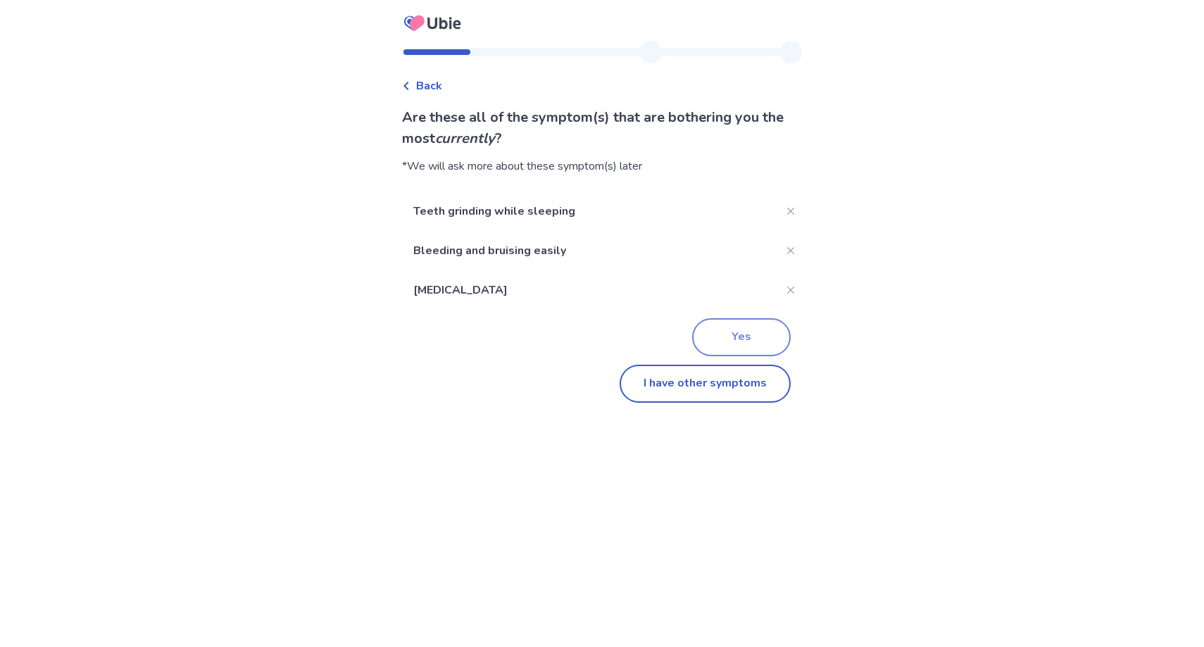
click at [717, 334] on button "Yes" at bounding box center [741, 337] width 99 height 38
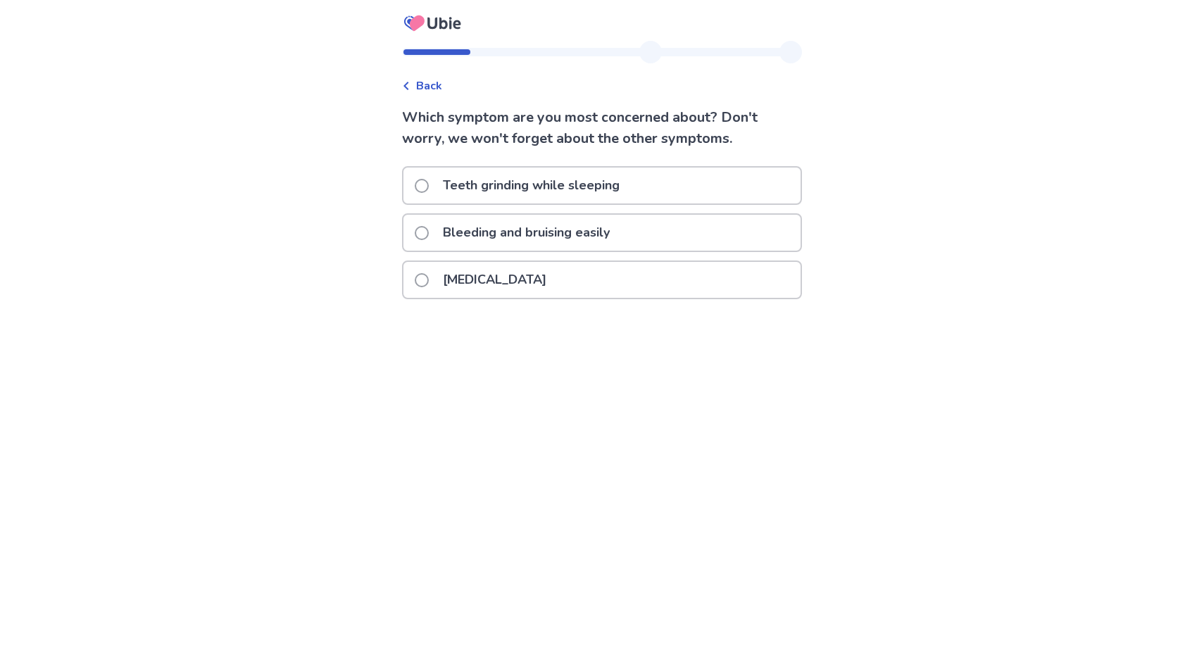
click at [595, 236] on p "Bleeding and bruising easily" at bounding box center [526, 233] width 184 height 36
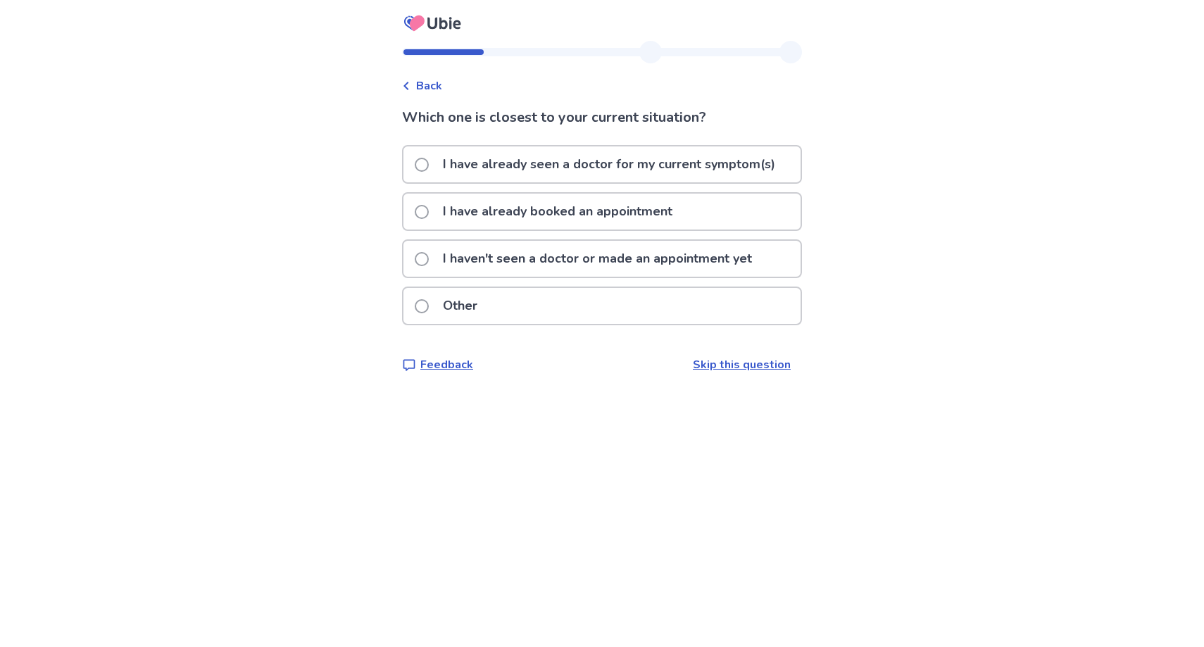
click at [557, 255] on p "I haven't seen a doctor or made an appointment yet" at bounding box center [597, 259] width 326 height 36
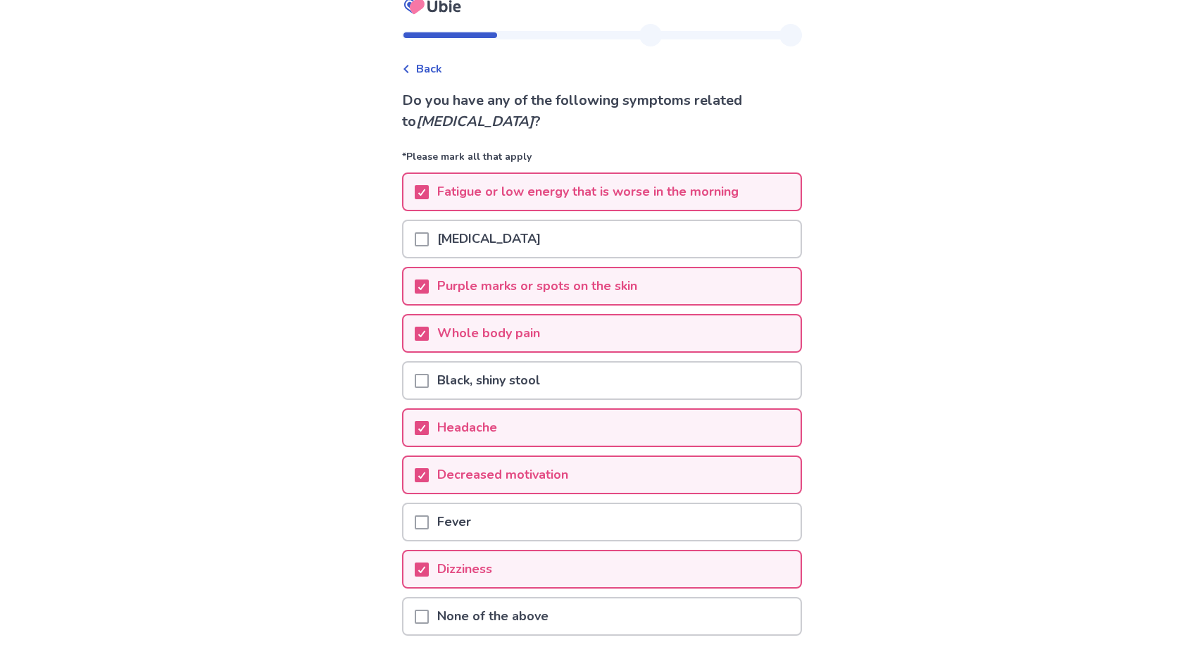
scroll to position [131, 0]
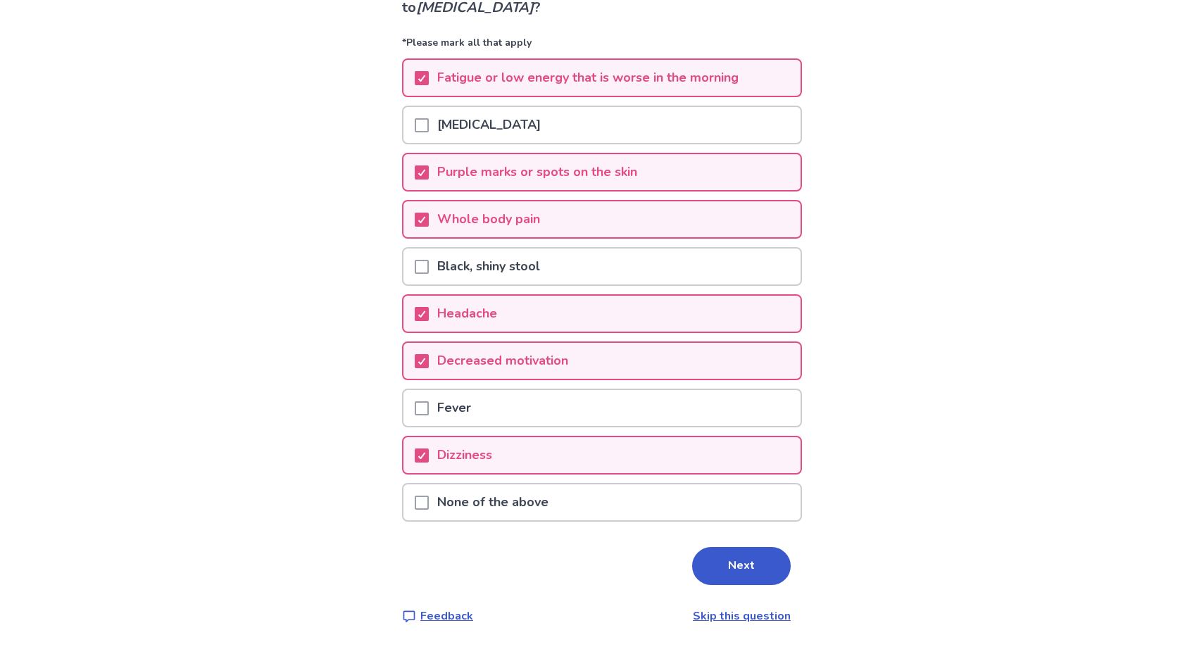
click at [555, 176] on p "Purple marks or spots on the skin" at bounding box center [537, 172] width 217 height 36
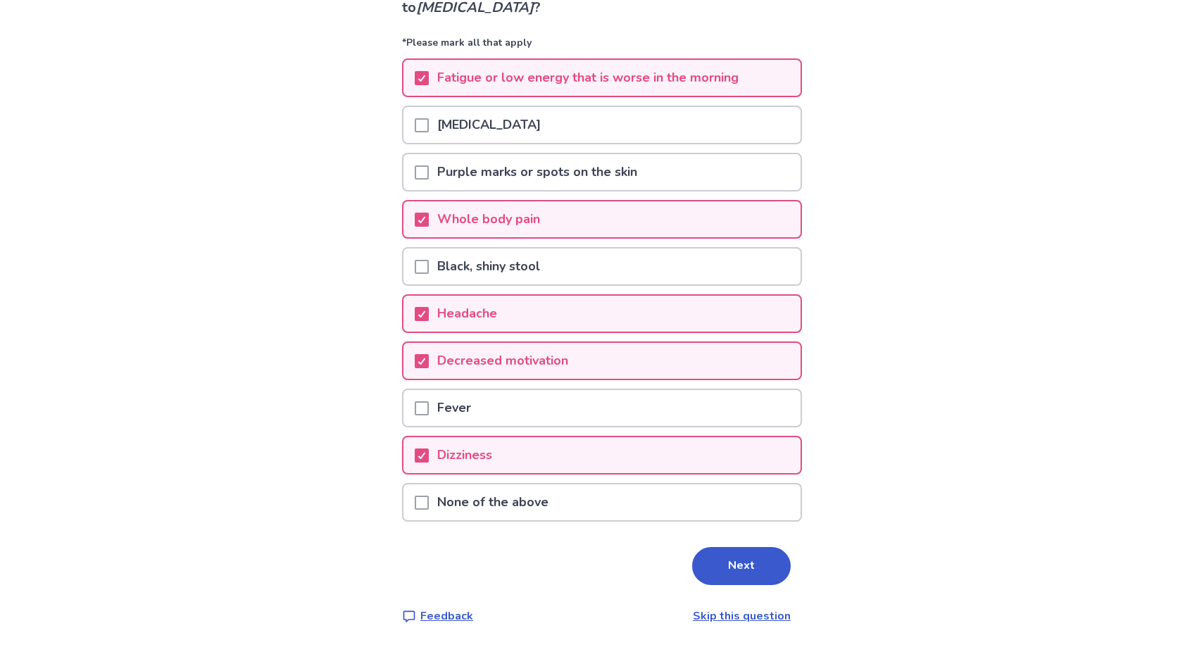
click at [562, 175] on p "Purple marks or spots on the skin" at bounding box center [537, 172] width 217 height 36
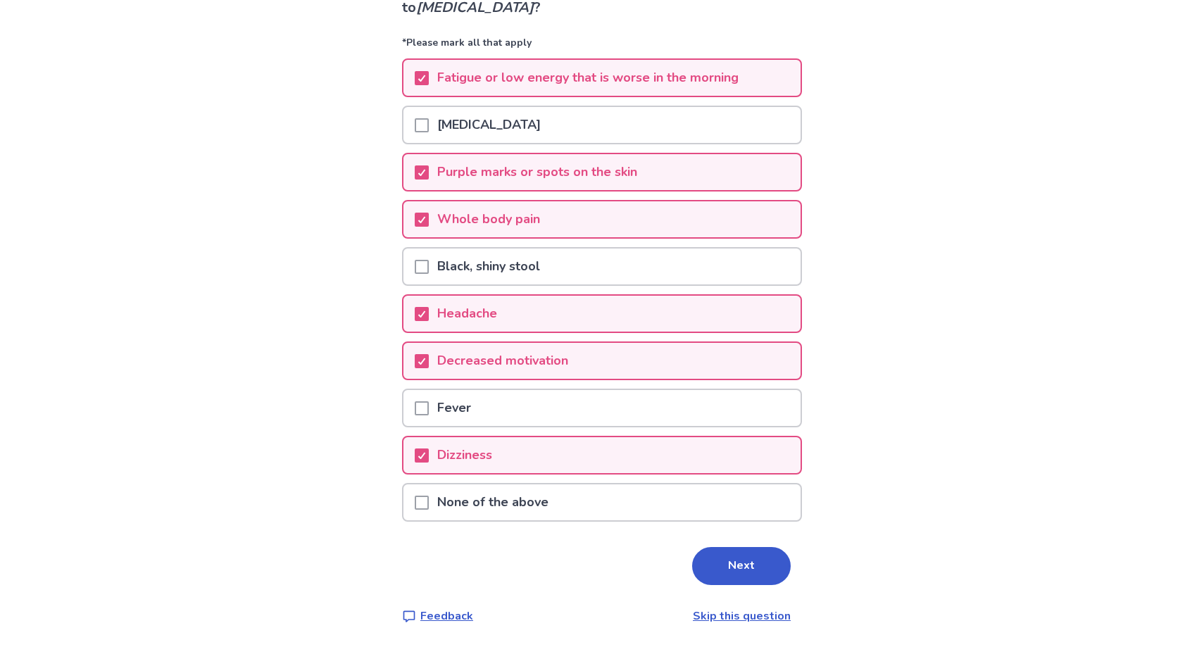
click at [562, 175] on p "Purple marks or spots on the skin" at bounding box center [537, 172] width 217 height 36
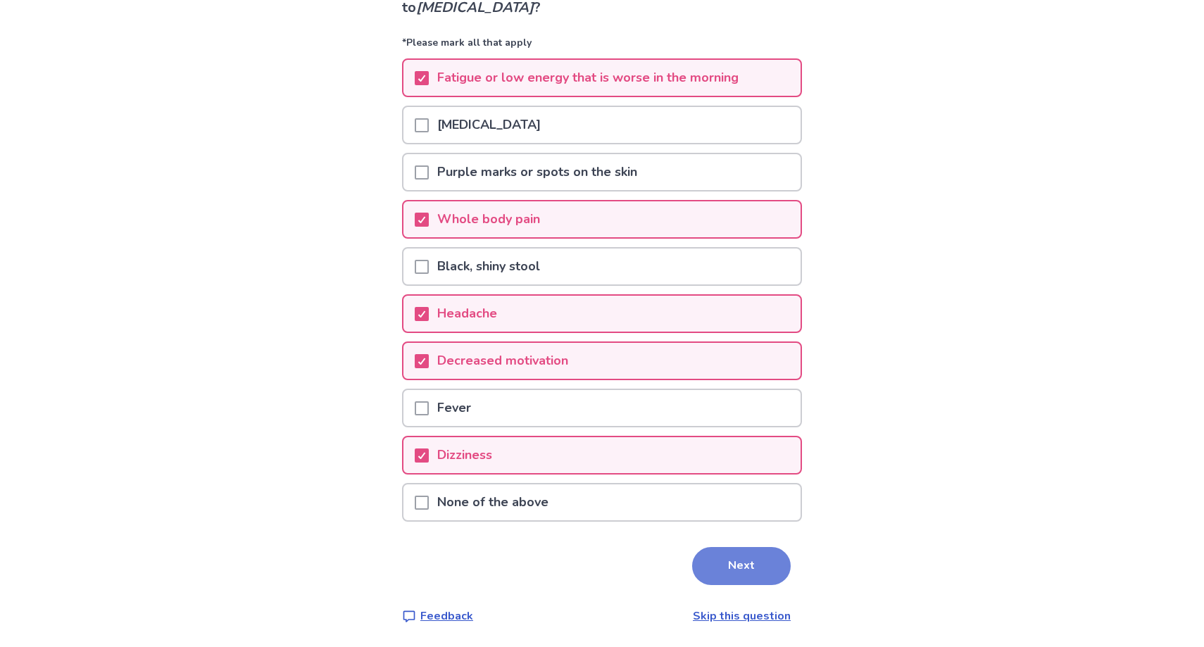
click at [717, 554] on button "Next" at bounding box center [741, 566] width 99 height 38
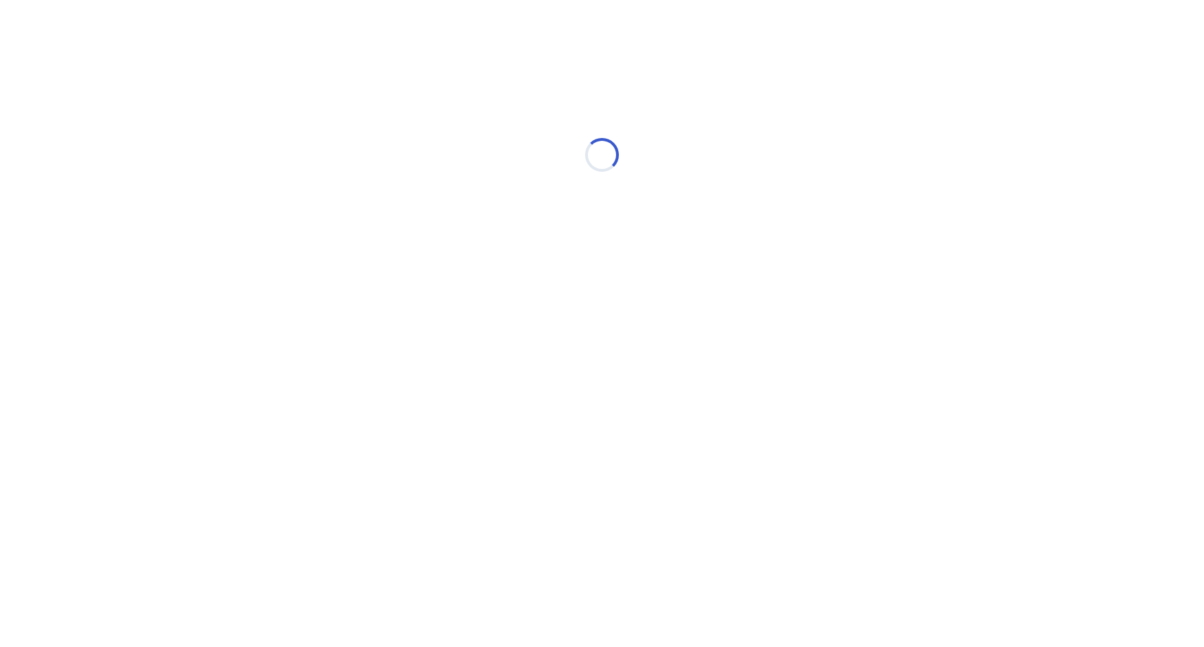
scroll to position [0, 0]
select select "*"
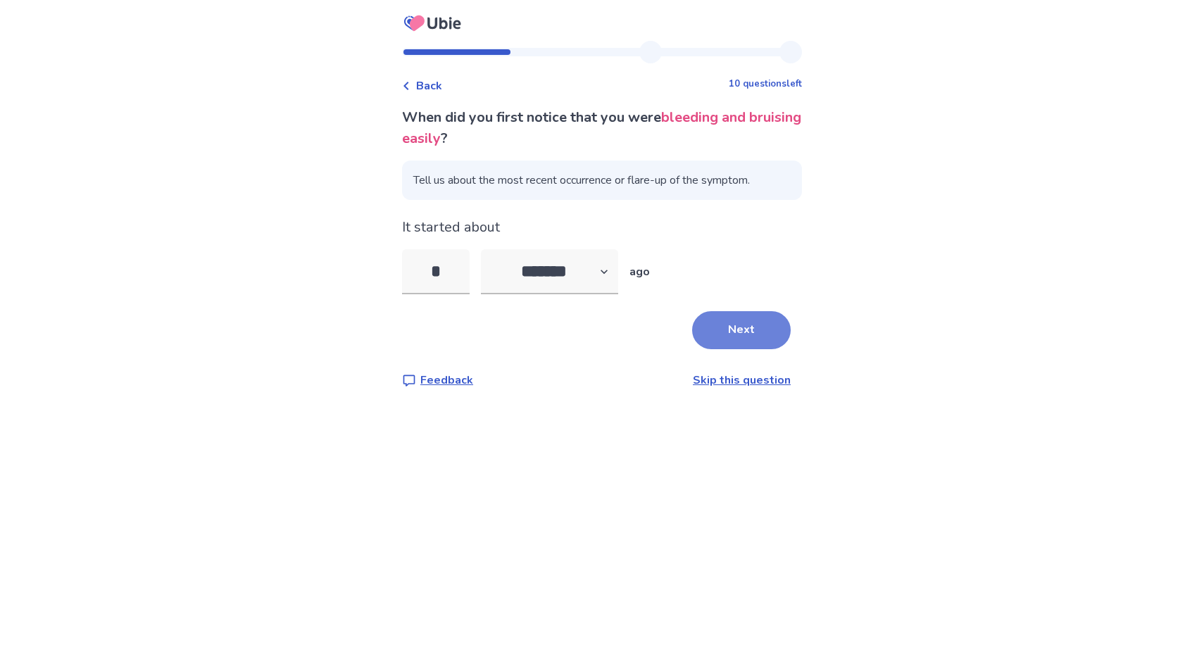
click at [720, 329] on button "Next" at bounding box center [741, 330] width 99 height 38
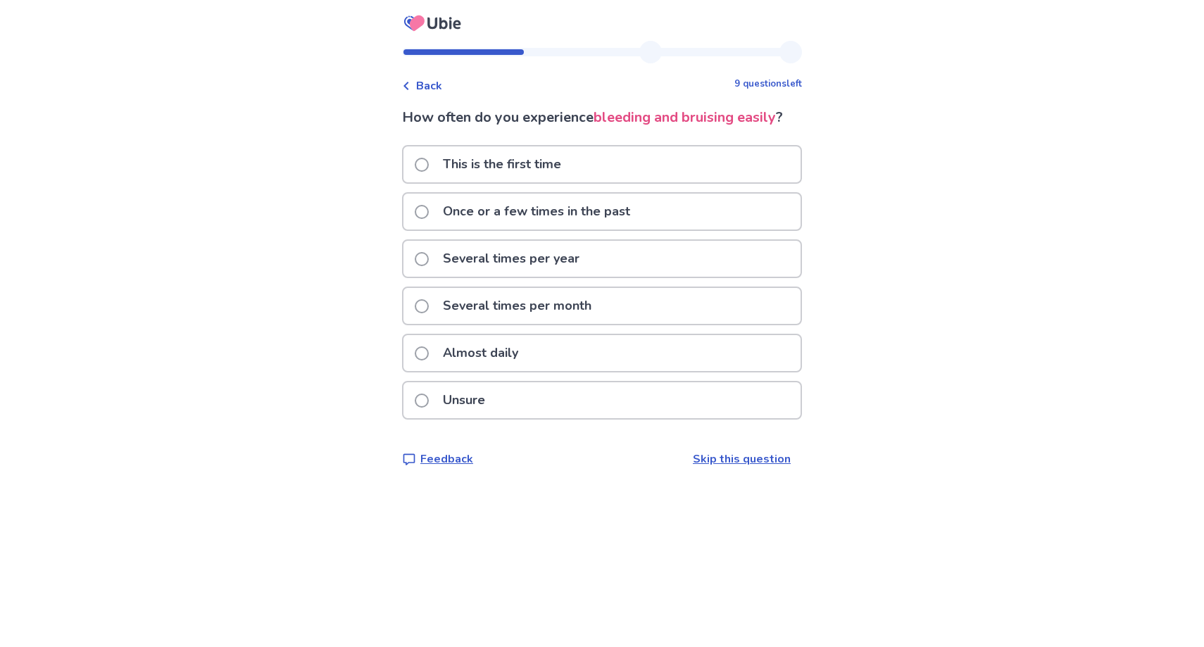
click at [432, 91] on span "Back" at bounding box center [429, 85] width 26 height 17
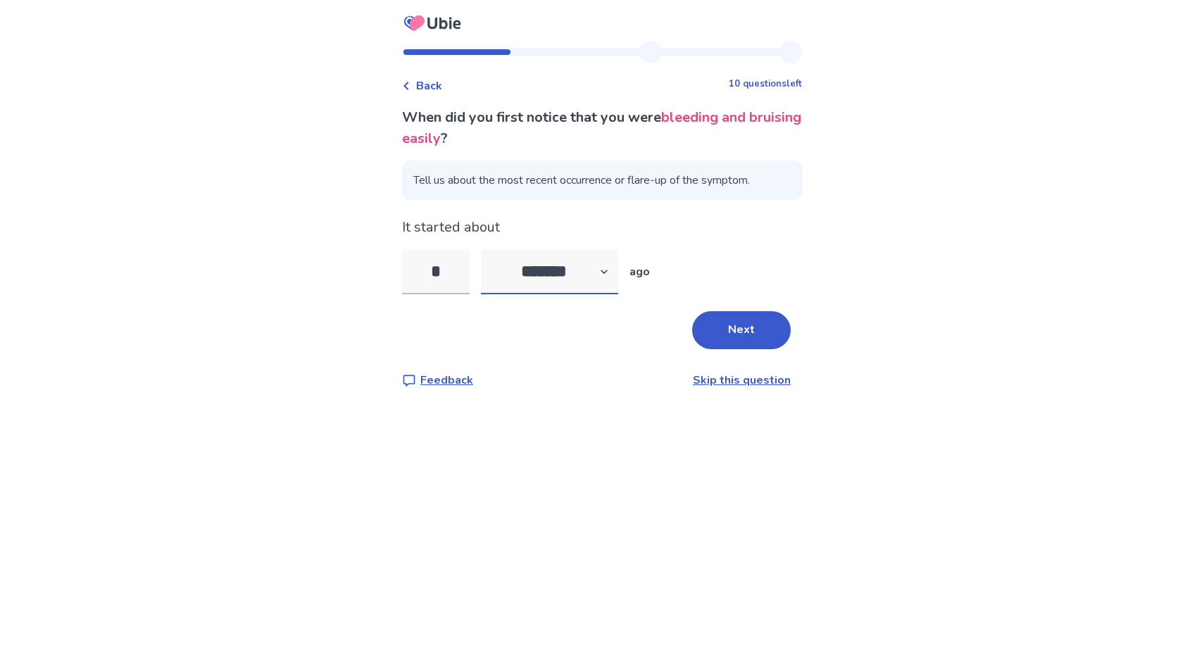
click at [541, 265] on select "******* ****** ******* ******** *******" at bounding box center [549, 271] width 137 height 45
select select "*"
click at [489, 249] on select "******* ****** ******* ******** *******" at bounding box center [549, 271] width 137 height 45
click at [459, 267] on input "*" at bounding box center [436, 271] width 68 height 45
click at [702, 334] on button "Next" at bounding box center [741, 330] width 99 height 38
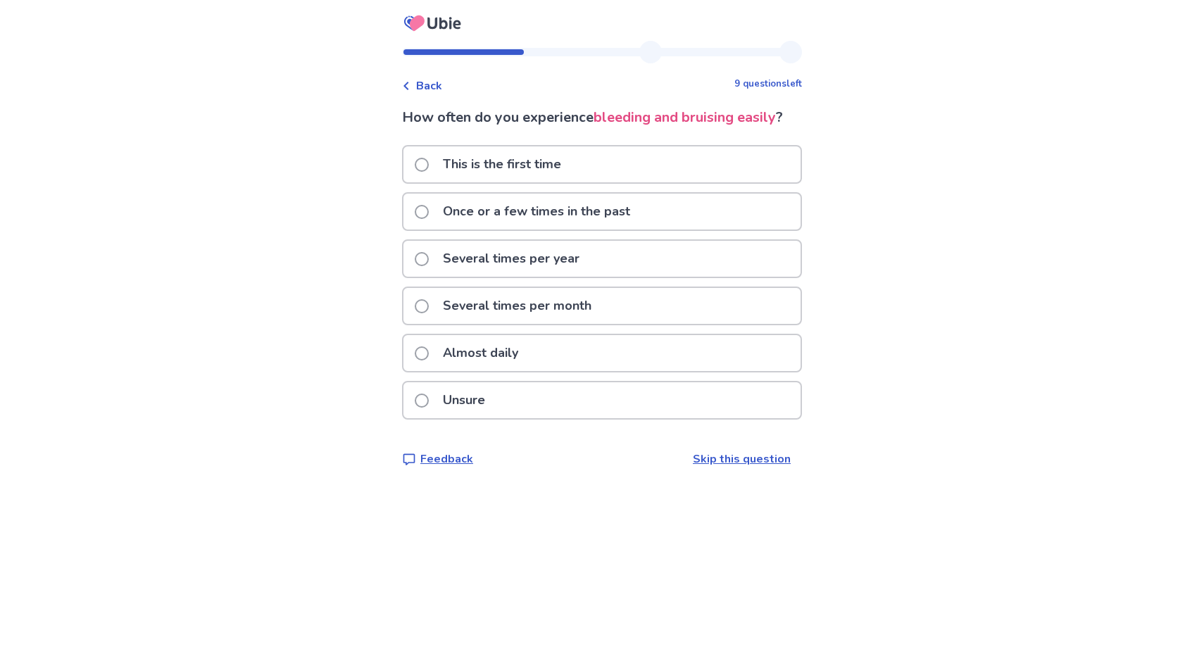
click at [588, 267] on p "Several times per year" at bounding box center [510, 259] width 153 height 36
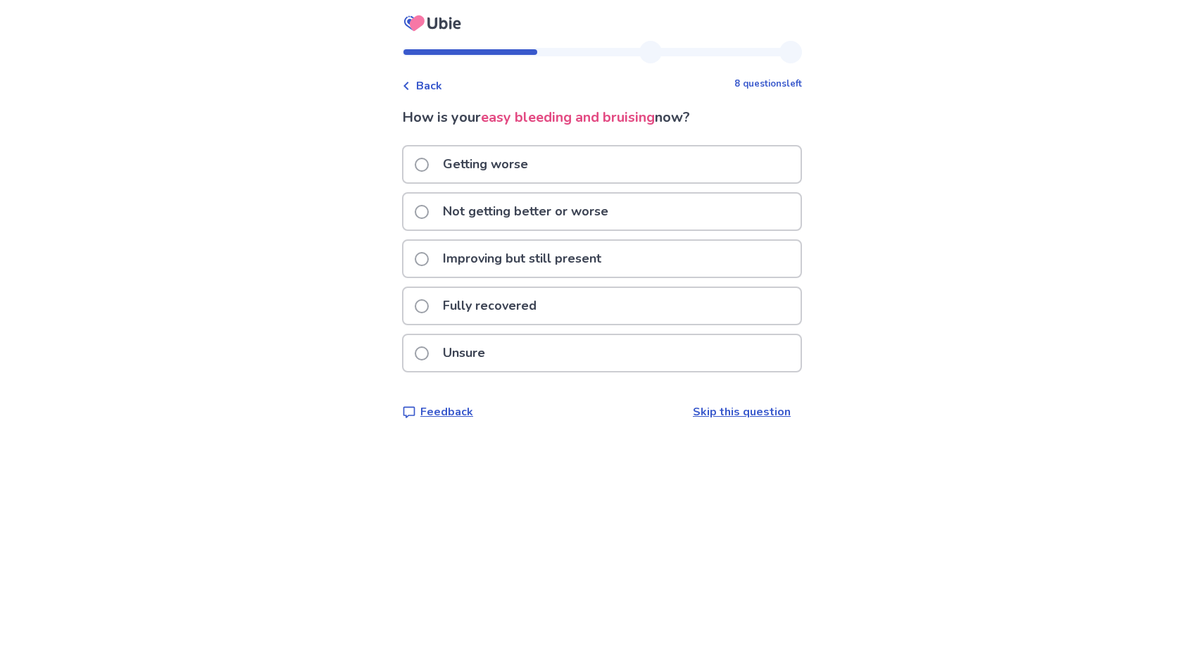
click at [603, 171] on div "Getting worse" at bounding box center [601, 164] width 397 height 36
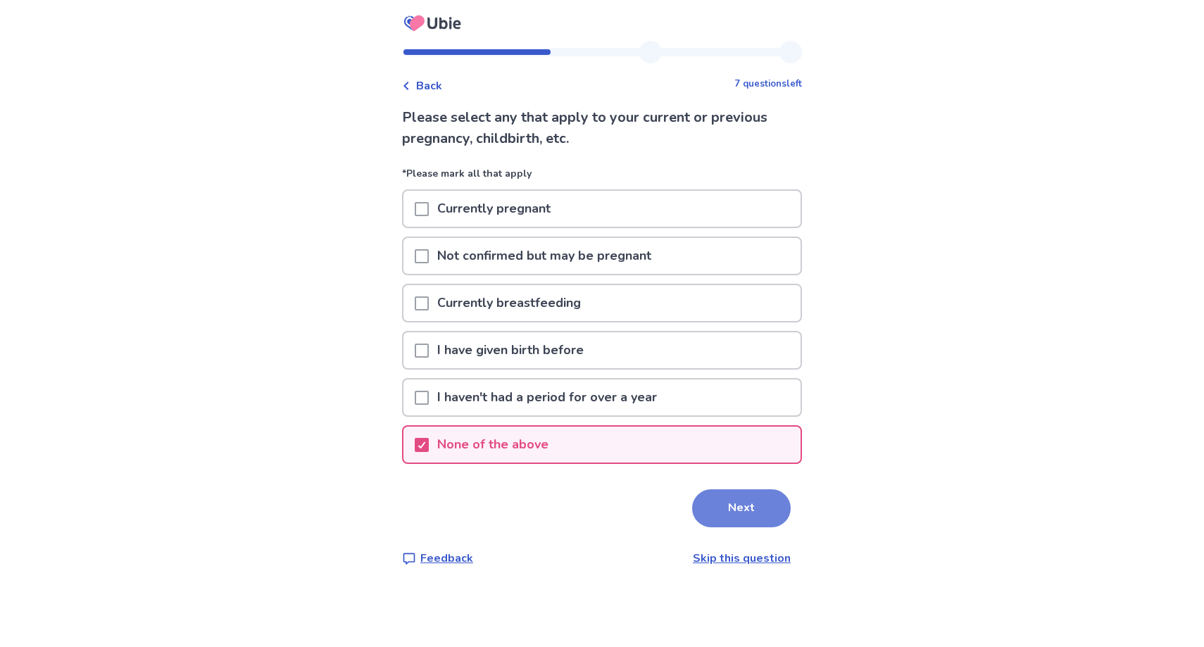
click at [729, 522] on button "Next" at bounding box center [741, 508] width 99 height 38
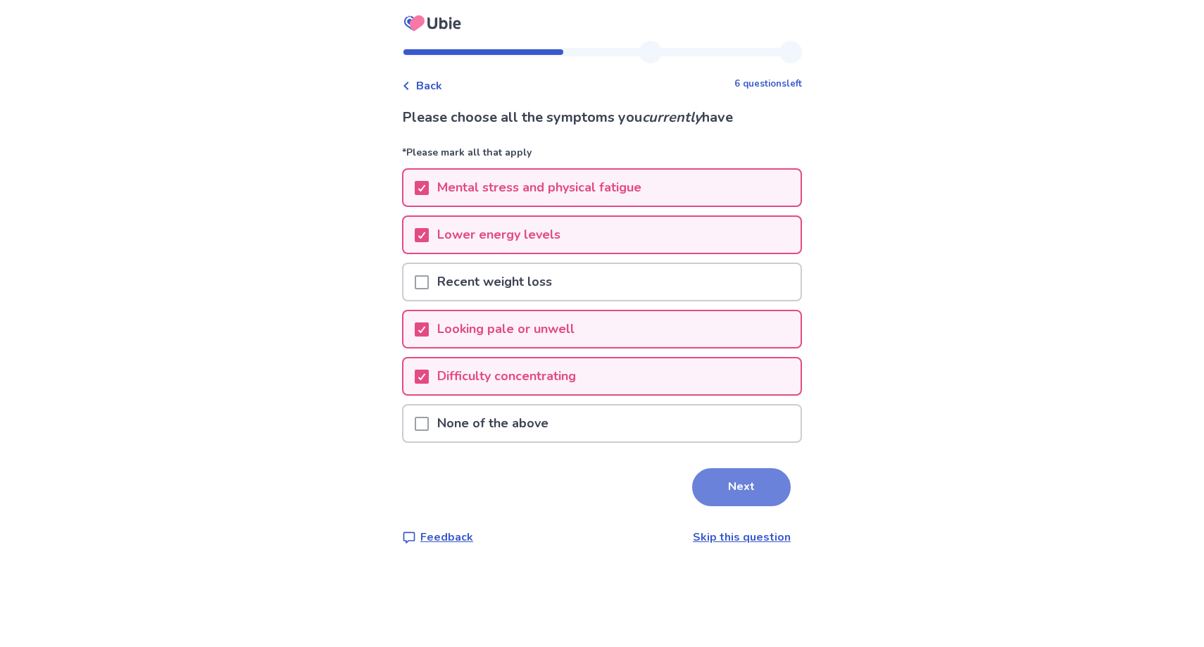
click at [726, 501] on button "Next" at bounding box center [741, 487] width 99 height 38
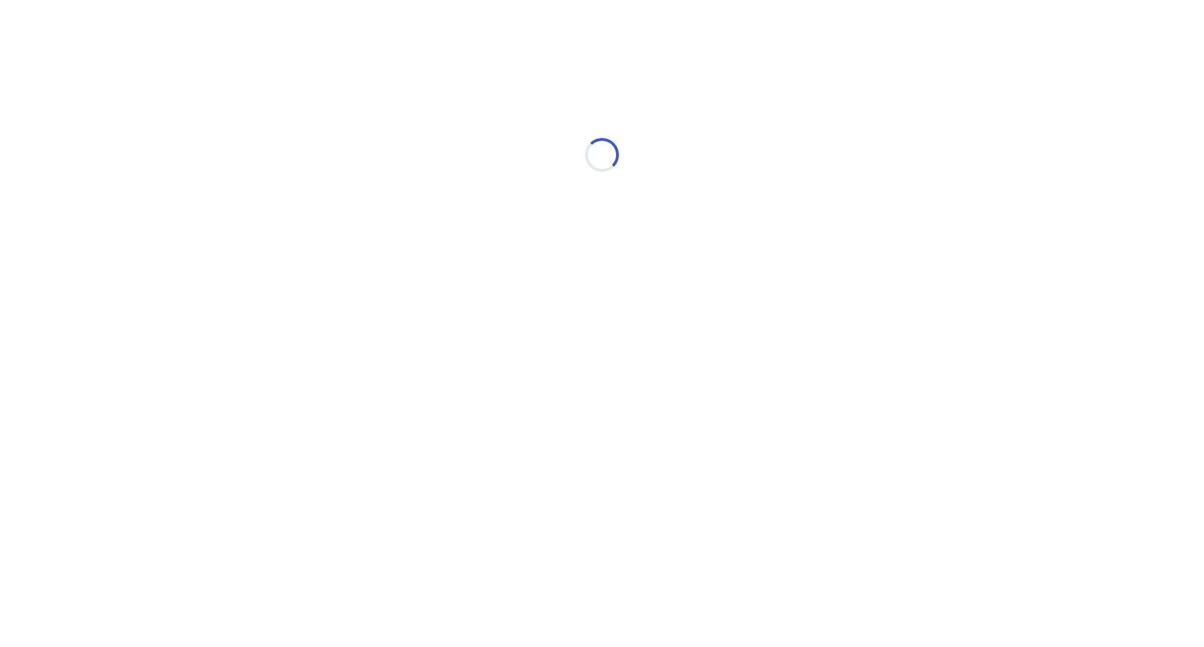
select select "*"
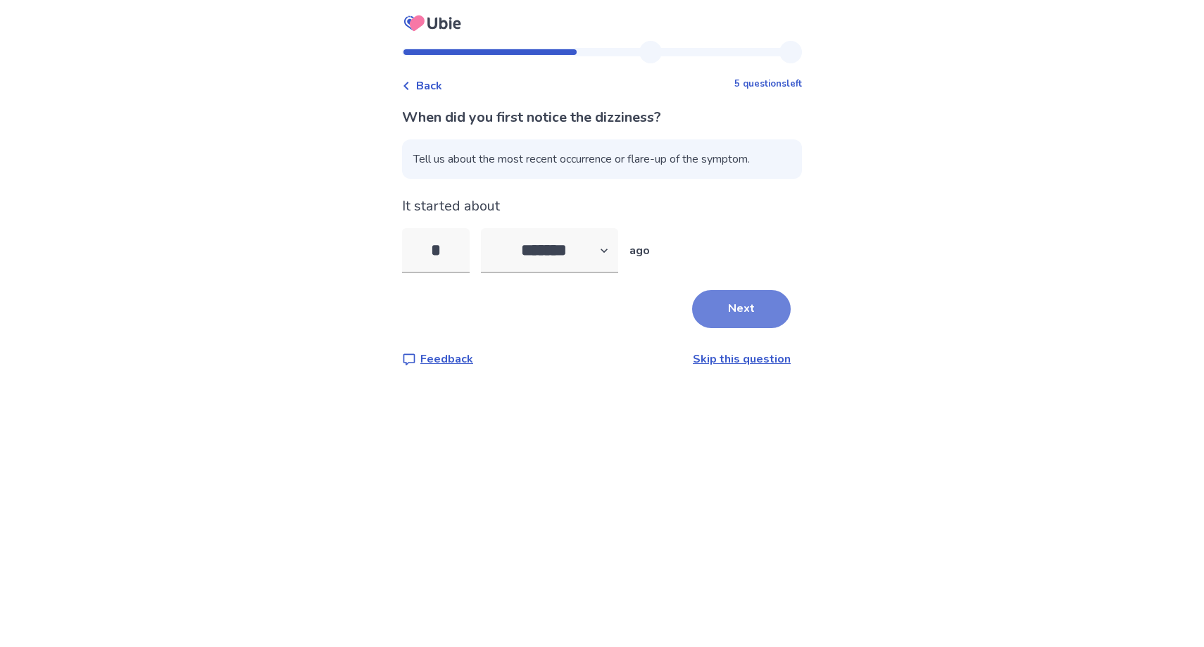
click at [728, 308] on button "Next" at bounding box center [741, 309] width 99 height 38
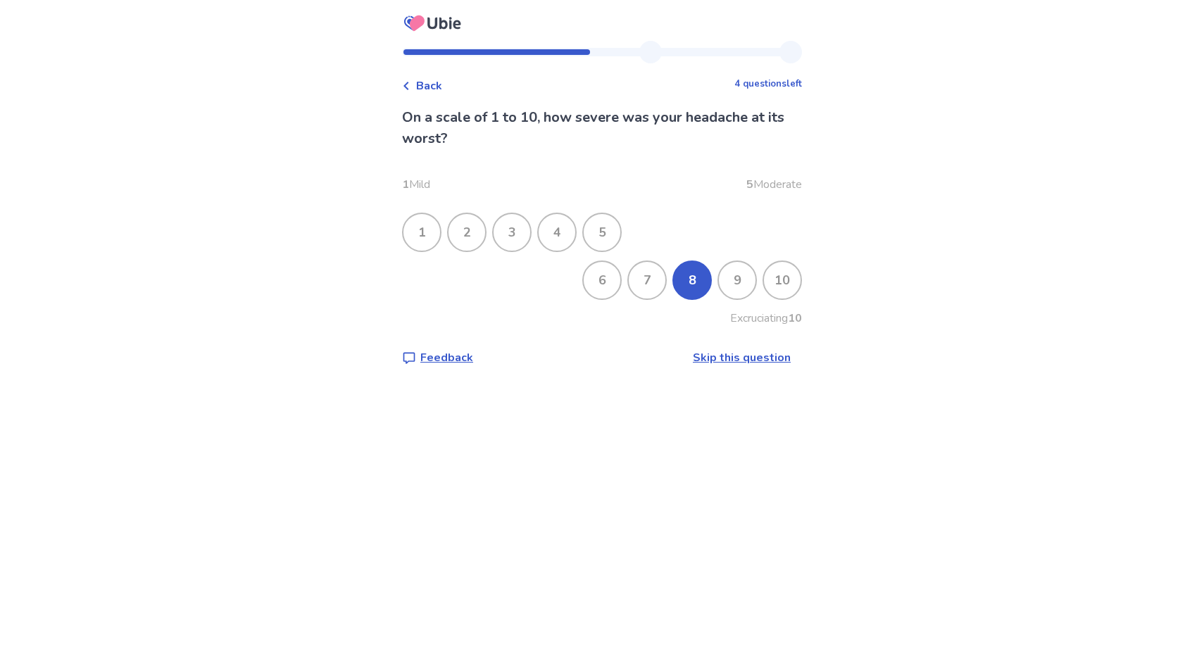
click at [686, 291] on div "8" at bounding box center [692, 280] width 37 height 37
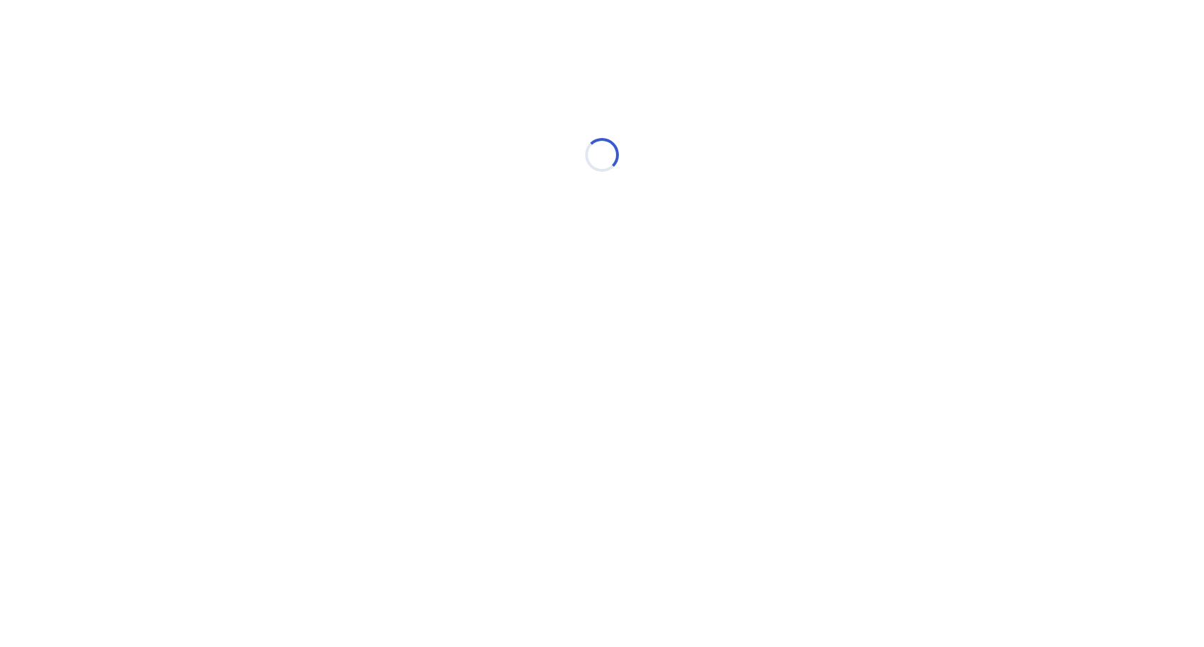
select select "*"
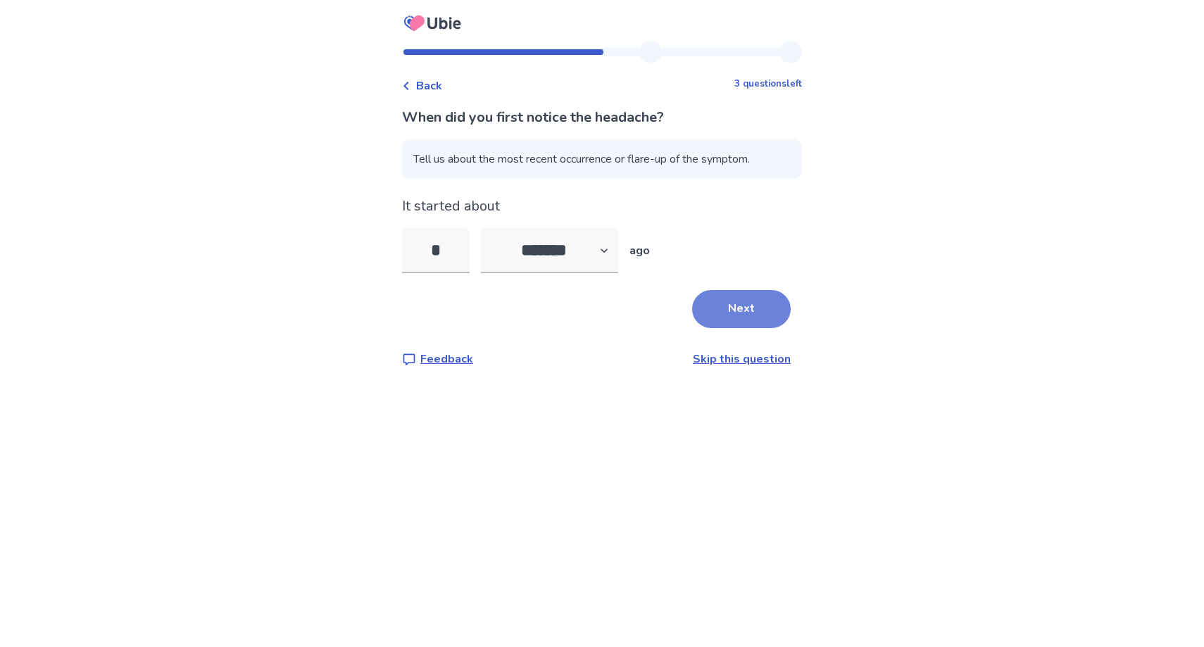
click at [705, 299] on button "Next" at bounding box center [741, 309] width 99 height 38
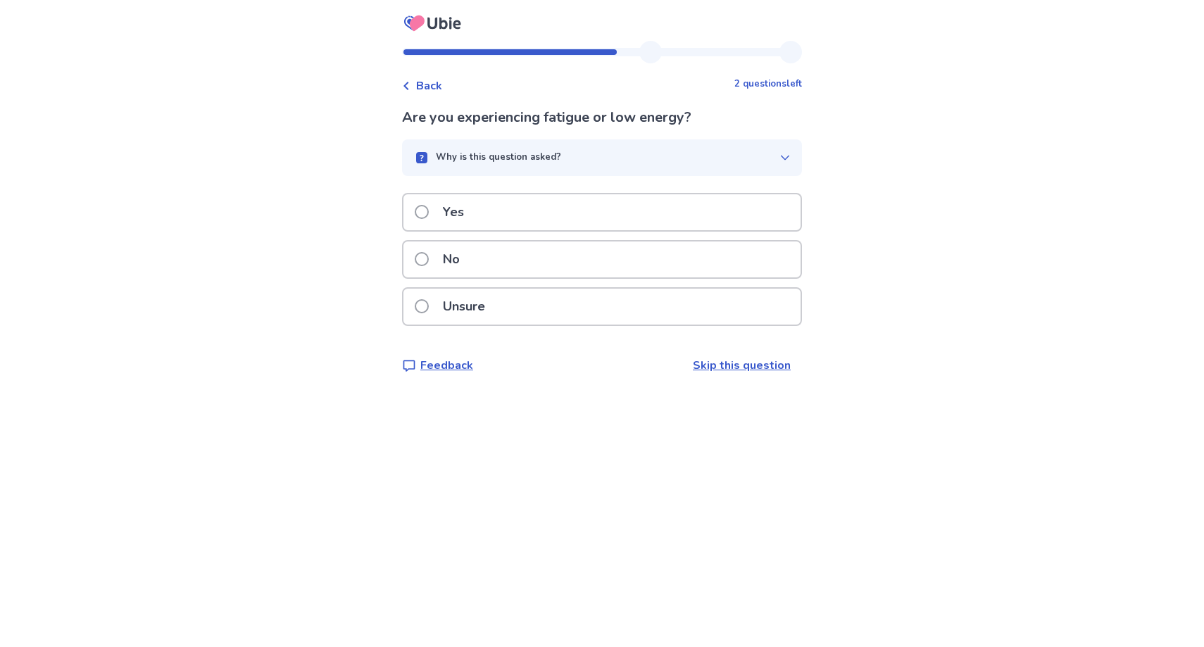
click at [674, 225] on div "Yes" at bounding box center [601, 212] width 397 height 36
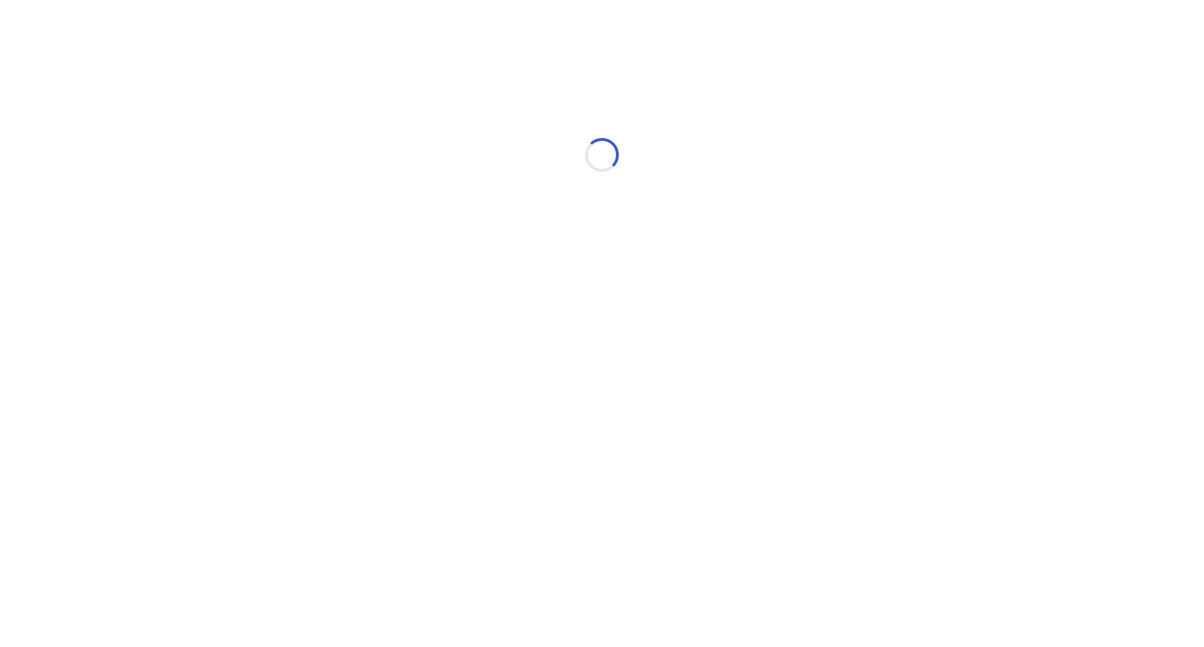
select select "*"
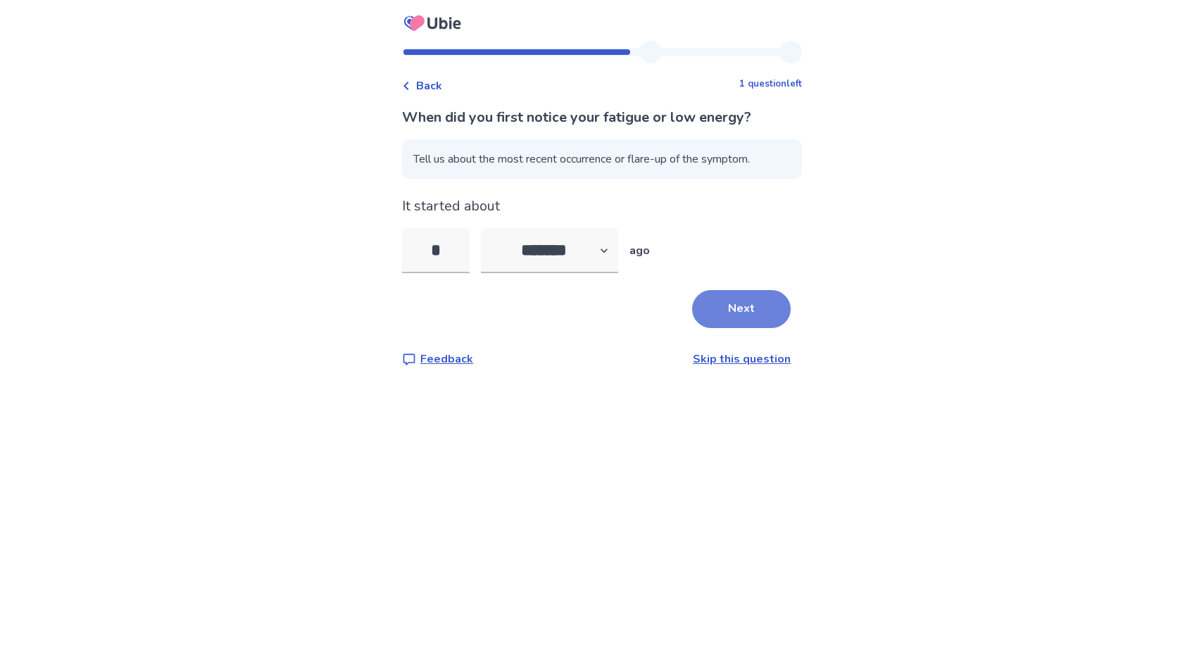
click at [728, 308] on button "Next" at bounding box center [741, 309] width 99 height 38
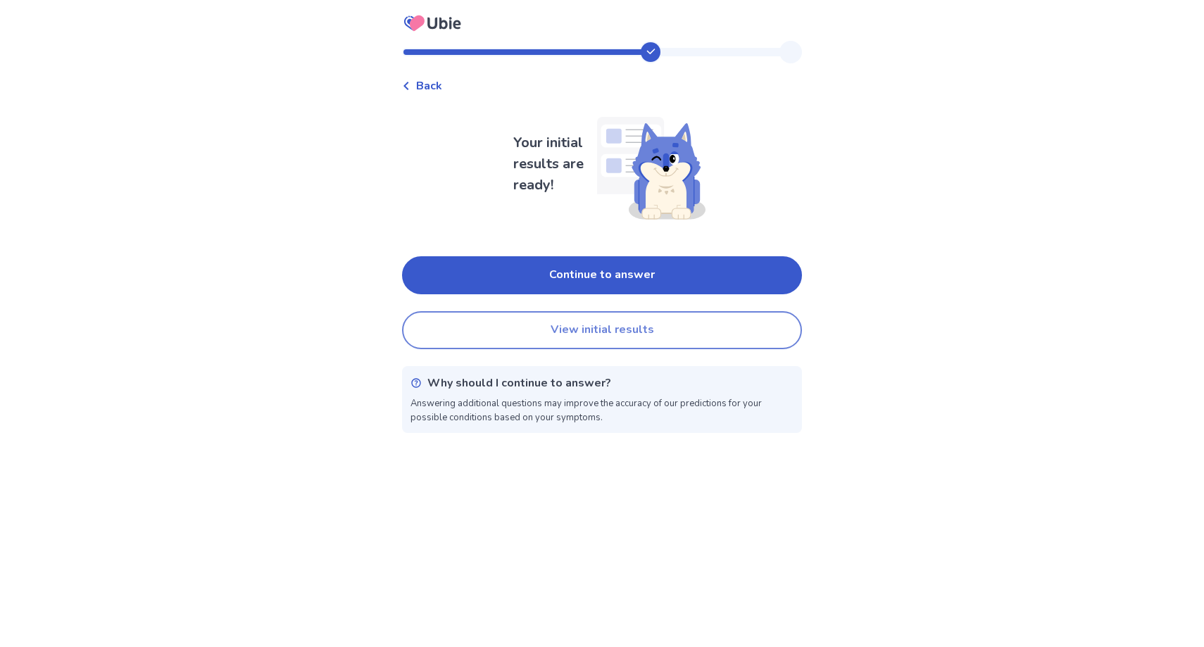
click at [667, 333] on button "View initial results" at bounding box center [602, 330] width 400 height 38
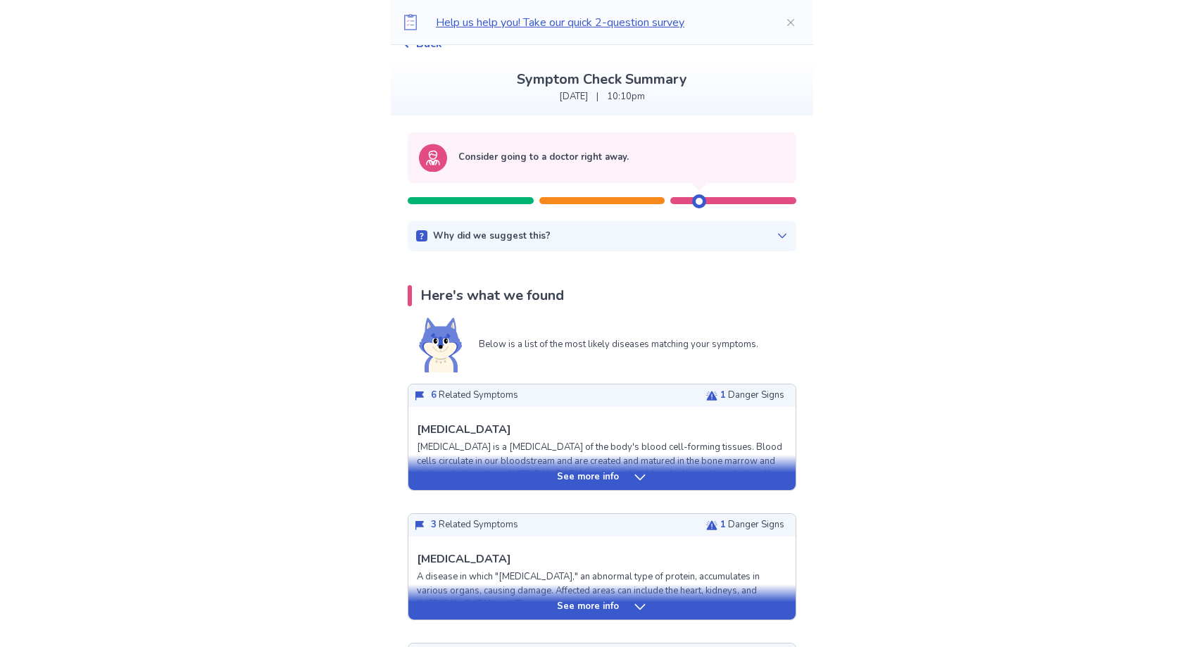
scroll to position [64, 0]
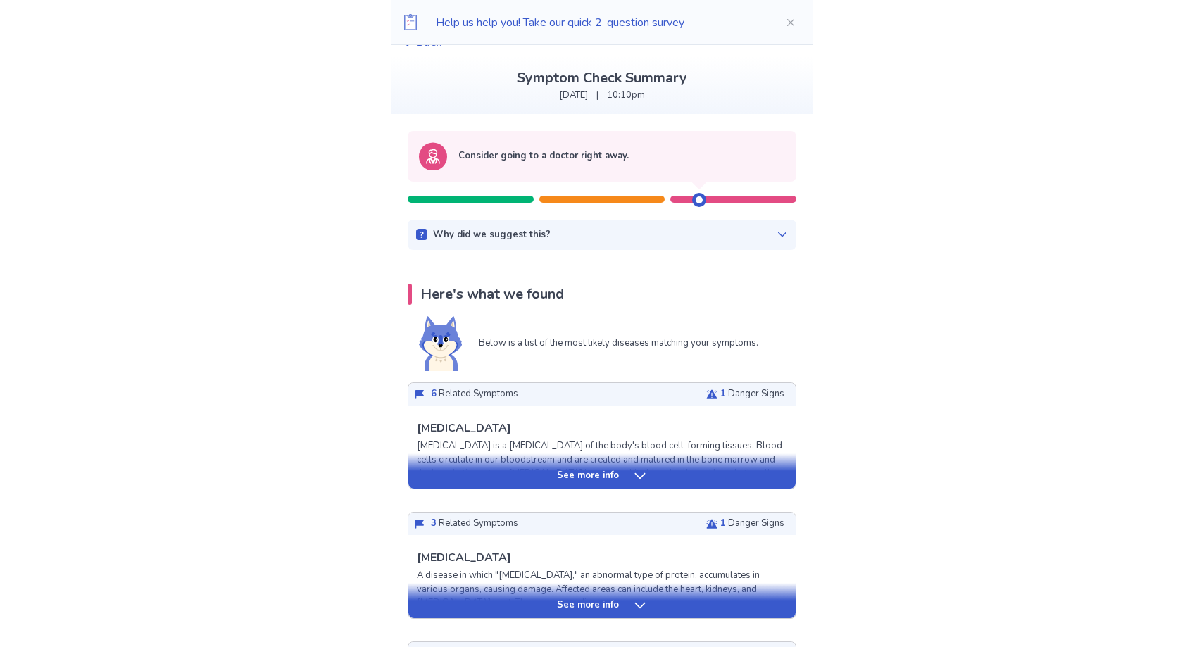
click at [586, 476] on p "See more info" at bounding box center [588, 476] width 62 height 14
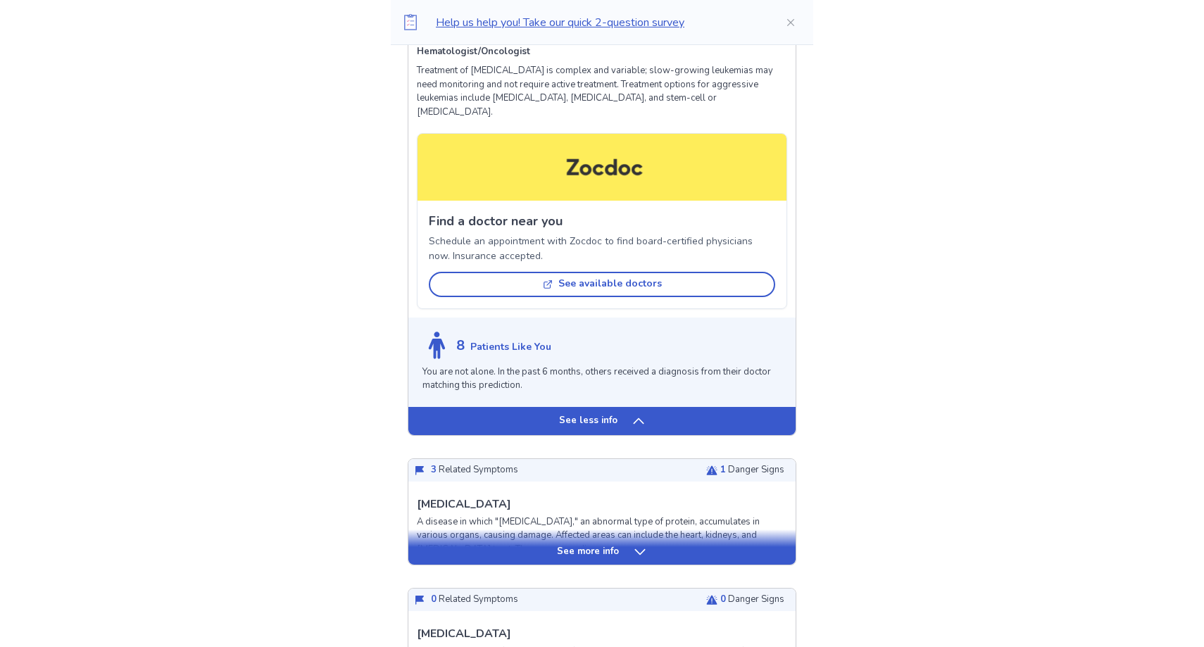
scroll to position [1097, 0]
